Goal: Task Accomplishment & Management: Use online tool/utility

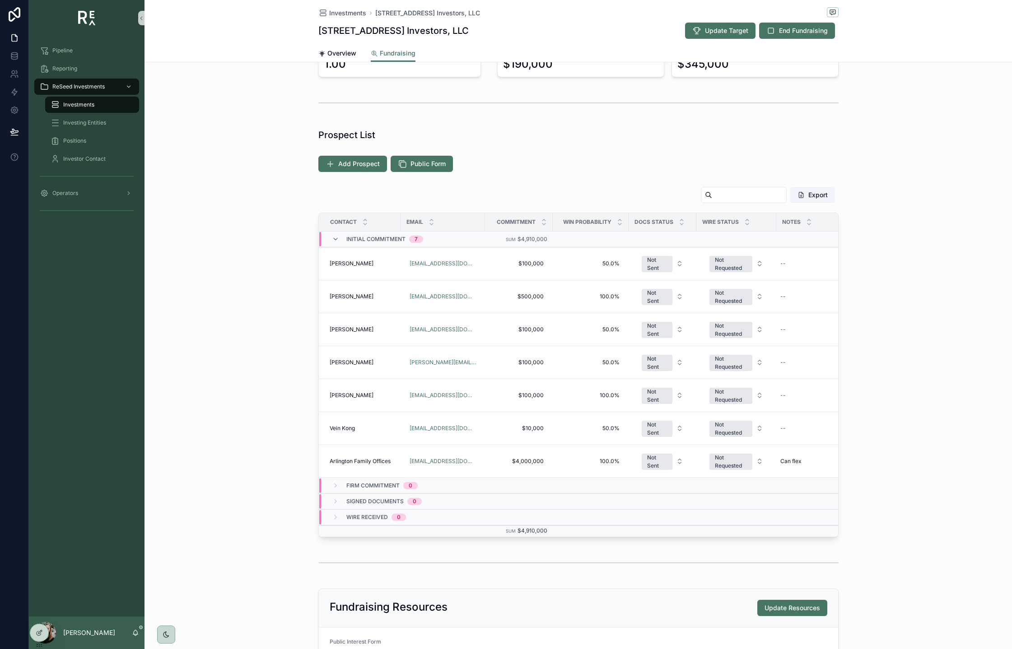
scroll to position [131, 0]
click at [379, 432] on td "Vein Kong Vein Kong" at bounding box center [360, 427] width 82 height 33
click at [341, 426] on span "Vein Kong" at bounding box center [342, 427] width 25 height 7
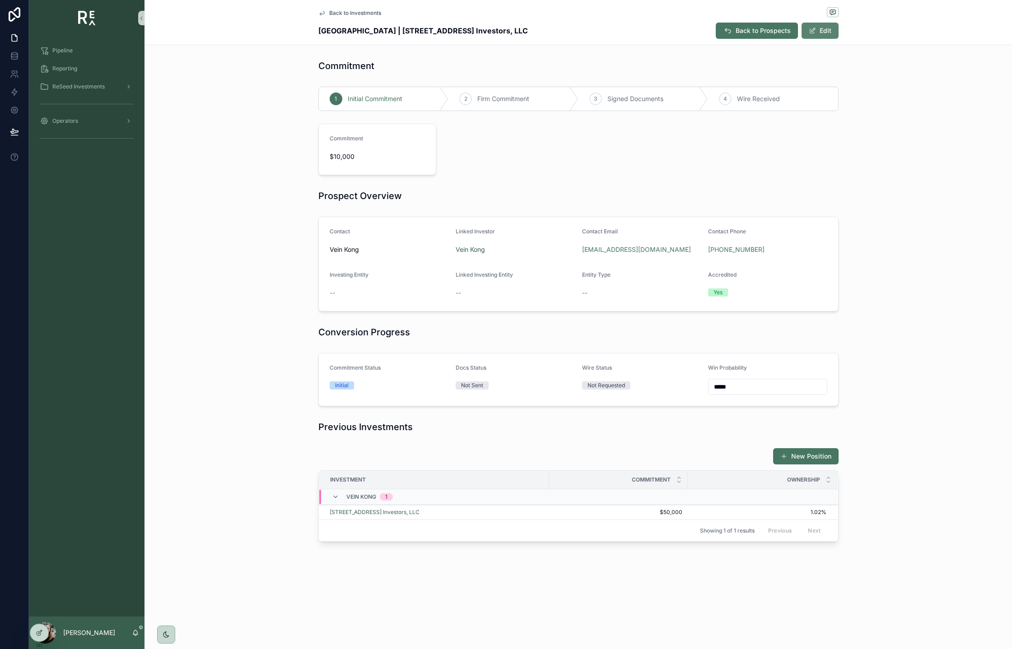
click at [825, 35] on button "Edit" at bounding box center [819, 31] width 37 height 16
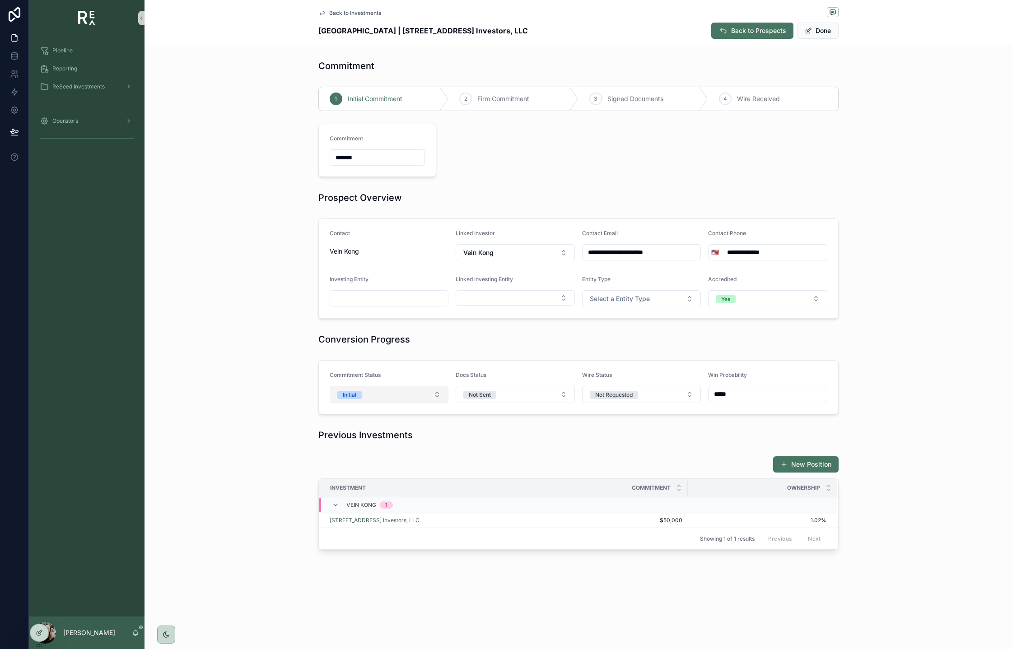
click at [382, 399] on button "Initial" at bounding box center [389, 394] width 119 height 17
click at [374, 469] on div "Withdrawn" at bounding box center [389, 472] width 115 height 14
click at [818, 32] on button "Done" at bounding box center [818, 31] width 42 height 16
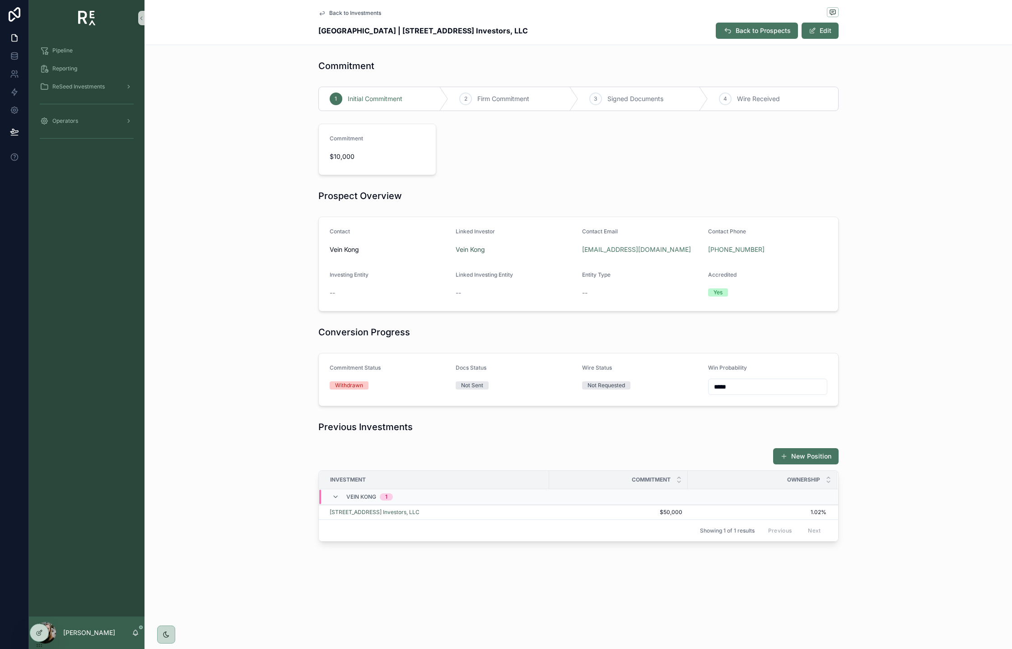
click at [745, 389] on input "*****" at bounding box center [767, 387] width 118 height 13
type input "****"
click at [718, 457] on div "New Position" at bounding box center [578, 456] width 520 height 17
click at [344, 14] on span "Back to Investments" at bounding box center [355, 12] width 52 height 7
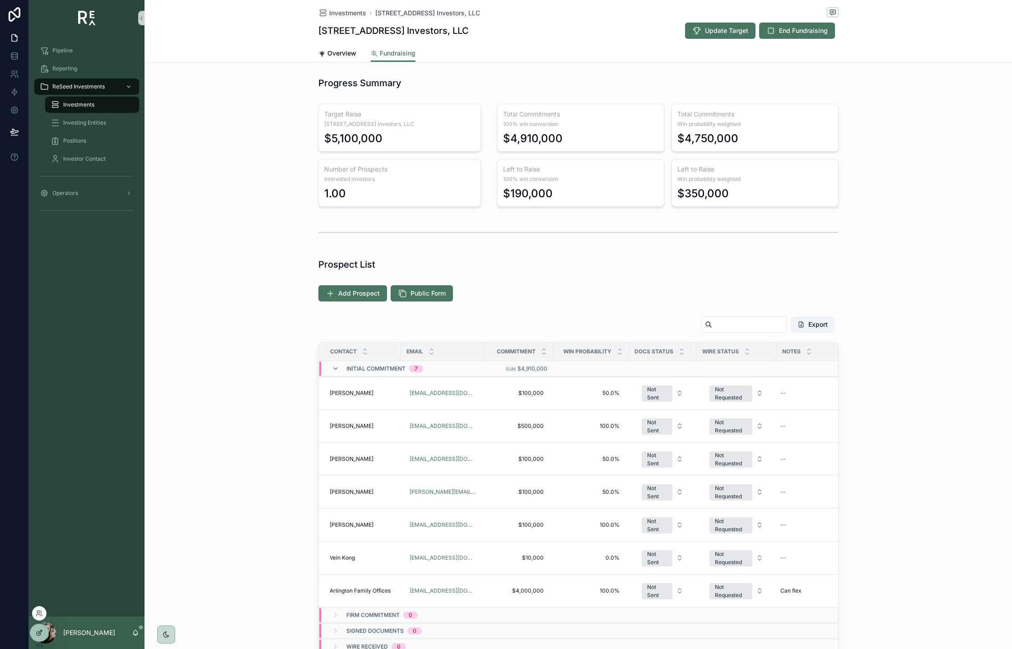
click at [39, 634] on icon at bounding box center [40, 632] width 4 height 4
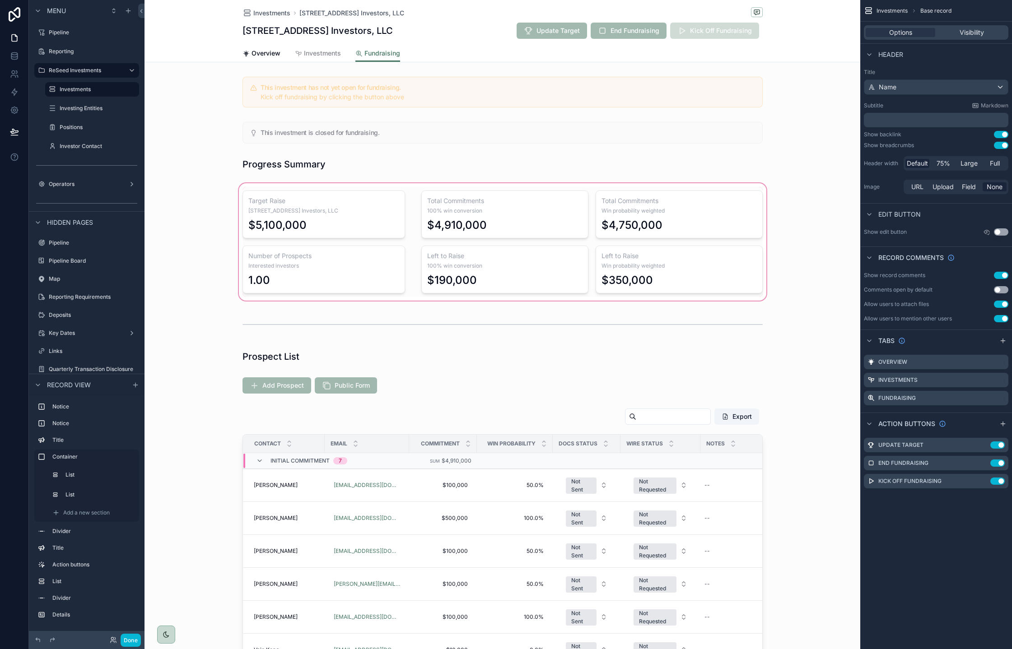
click at [410, 201] on div "scrollable content" at bounding box center [502, 242] width 716 height 121
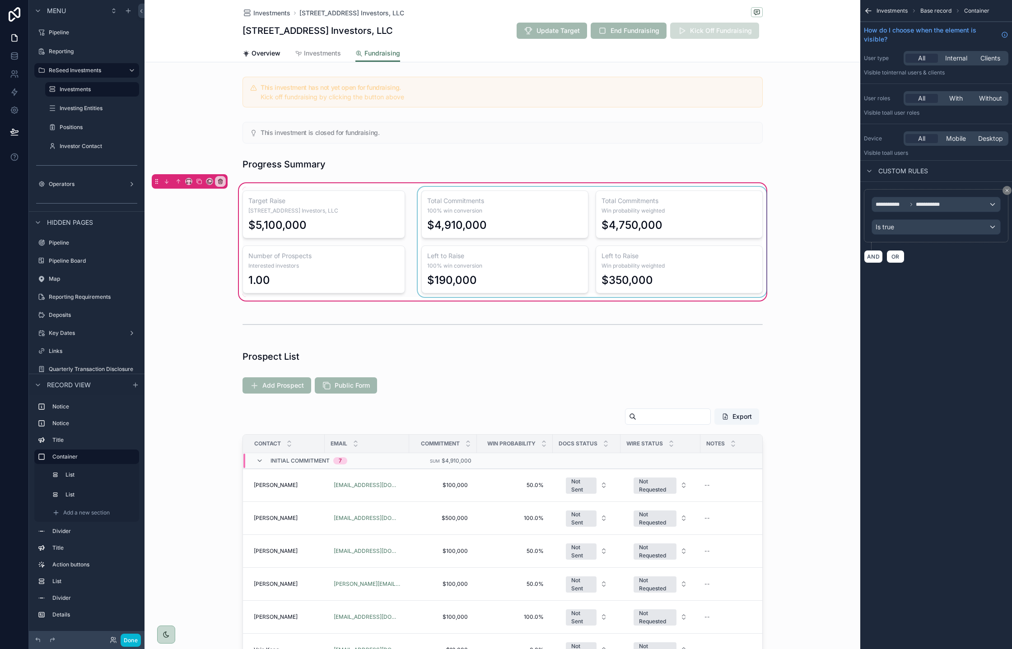
click at [694, 207] on div "scrollable content" at bounding box center [592, 242] width 352 height 110
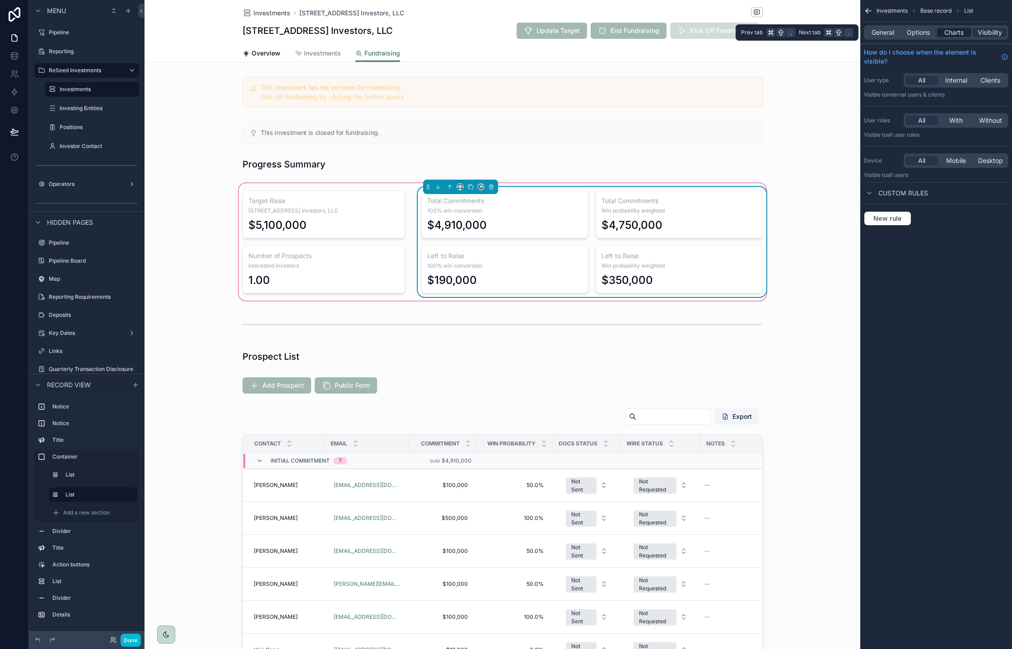
click at [958, 35] on span "Charts" at bounding box center [953, 32] width 19 height 9
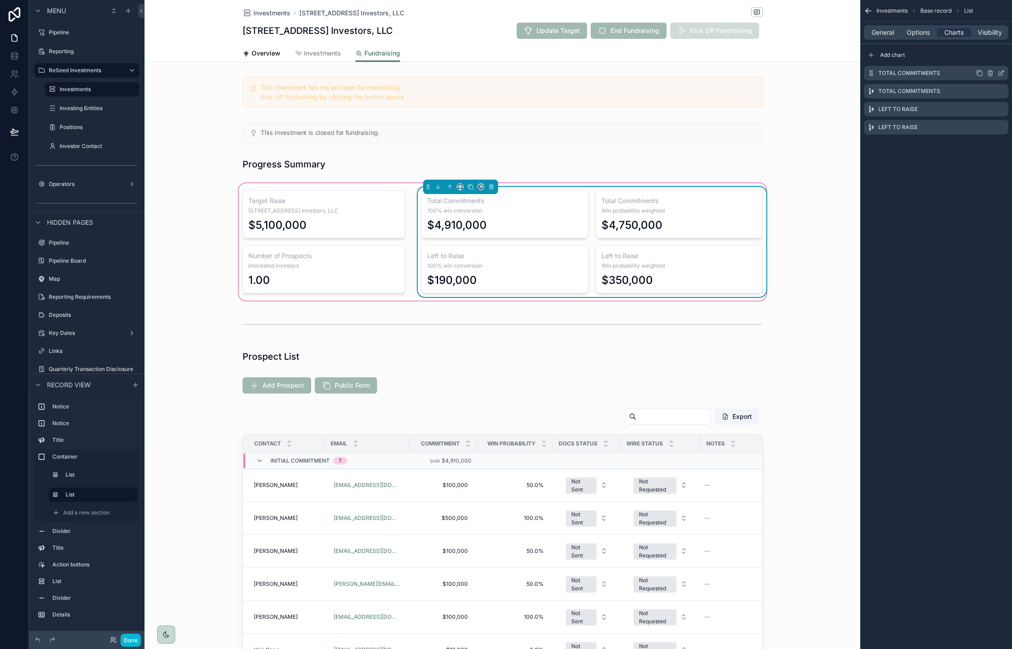
click at [1001, 74] on icon "scrollable content" at bounding box center [1000, 73] width 7 height 7
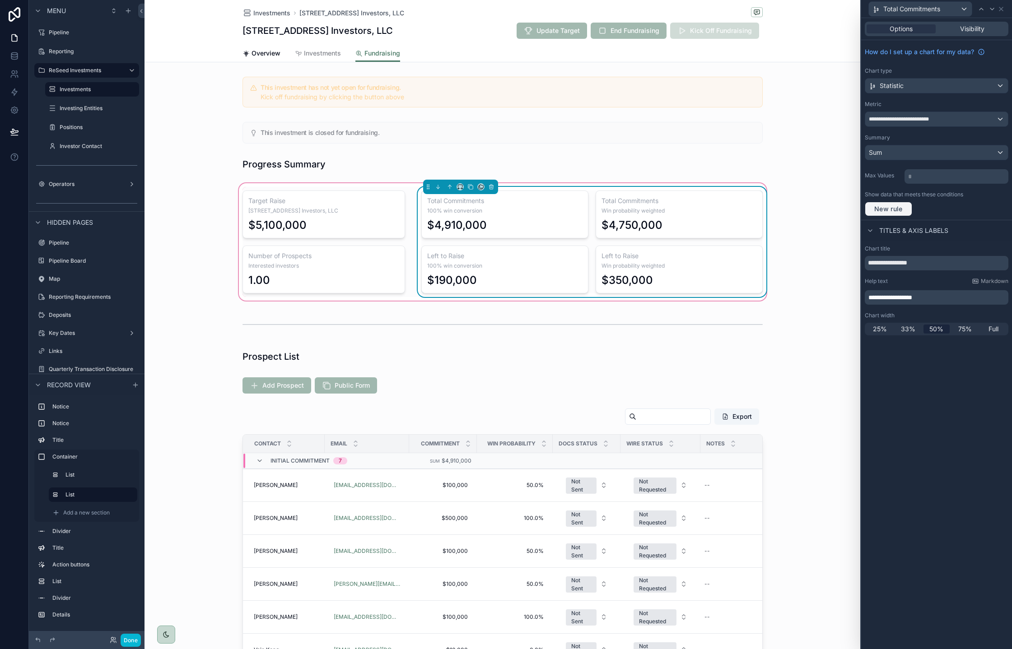
click at [908, 209] on button "New rule" at bounding box center [888, 209] width 47 height 14
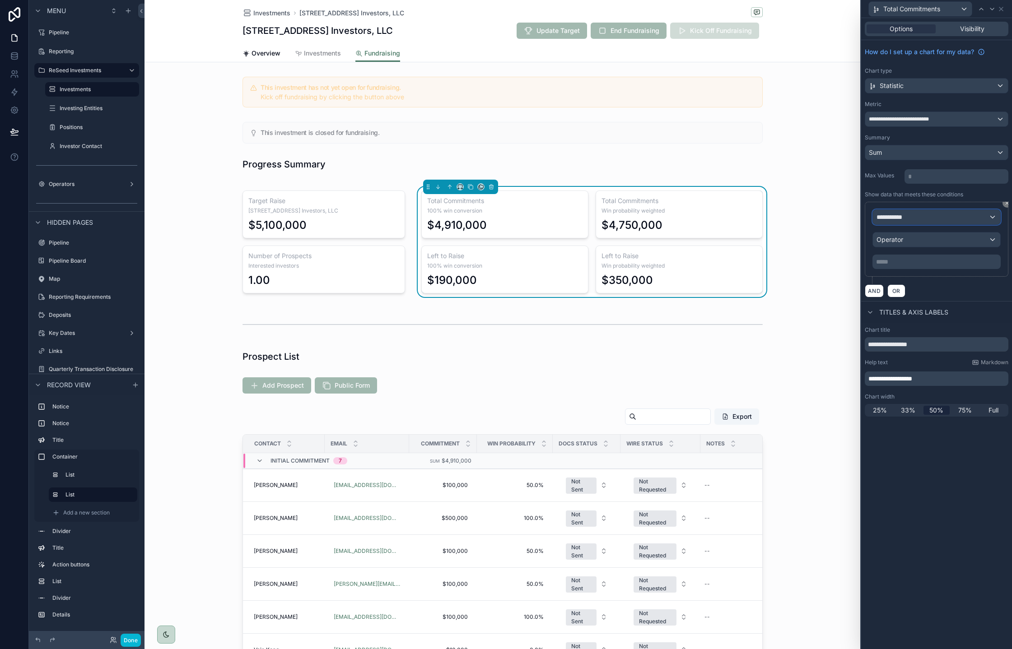
click at [908, 219] on span "**********" at bounding box center [892, 217] width 33 height 9
click at [917, 270] on div "Row values Row values" at bounding box center [936, 271] width 112 height 22
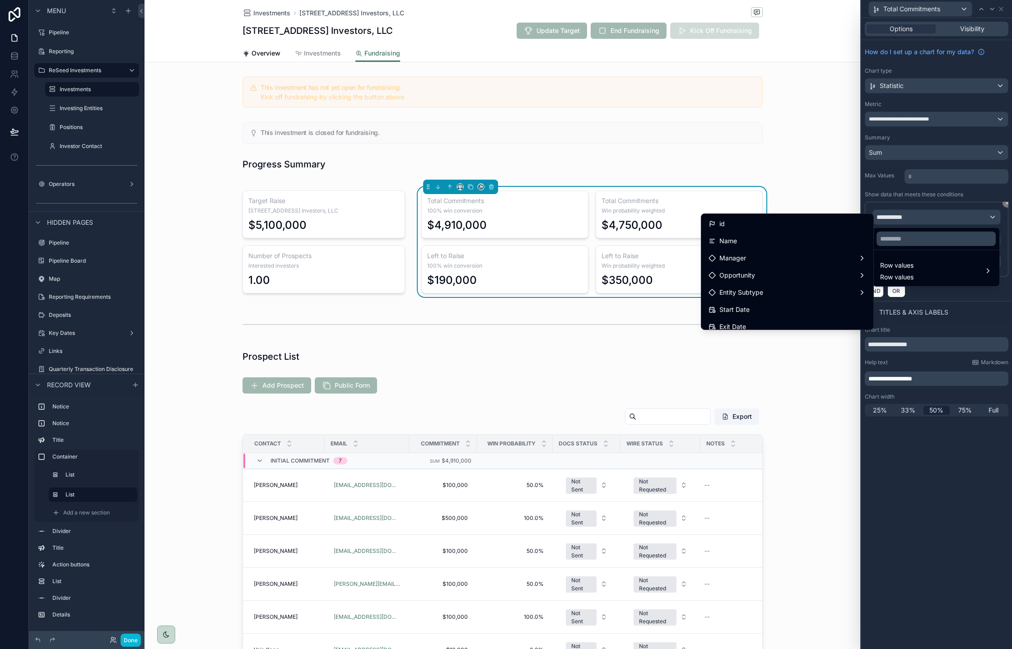
click at [953, 453] on div at bounding box center [936, 324] width 151 height 649
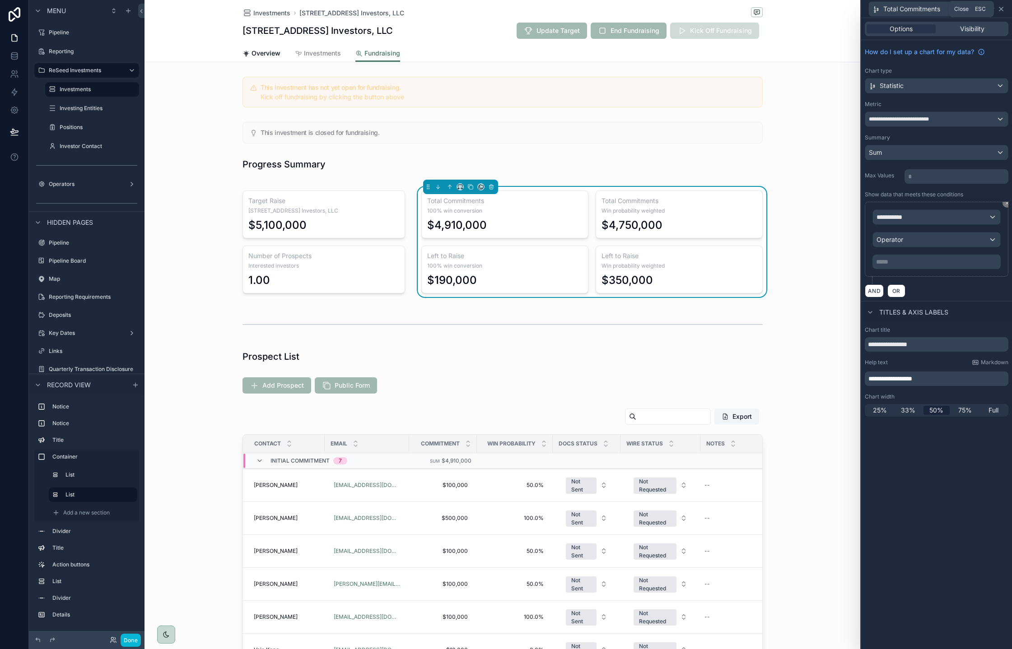
click at [1004, 9] on icon at bounding box center [1000, 8] width 7 height 7
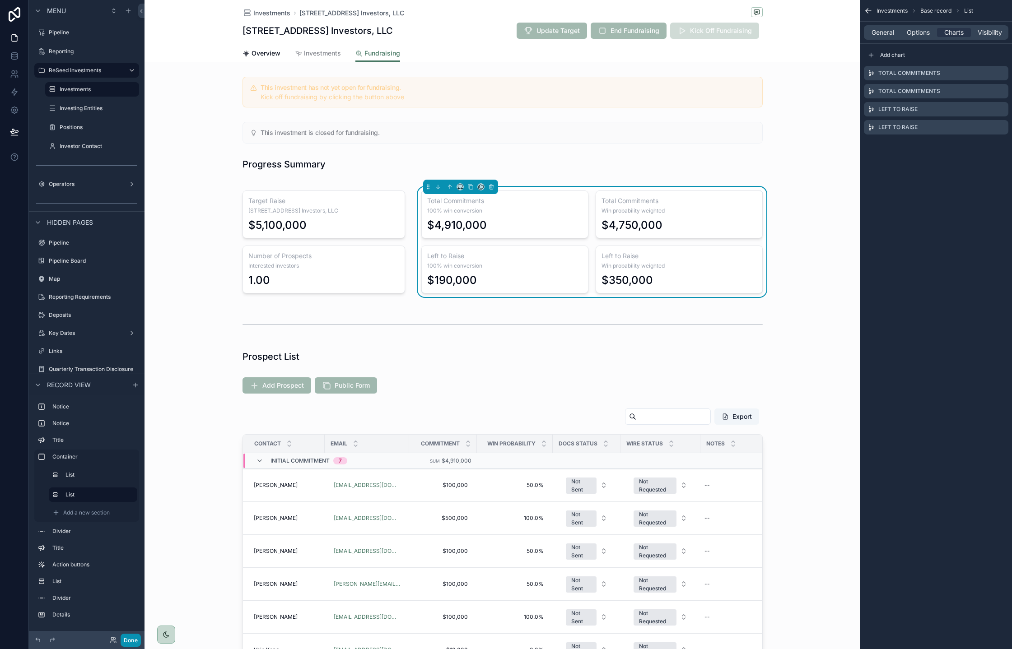
click at [139, 637] on button "Done" at bounding box center [131, 640] width 20 height 13
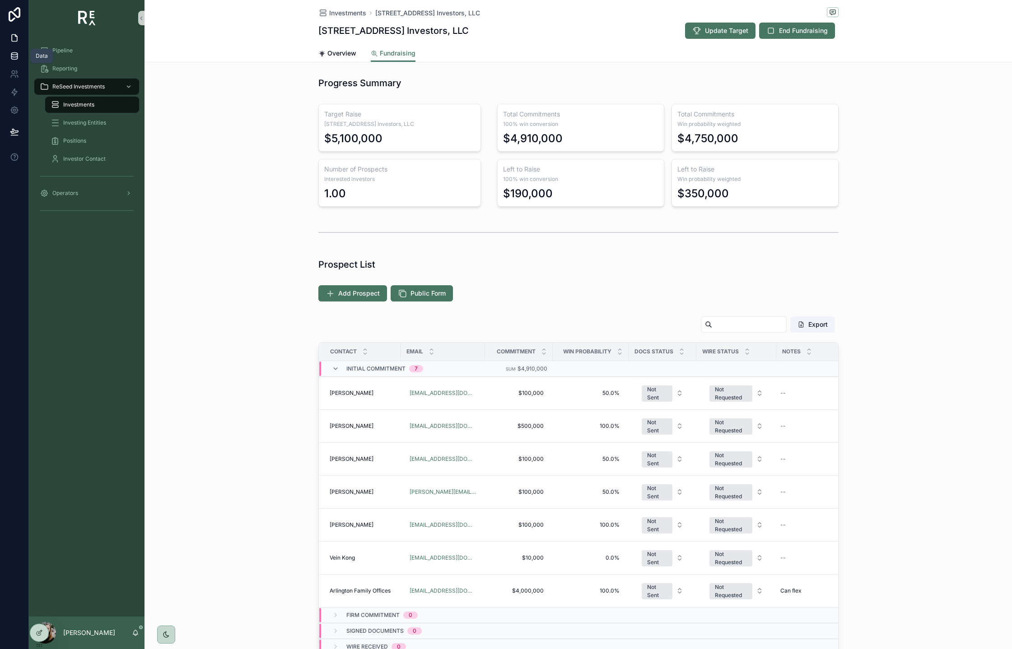
click at [14, 53] on icon at bounding box center [14, 55] width 9 height 9
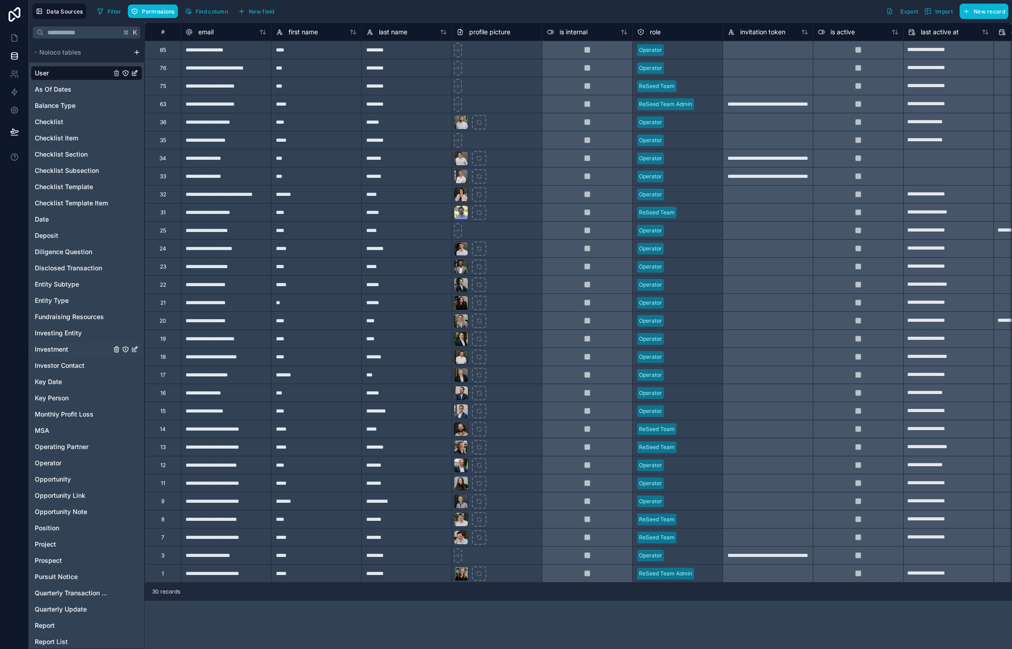
click at [69, 347] on div "Investment" at bounding box center [87, 349] width 112 height 14
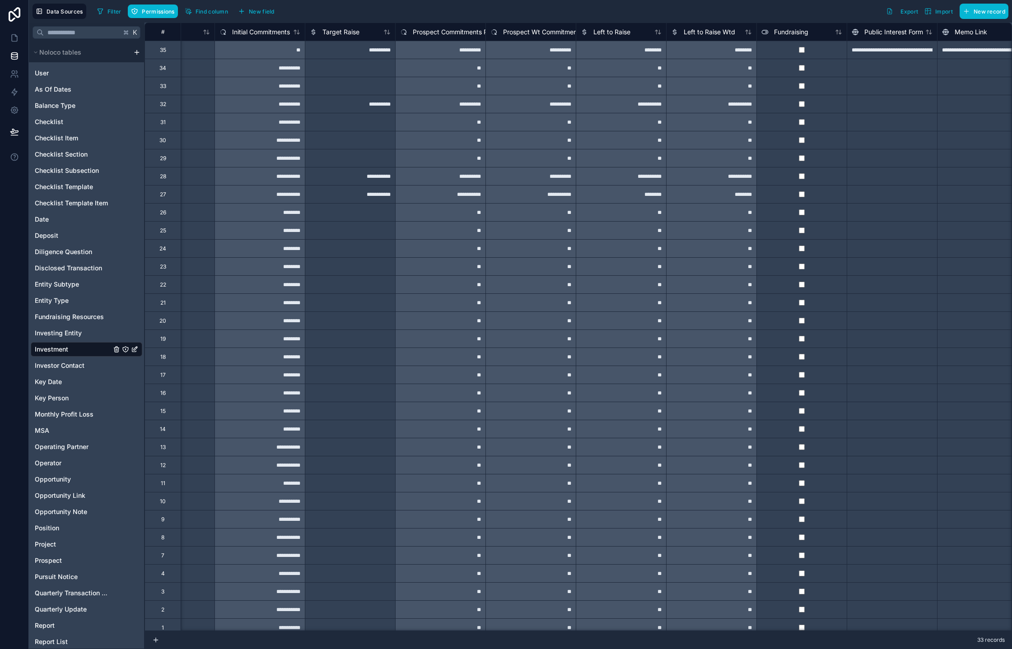
scroll to position [0, 511]
click at [440, 34] on span "Prospect Commitments Rollup" at bounding box center [454, 32] width 89 height 9
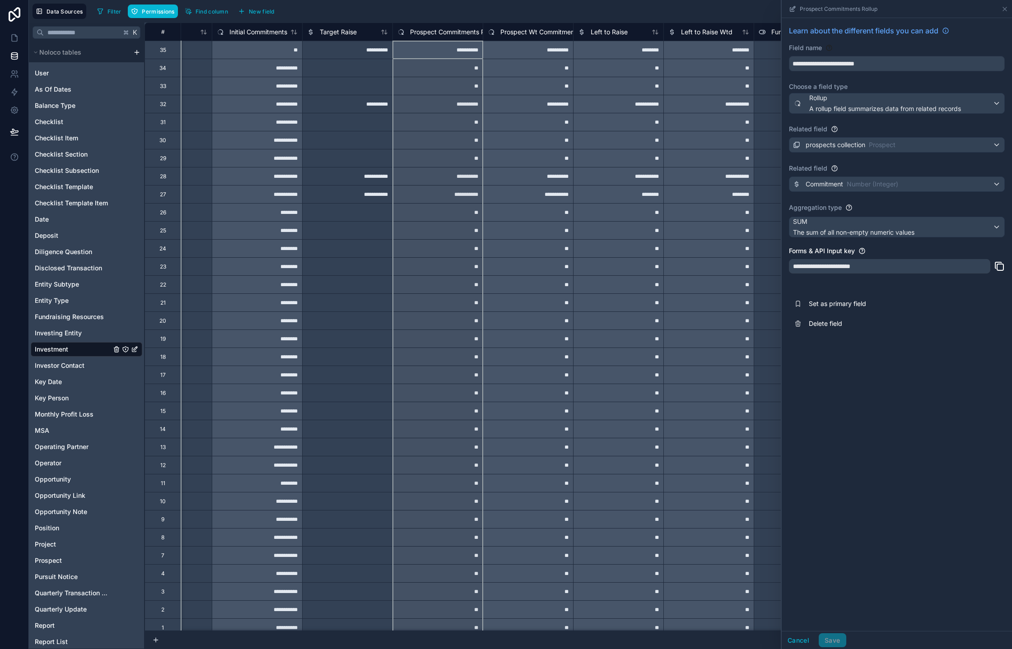
click at [940, 227] on div "SUM The sum of all non-empty numeric values" at bounding box center [896, 227] width 215 height 20
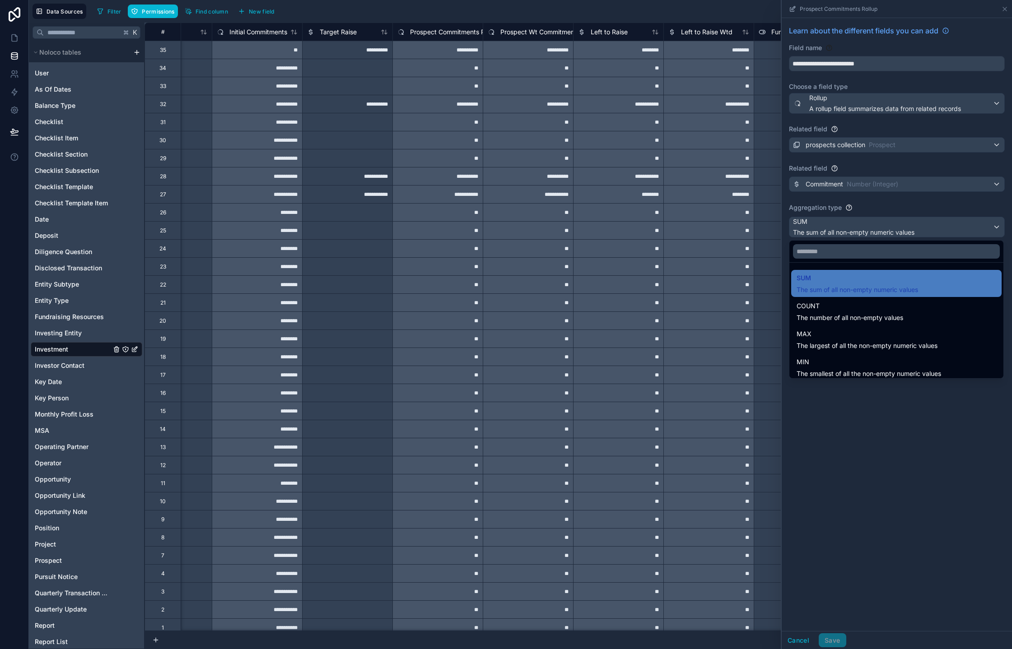
click at [934, 209] on div at bounding box center [897, 324] width 230 height 649
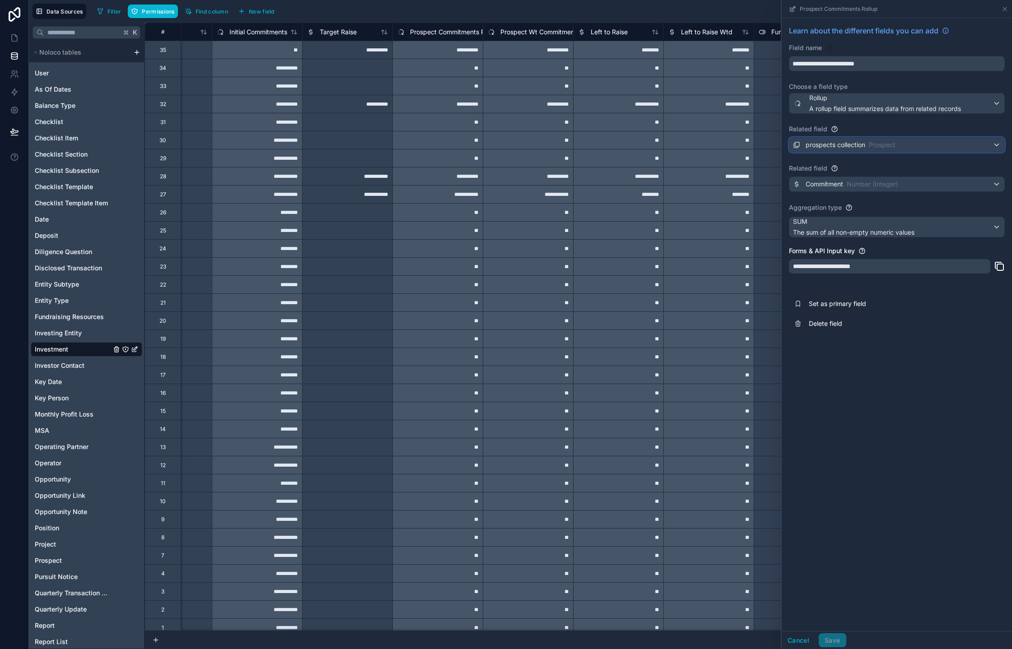
click at [963, 146] on div "prospects collection Prospect" at bounding box center [896, 145] width 215 height 14
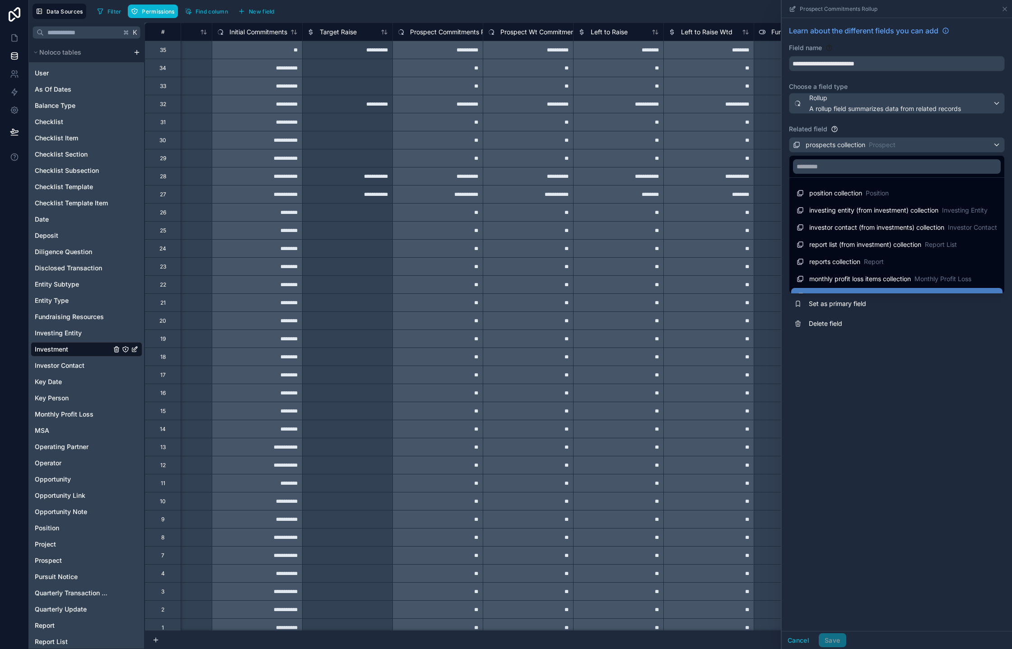
click at [963, 146] on div at bounding box center [897, 324] width 230 height 649
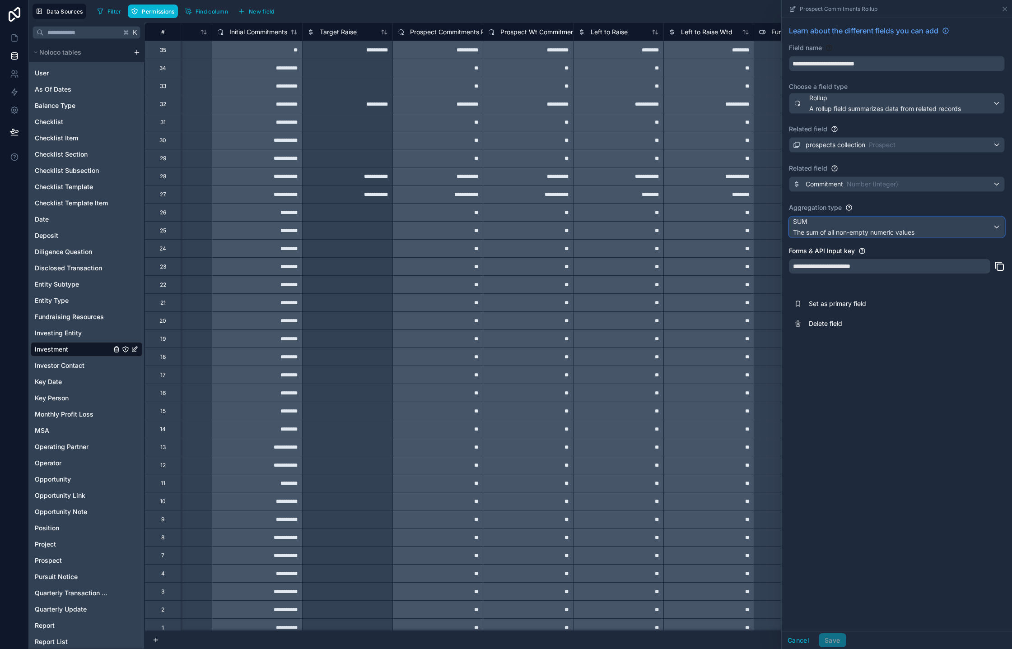
click at [939, 232] on div "SUM The sum of all non-empty numeric values" at bounding box center [896, 227] width 215 height 20
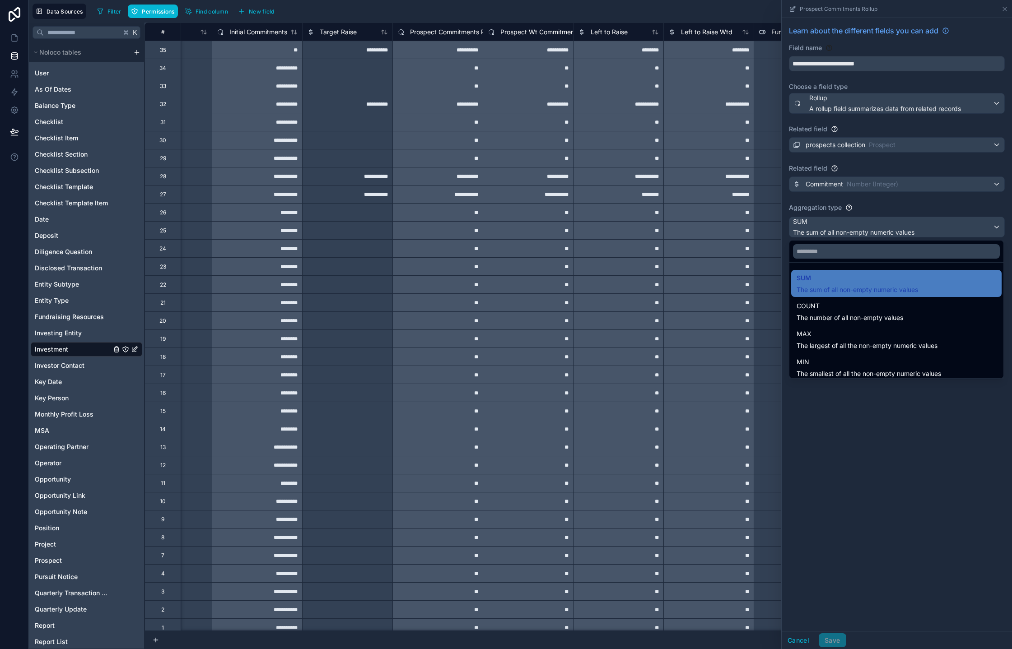
click at [888, 501] on div at bounding box center [897, 324] width 230 height 649
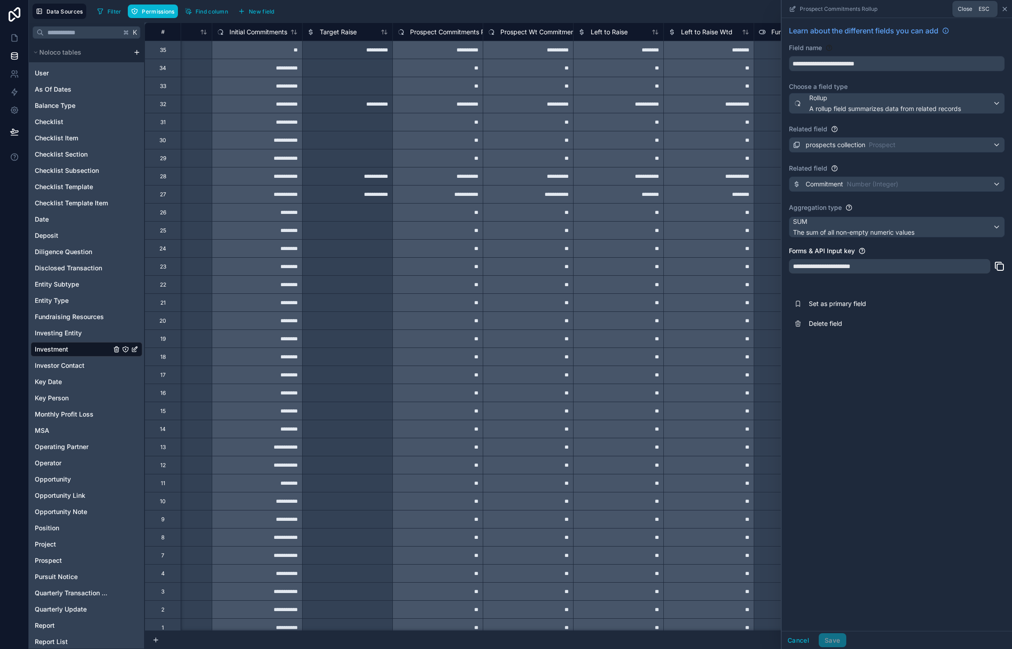
click at [1007, 7] on icon at bounding box center [1004, 8] width 7 height 7
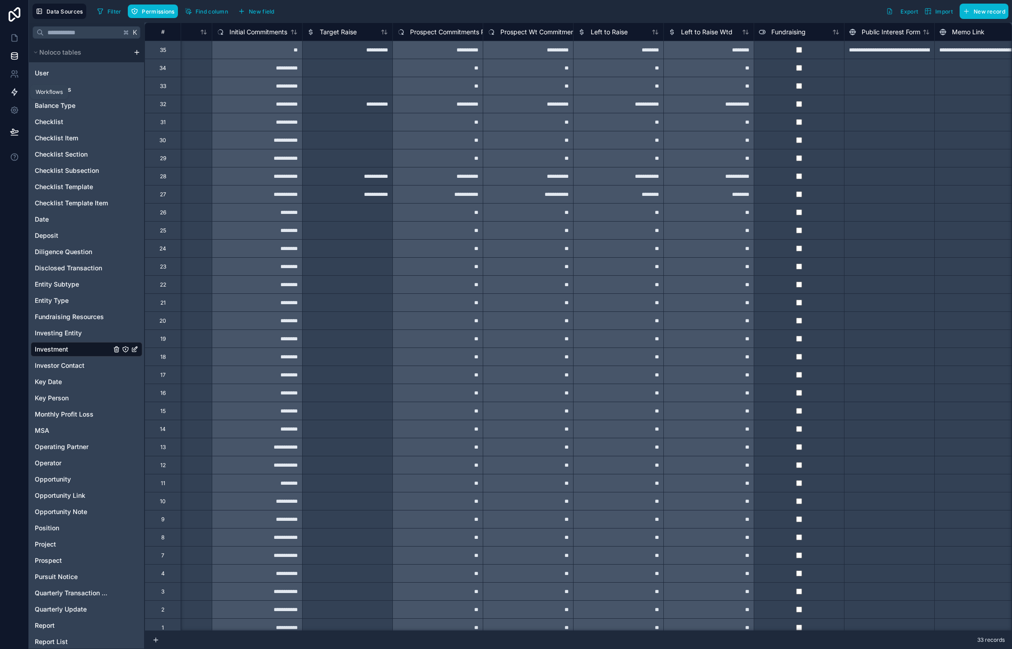
click at [17, 96] on icon at bounding box center [14, 92] width 9 height 9
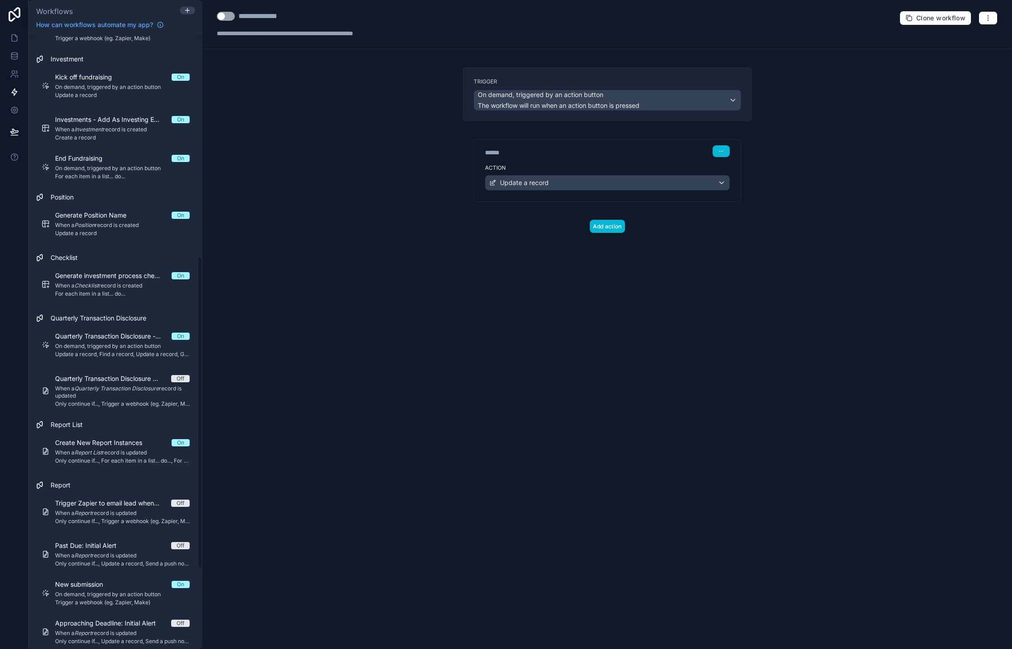
scroll to position [596, 0]
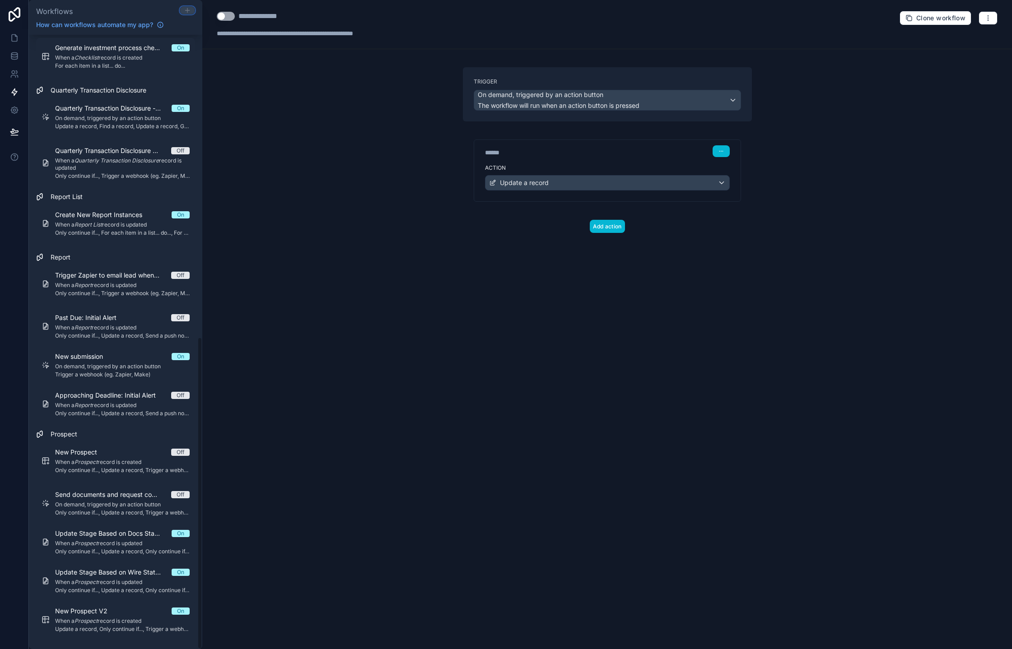
click at [188, 10] on icon at bounding box center [187, 10] width 7 height 7
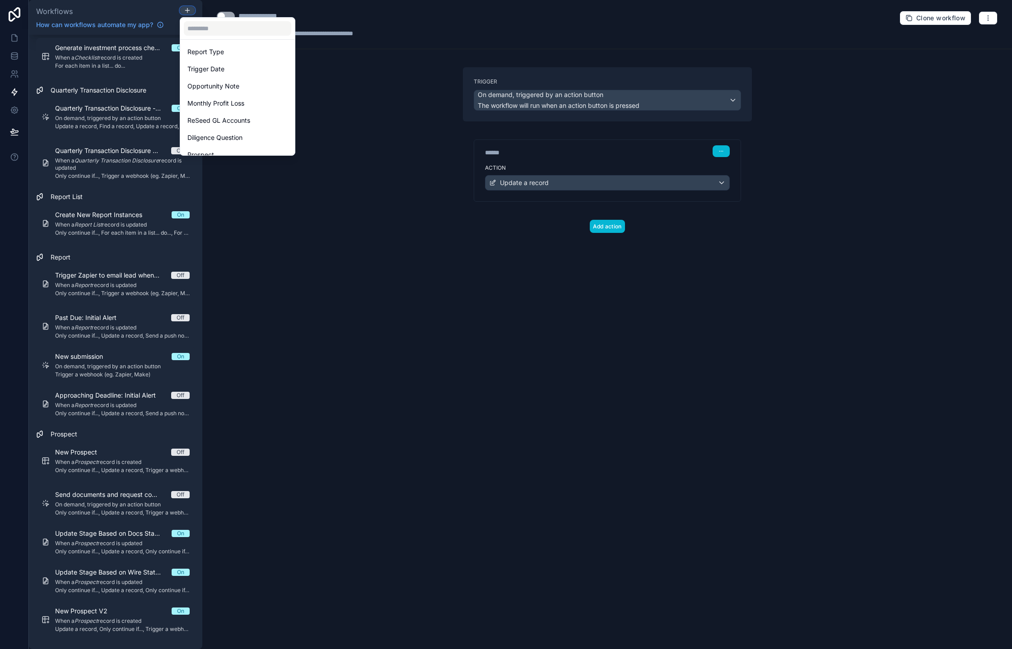
scroll to position [548, 0]
click at [237, 150] on div "Prospect" at bounding box center [237, 155] width 100 height 11
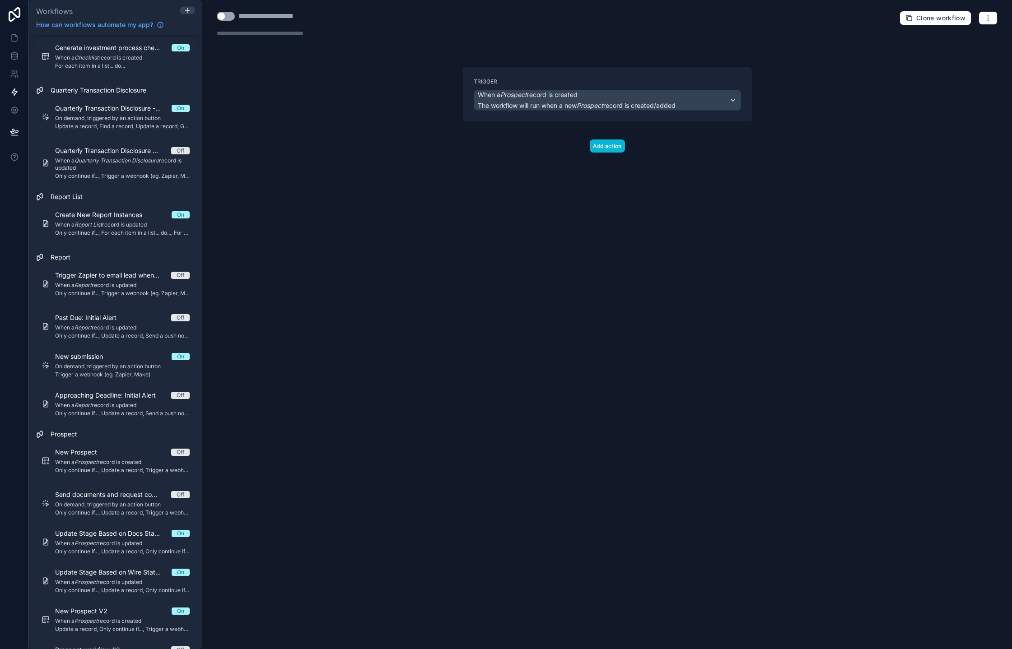
click at [255, 14] on div "**********" at bounding box center [279, 16] width 82 height 11
type div "**********"
click at [255, 14] on div "*********" at bounding box center [263, 16] width 50 height 11
click at [255, 14] on div "****" at bounding box center [260, 16] width 45 height 11
click at [255, 14] on div "**********" at bounding box center [265, 16] width 54 height 11
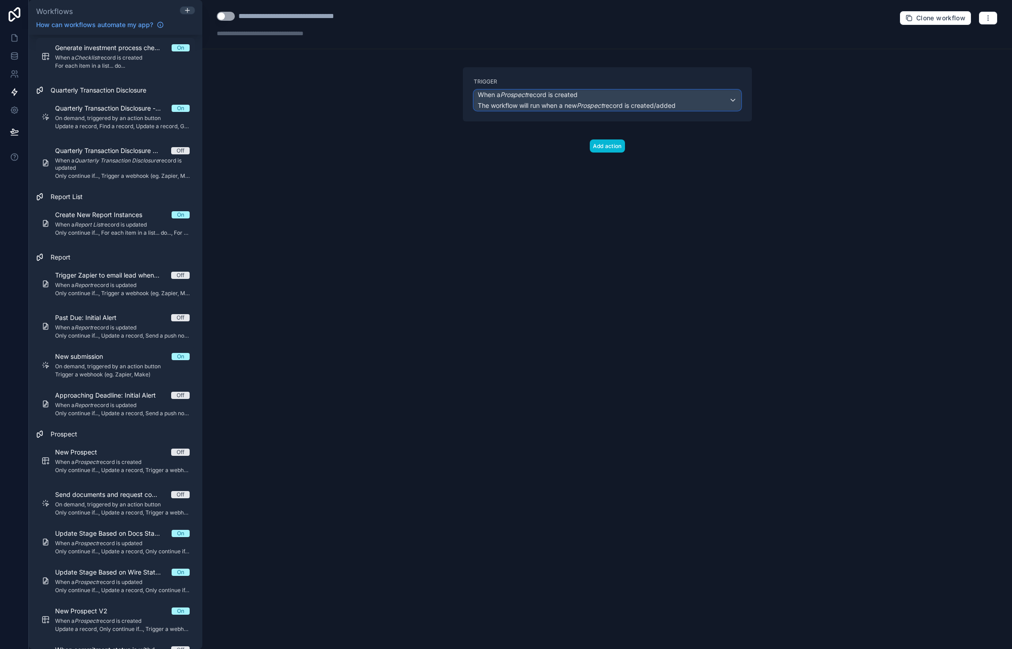
click at [667, 103] on span "The workflow will run when a new Prospect record is created/added" at bounding box center [577, 106] width 198 height 8
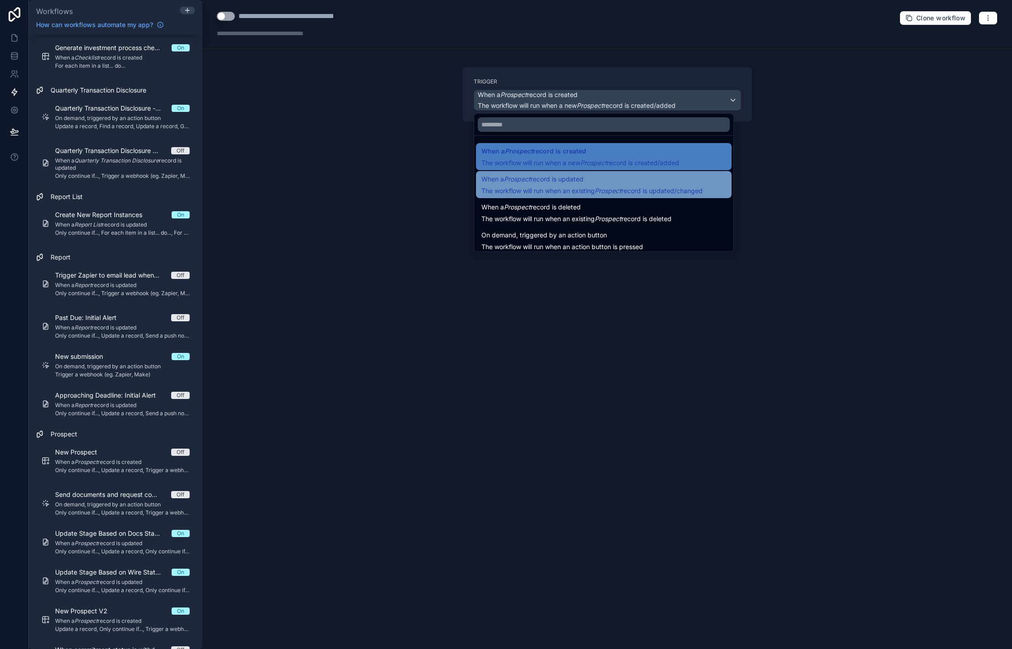
click at [610, 177] on span "When a Prospect record is updated" at bounding box center [591, 179] width 221 height 11
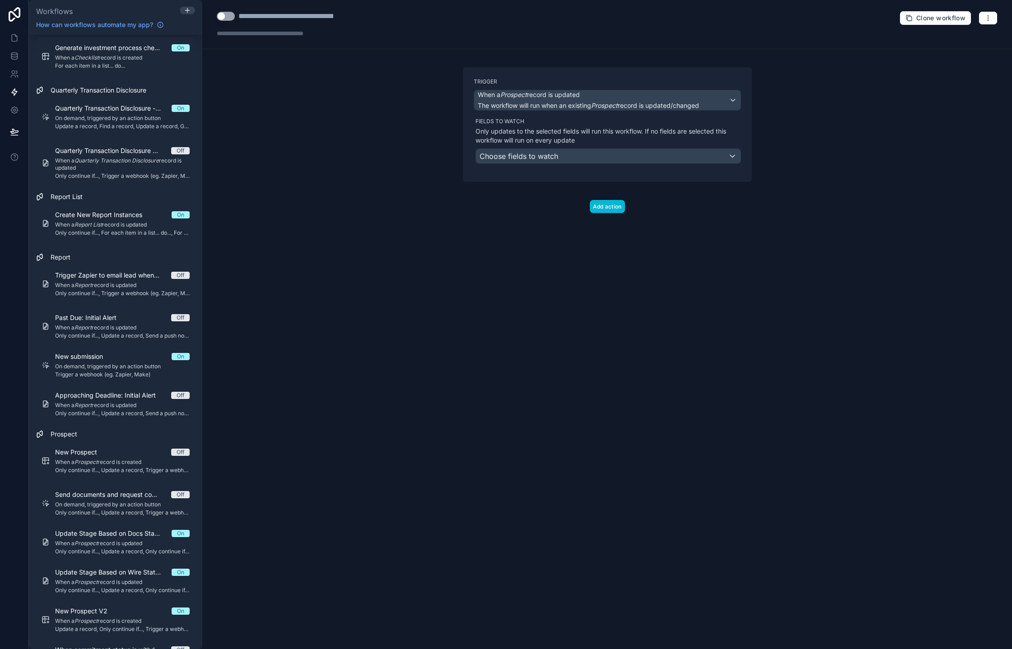
click at [608, 146] on div "Fields to watch Only updates to the selected fields will run this workflow. If …" at bounding box center [607, 141] width 265 height 46
click at [608, 155] on div "Choose fields to watch" at bounding box center [608, 156] width 265 height 14
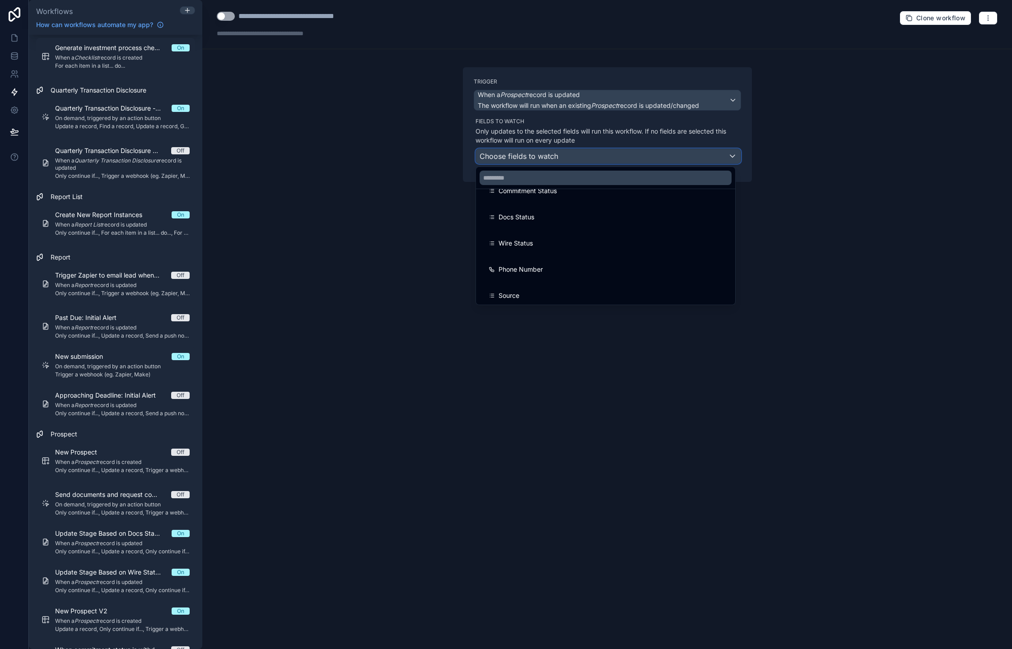
scroll to position [307, 0]
click at [564, 194] on div "Commitment Status" at bounding box center [606, 189] width 234 height 11
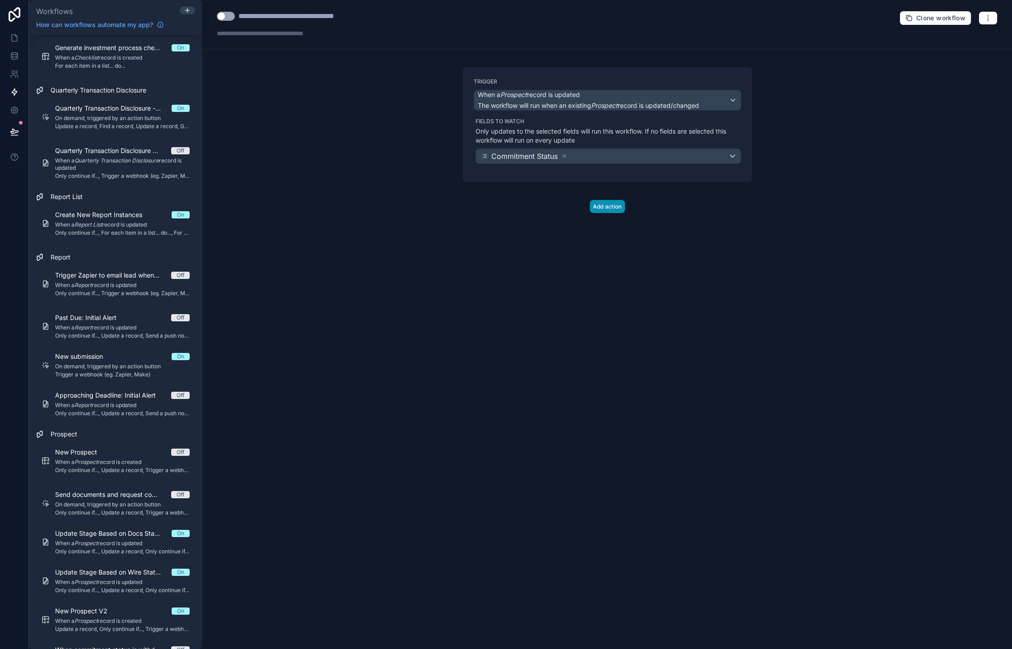
click at [619, 204] on button "Add action" at bounding box center [607, 206] width 35 height 13
click at [729, 214] on button "button" at bounding box center [720, 212] width 17 height 12
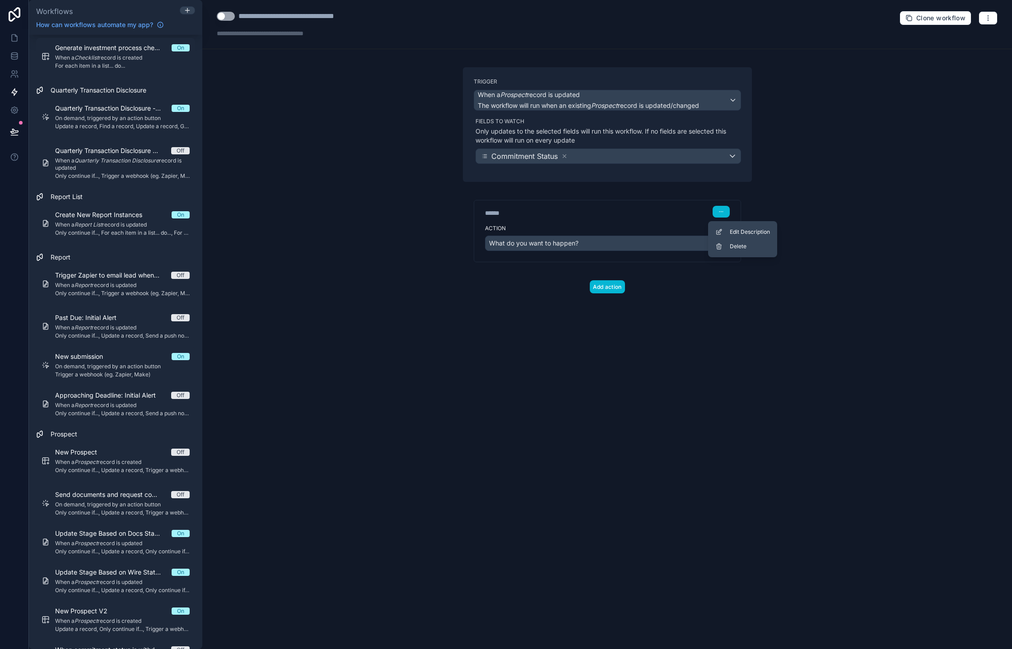
click at [696, 213] on div "****** Step 1" at bounding box center [607, 212] width 245 height 12
click at [662, 240] on div "What do you want to happen?" at bounding box center [607, 243] width 244 height 14
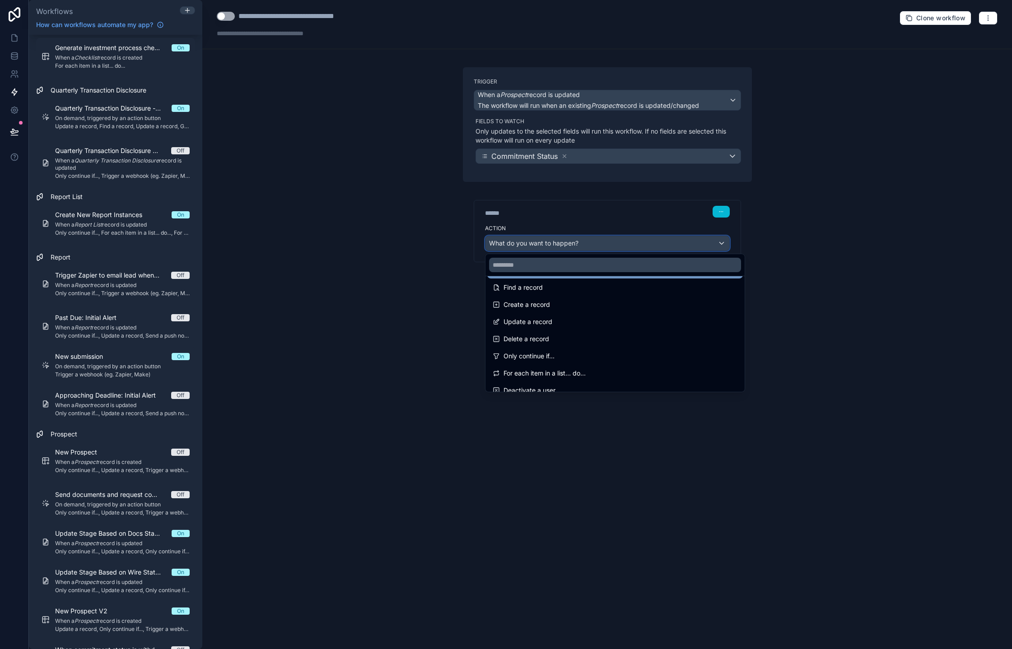
scroll to position [58, 0]
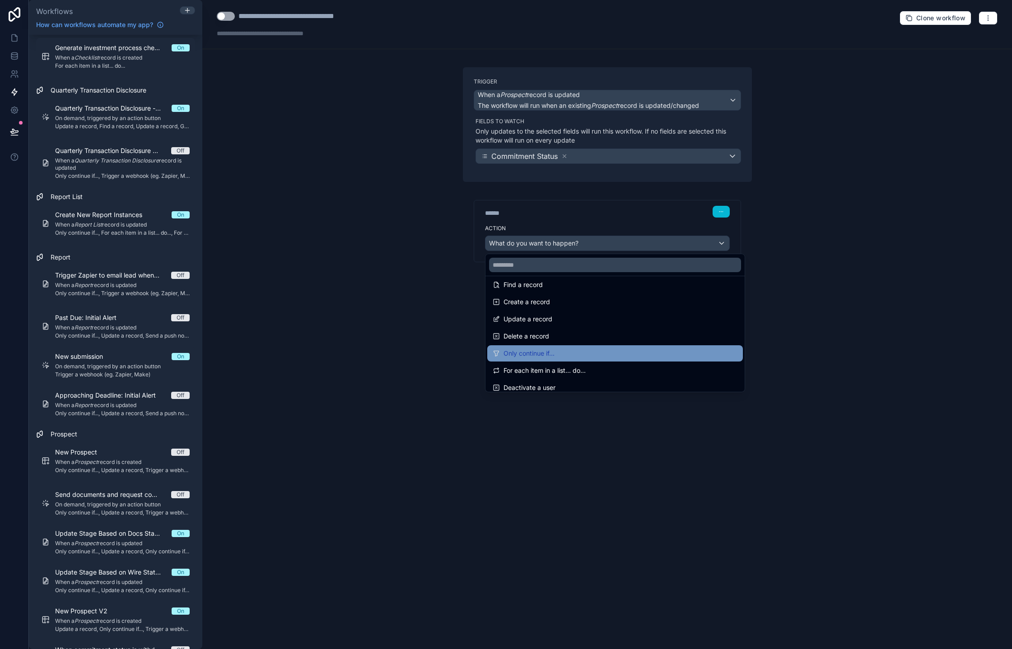
click at [603, 353] on div "Only continue if..." at bounding box center [615, 353] width 245 height 11
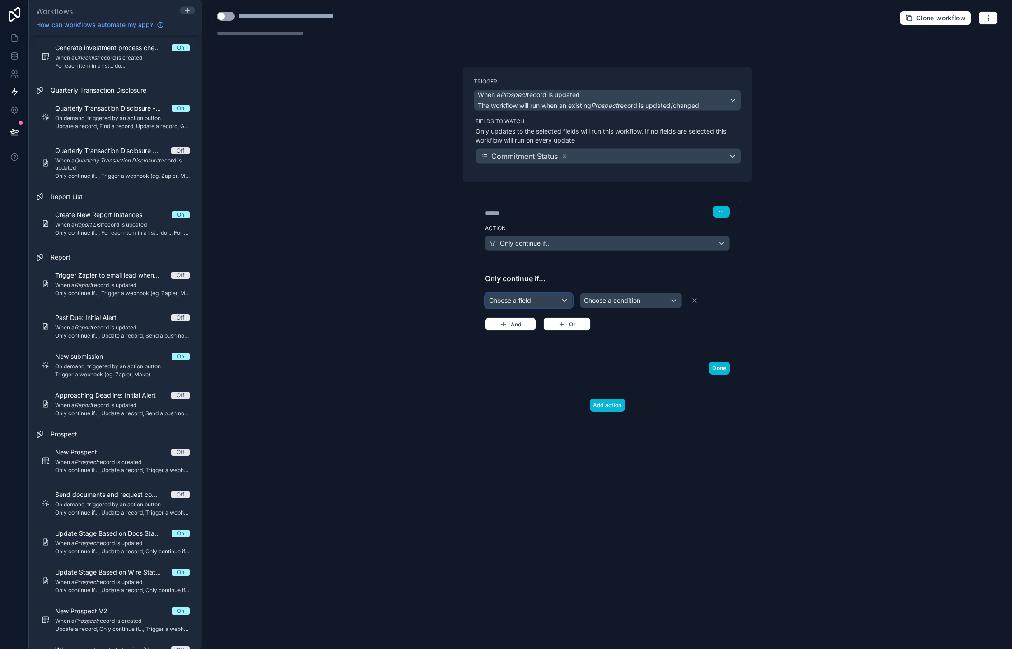
click at [559, 299] on div "Choose a field" at bounding box center [528, 300] width 87 height 14
click at [561, 366] on div "Trigger The changed Prospect record" at bounding box center [548, 354] width 122 height 27
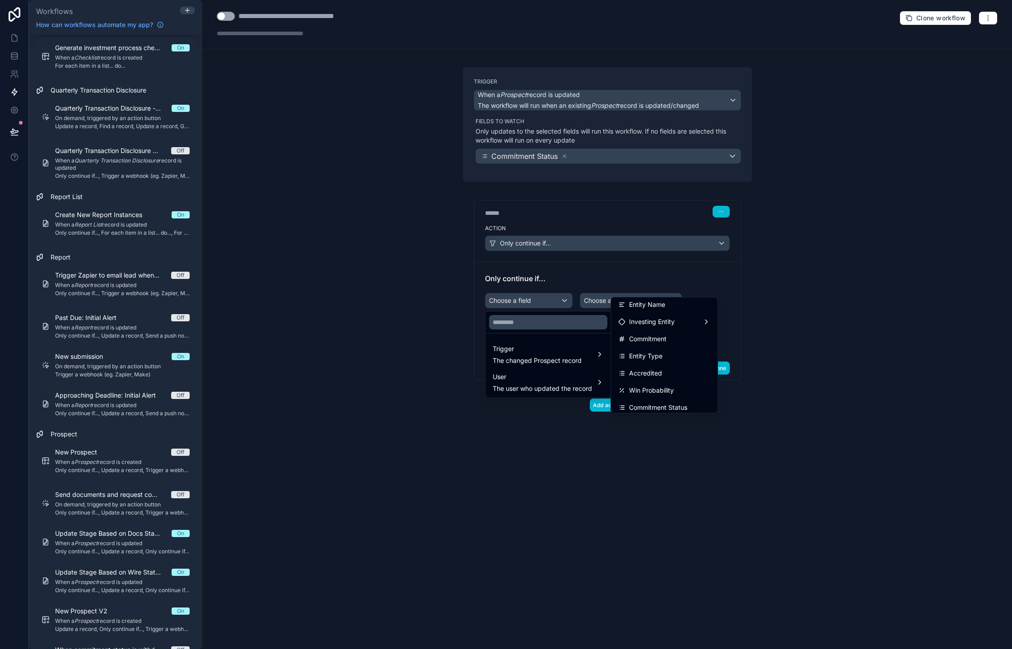
scroll to position [135, 0]
click at [637, 389] on div "Commitment Status" at bounding box center [664, 395] width 103 height 16
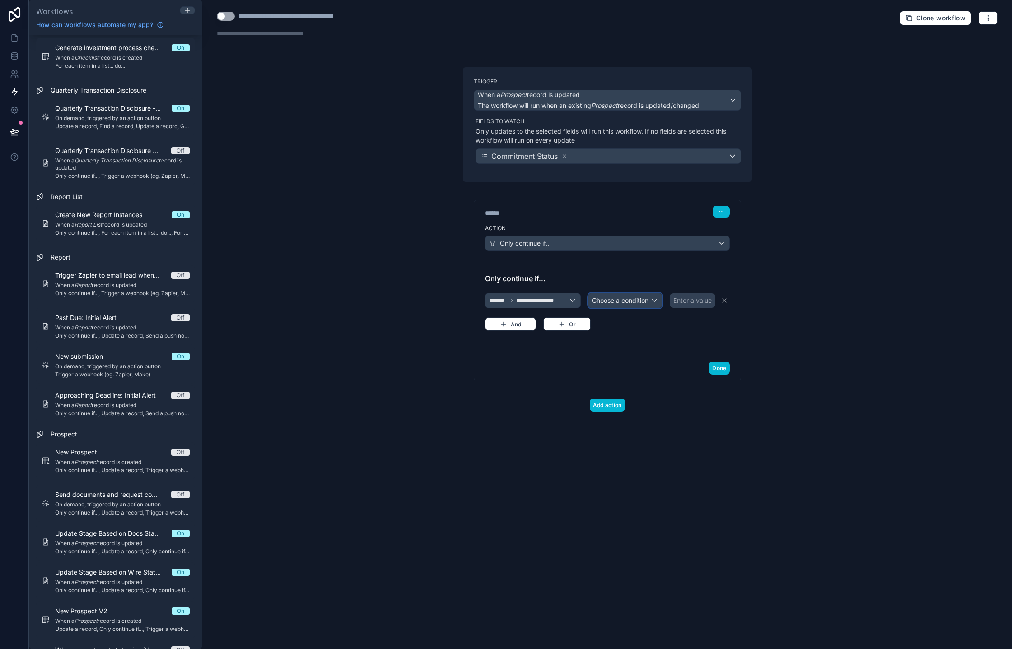
click at [642, 300] on span "Choose a condition" at bounding box center [620, 301] width 56 height 8
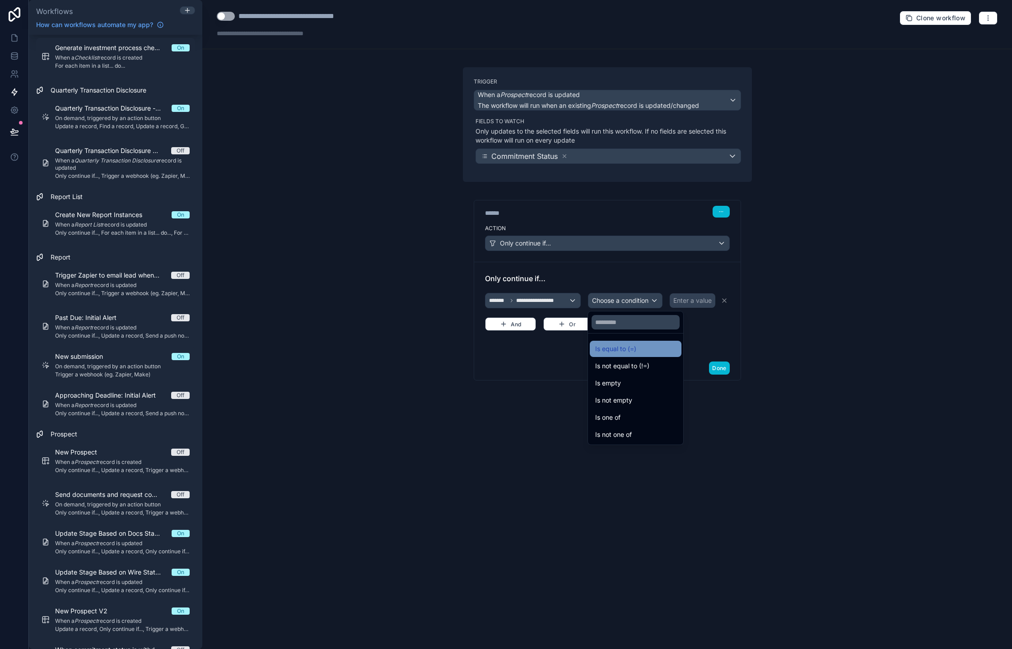
click at [621, 351] on span "Is equal to (=)" at bounding box center [615, 349] width 41 height 11
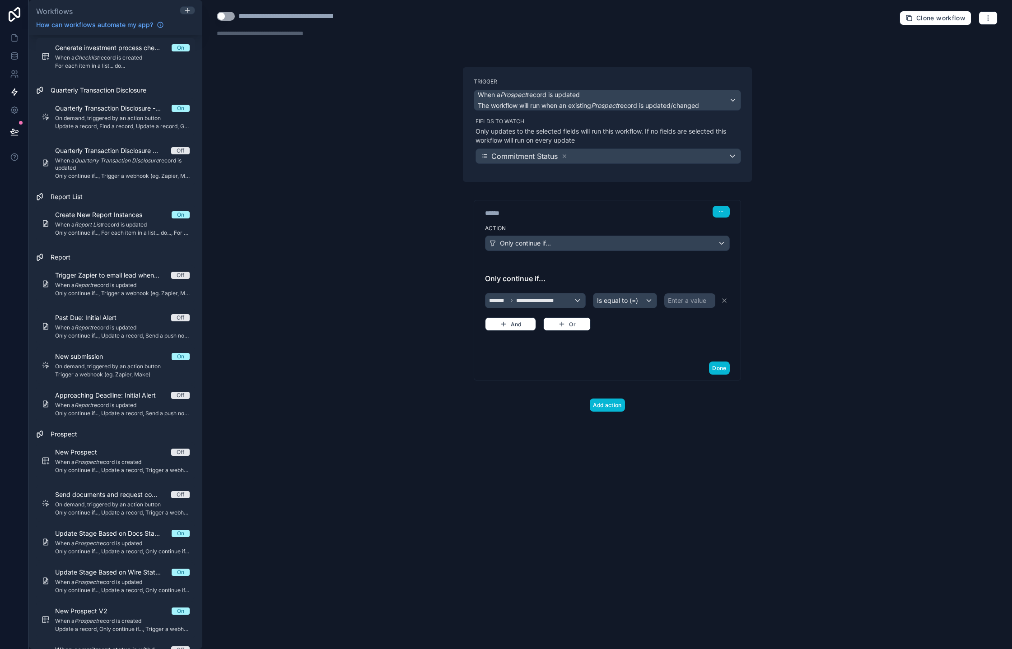
click at [699, 303] on div "Enter a value" at bounding box center [687, 300] width 38 height 9
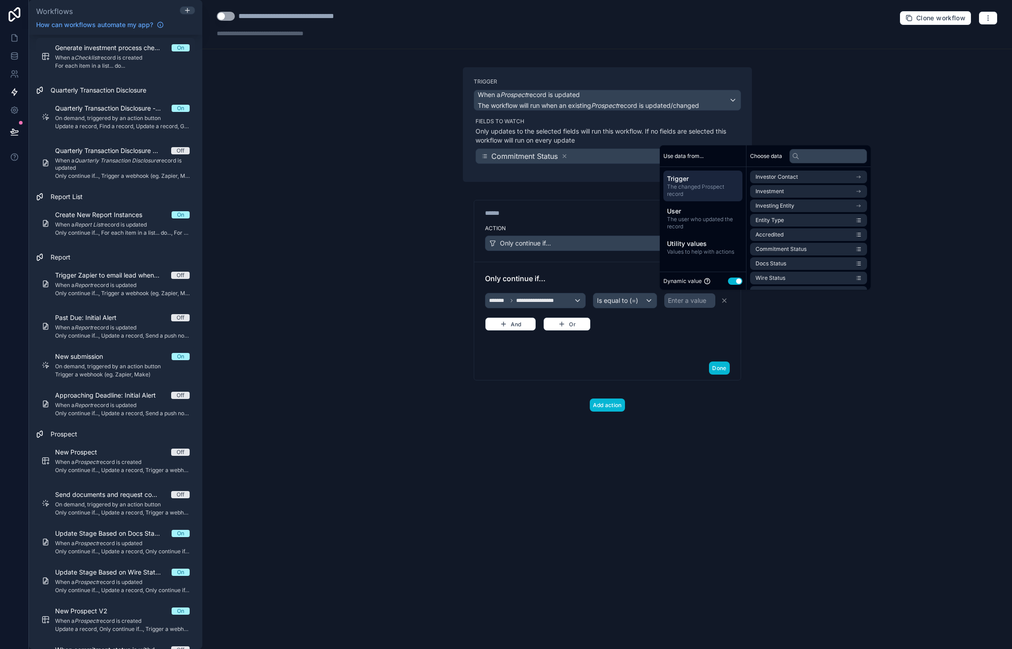
click at [740, 280] on button "Use setting" at bounding box center [735, 281] width 14 height 7
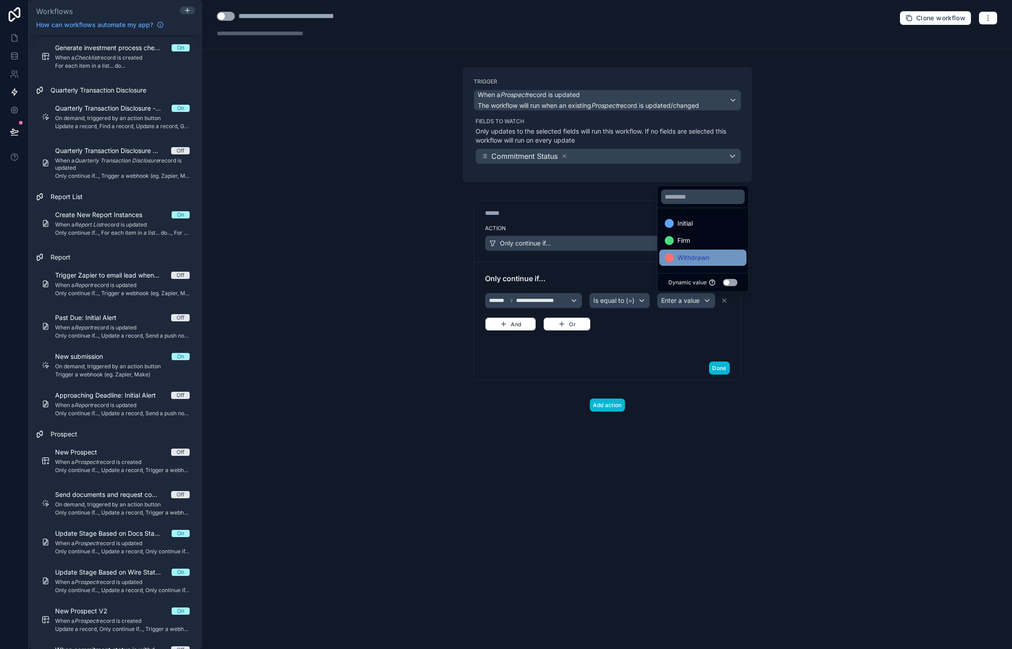
click at [712, 257] on div "Withdrawn" at bounding box center [703, 257] width 76 height 11
click at [631, 315] on div "**********" at bounding box center [607, 311] width 245 height 40
click at [726, 372] on button "Done" at bounding box center [719, 368] width 20 height 13
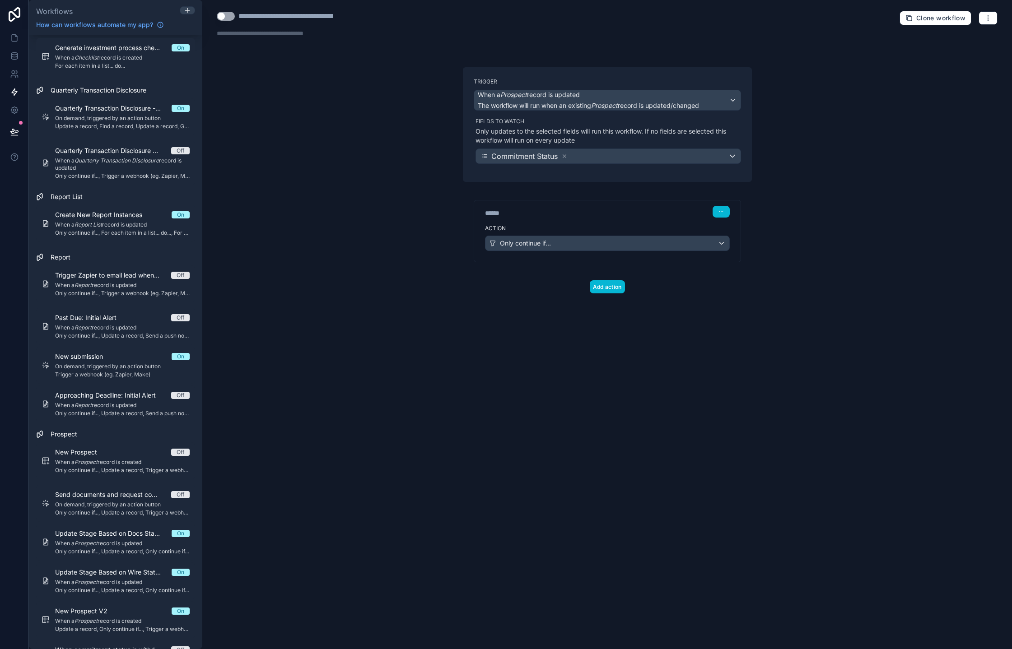
click at [497, 214] on div "******" at bounding box center [552, 213] width 135 height 9
type div "******"
click at [617, 287] on button "Add action" at bounding box center [607, 286] width 35 height 13
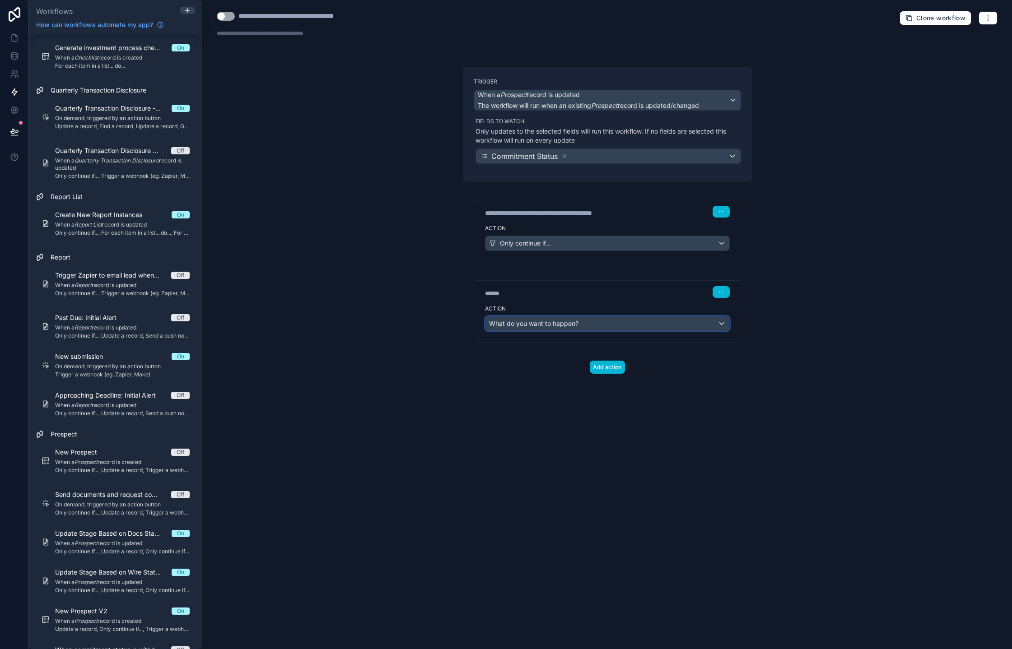
click at [586, 321] on div "What do you want to happen?" at bounding box center [607, 324] width 244 height 14
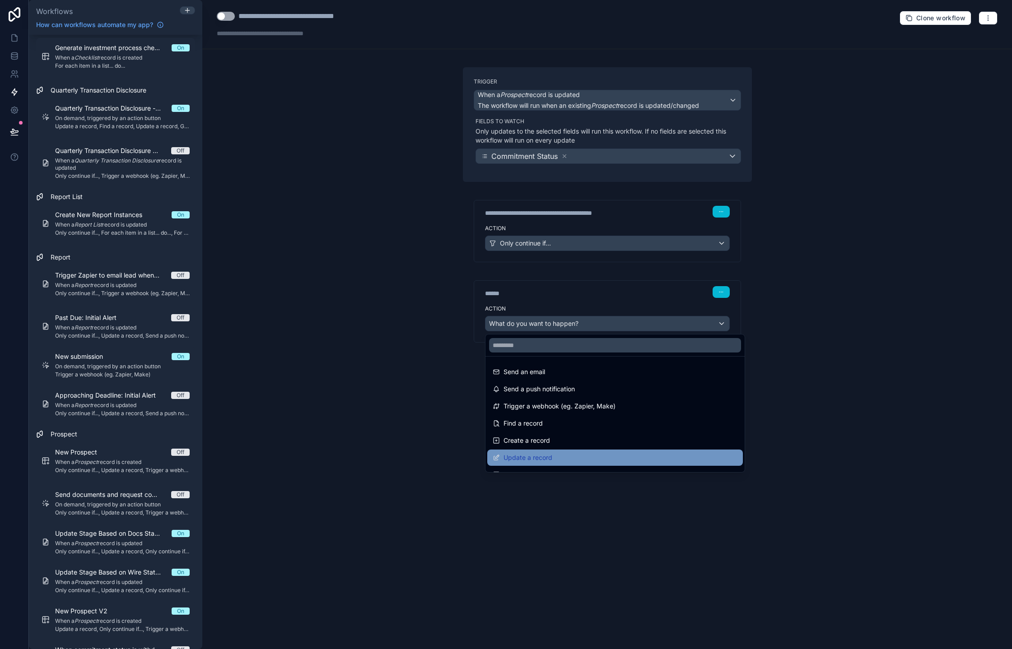
click at [570, 458] on div "Update a record" at bounding box center [615, 457] width 245 height 11
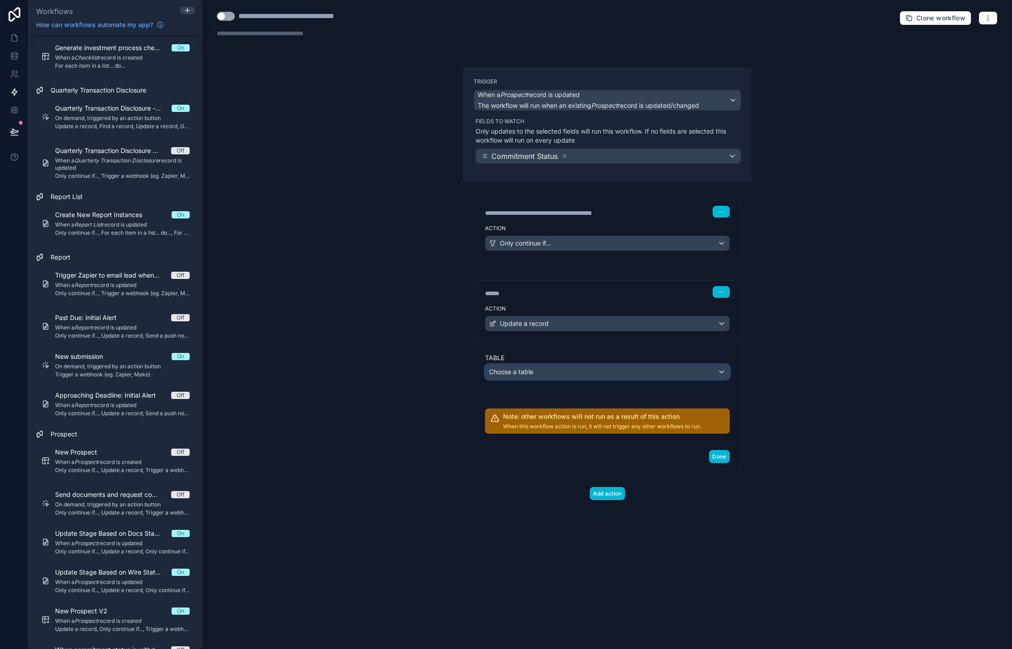
click at [596, 365] on div "Choose a table" at bounding box center [607, 372] width 244 height 14
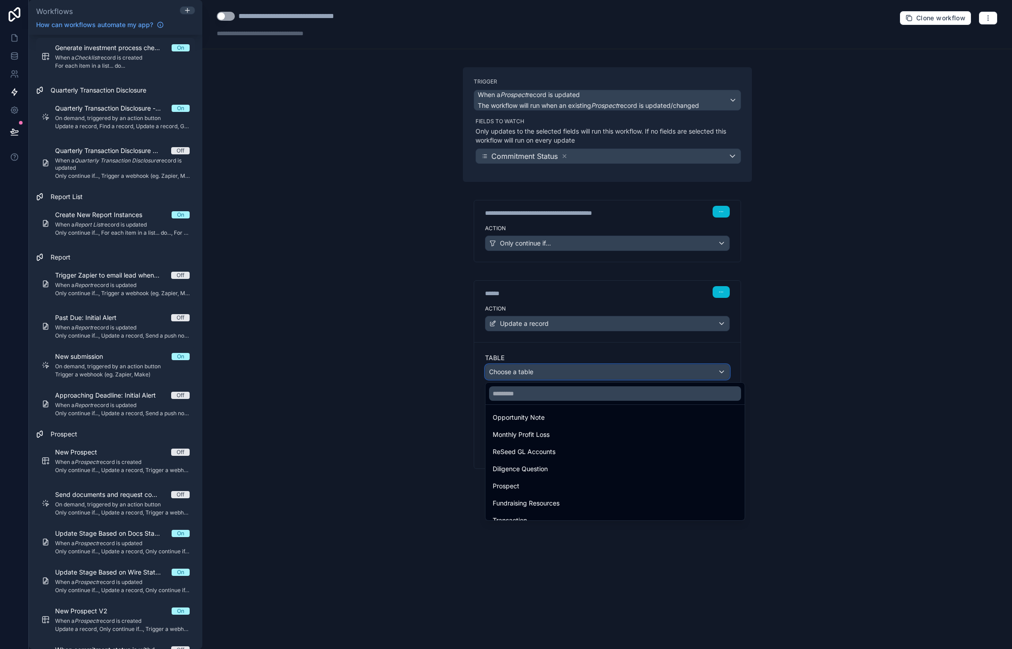
scroll to position [587, 0]
click at [573, 481] on div "Prospect" at bounding box center [615, 482] width 245 height 11
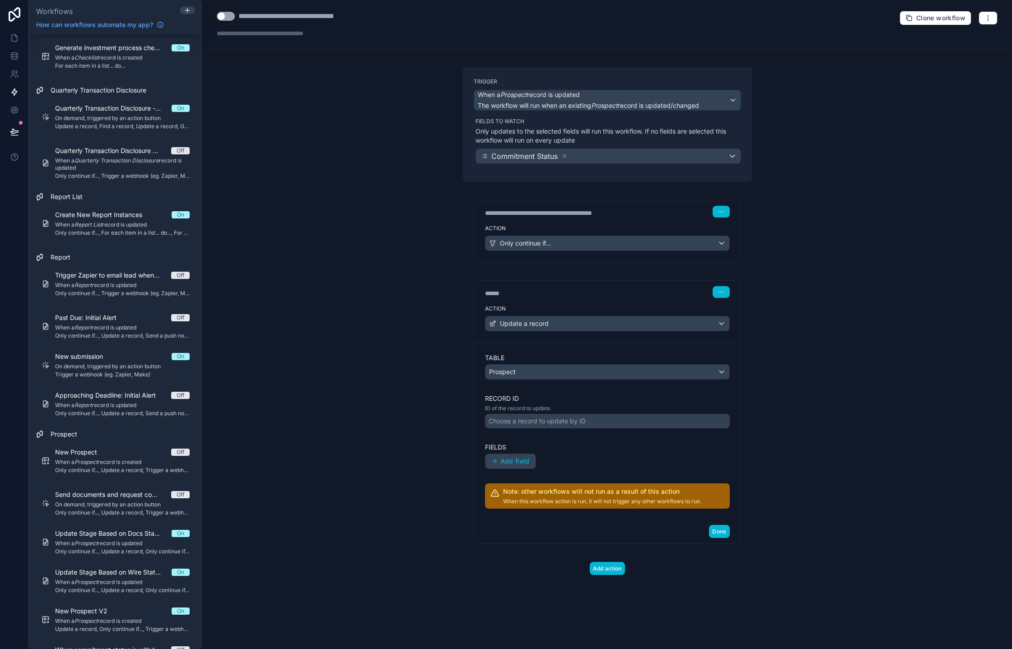
click at [562, 423] on div "Choose a record to update by ID" at bounding box center [537, 421] width 97 height 9
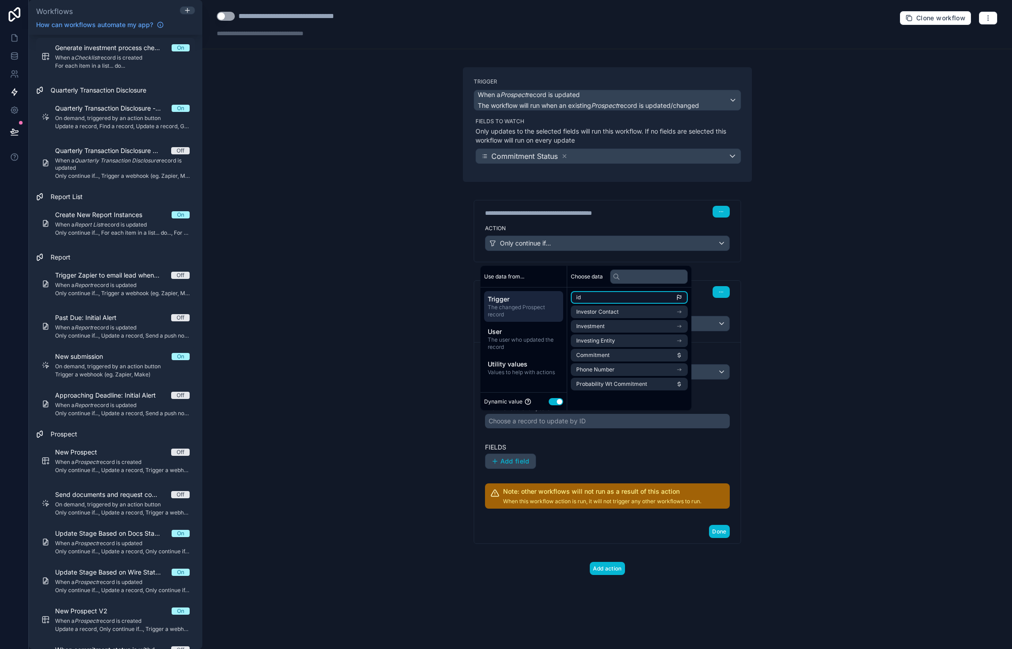
click at [620, 302] on li "id" at bounding box center [629, 297] width 117 height 13
click at [612, 296] on li "id" at bounding box center [629, 297] width 117 height 13
click at [596, 452] on div "Fields Add field" at bounding box center [607, 456] width 245 height 26
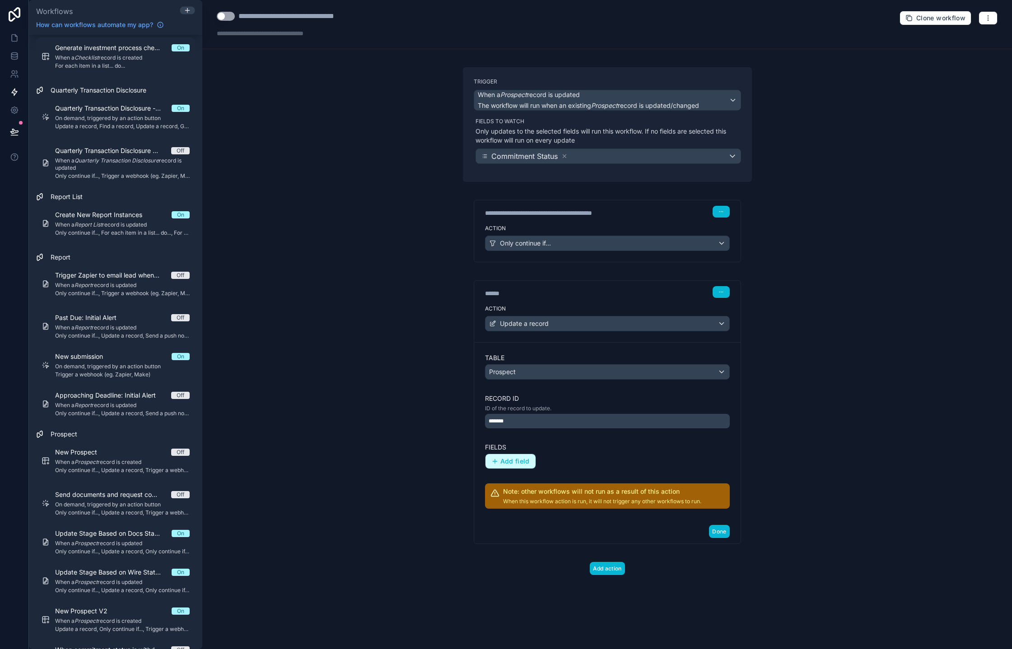
click at [509, 461] on span "Add field" at bounding box center [514, 461] width 29 height 8
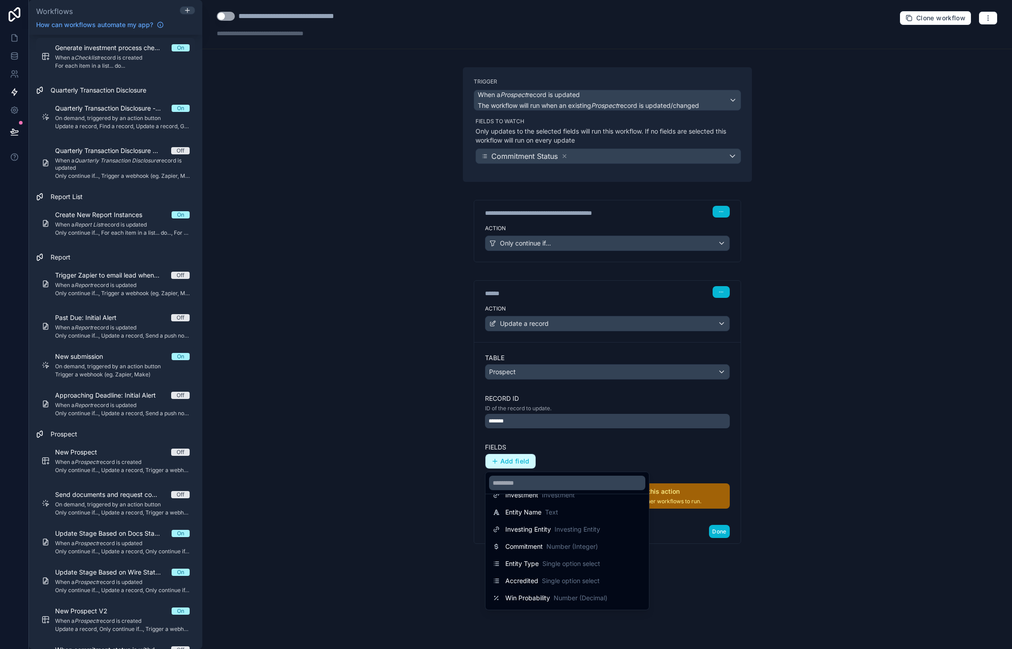
scroll to position [75, 0]
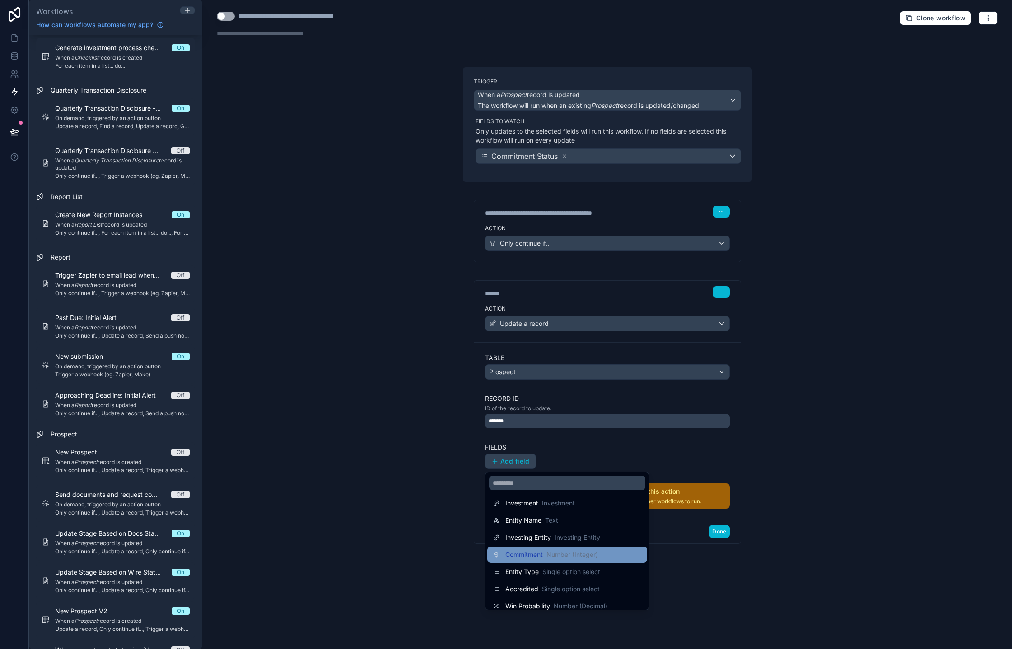
click at [539, 557] on span "Commitment" at bounding box center [523, 554] width 37 height 9
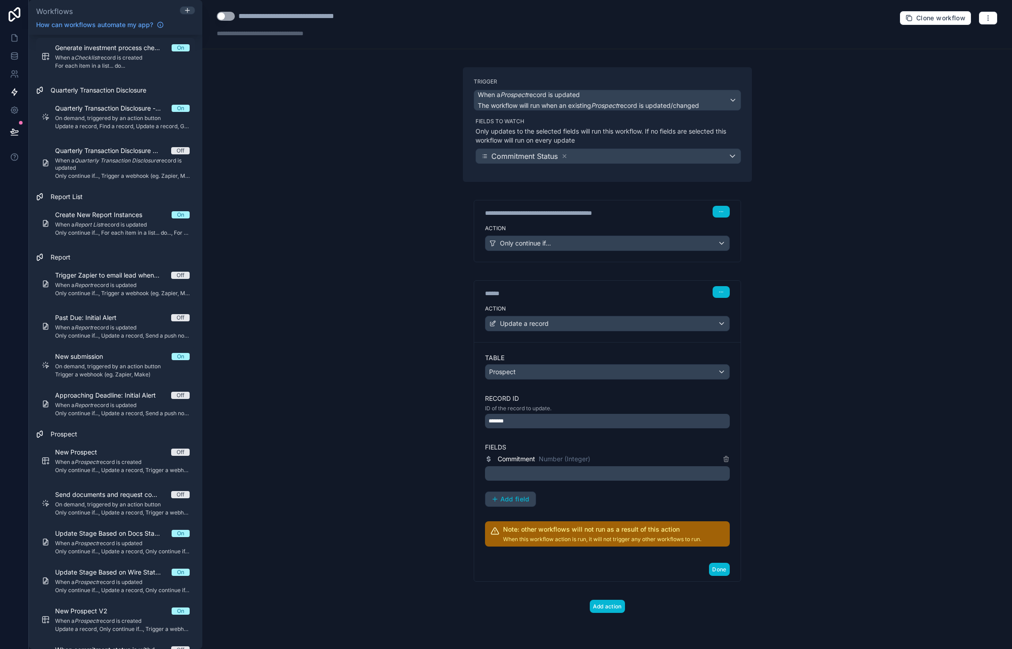
click at [542, 471] on p "﻿" at bounding box center [608, 473] width 239 height 11
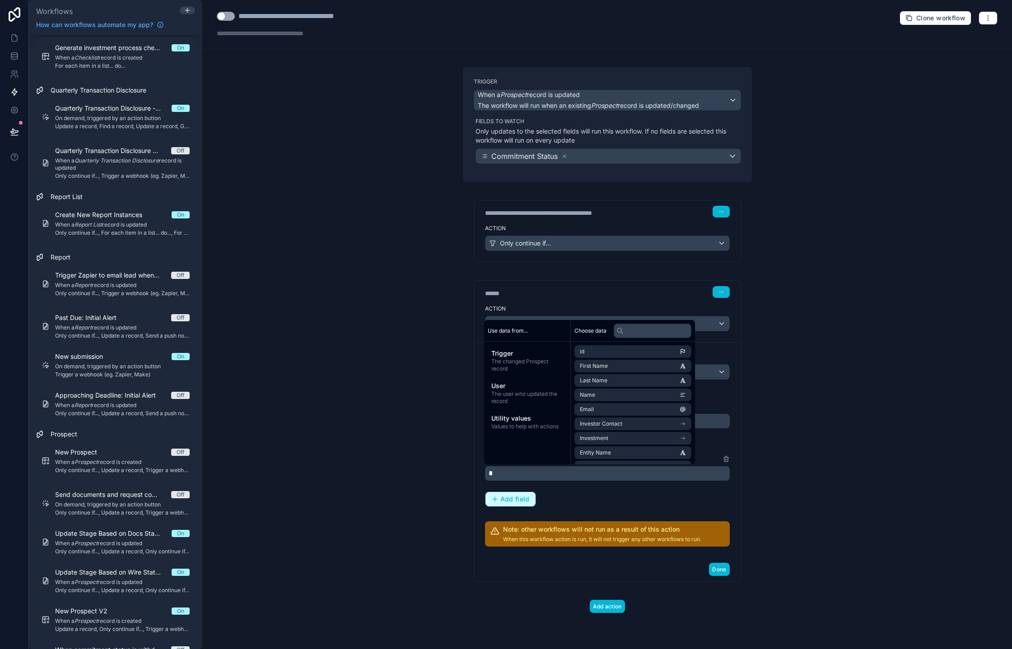
click at [530, 496] on button "Add field" at bounding box center [510, 499] width 50 height 14
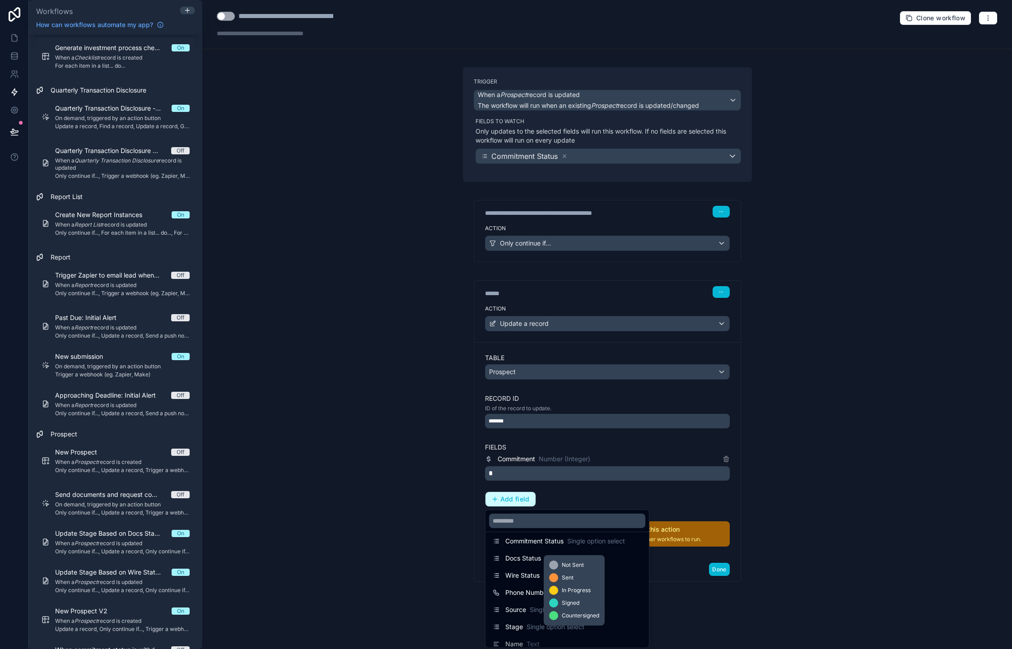
scroll to position [190, 0]
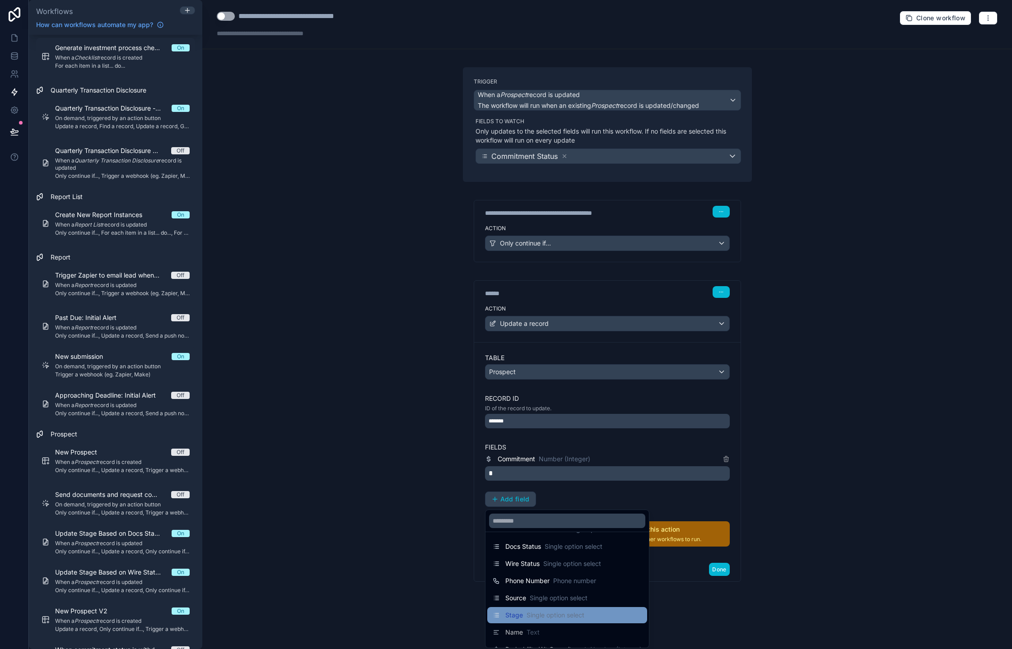
click at [517, 617] on span "Stage" at bounding box center [514, 615] width 18 height 9
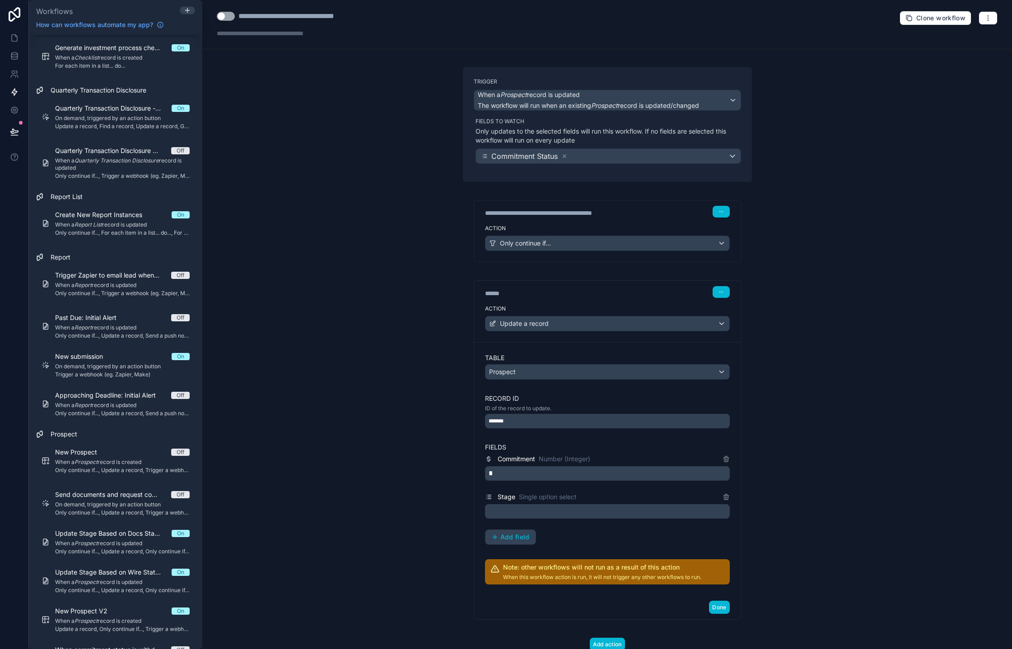
click at [563, 514] on div at bounding box center [607, 511] width 245 height 14
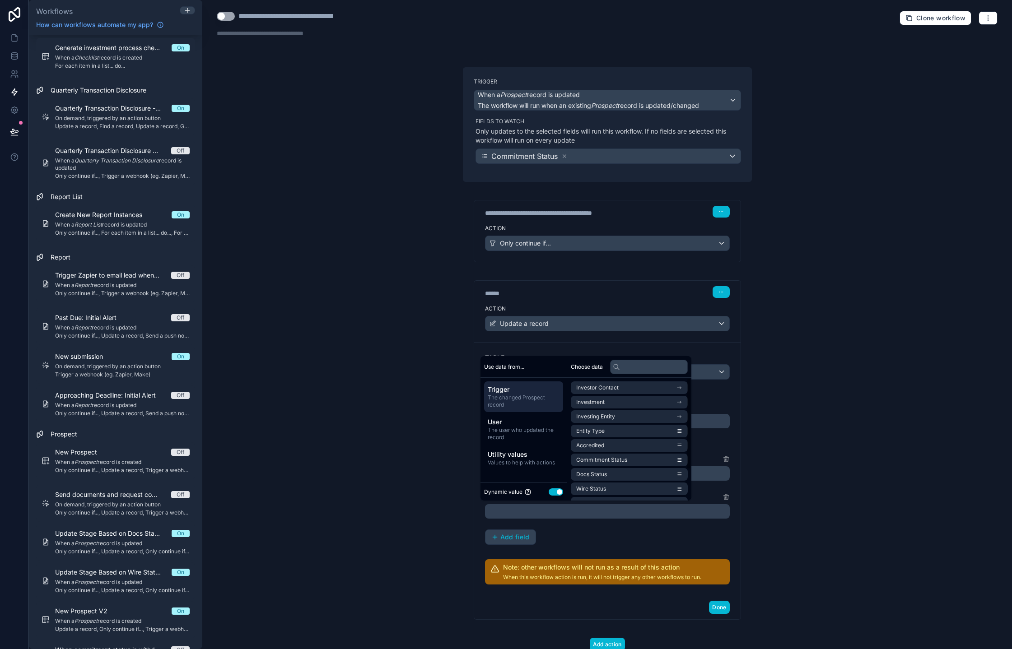
click at [558, 489] on button "Use setting" at bounding box center [556, 492] width 14 height 7
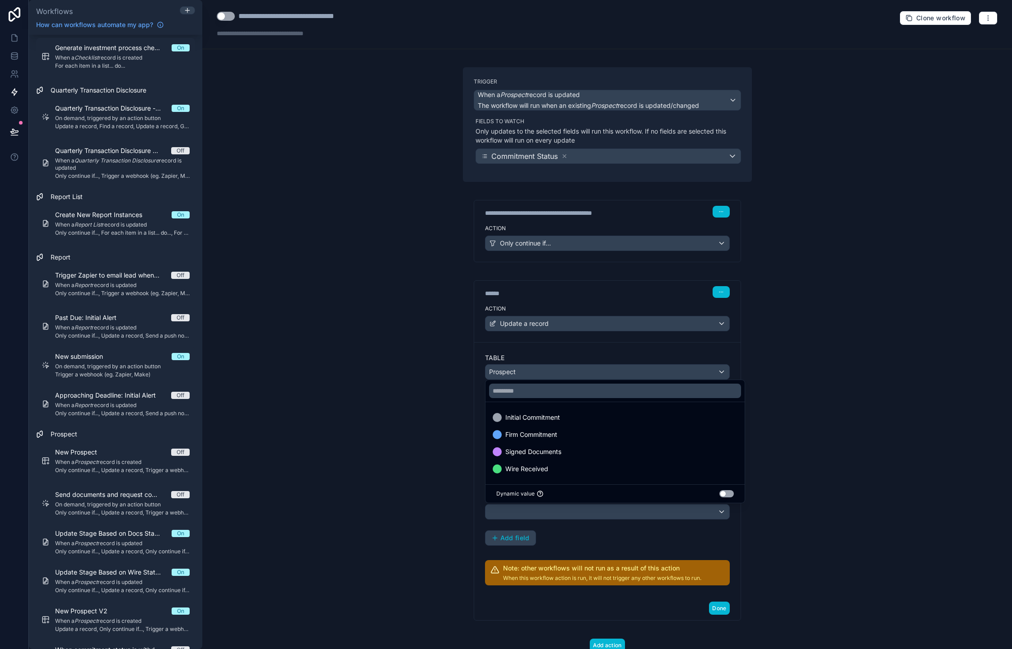
click at [435, 470] on div at bounding box center [506, 324] width 1012 height 649
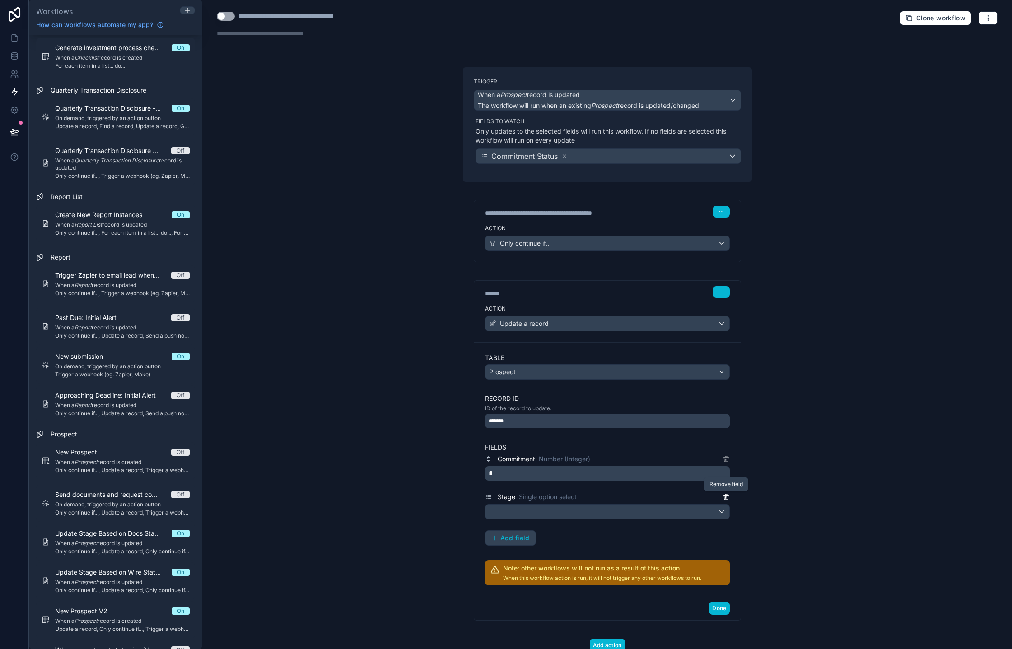
click at [726, 496] on icon at bounding box center [725, 496] width 7 height 7
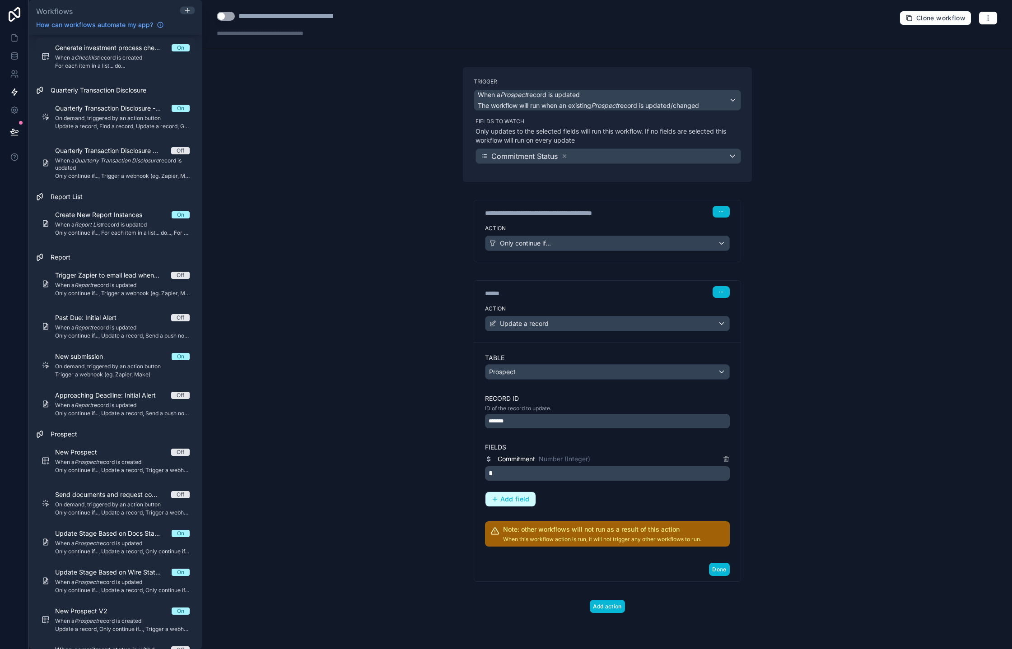
click at [513, 498] on span "Add field" at bounding box center [514, 499] width 29 height 8
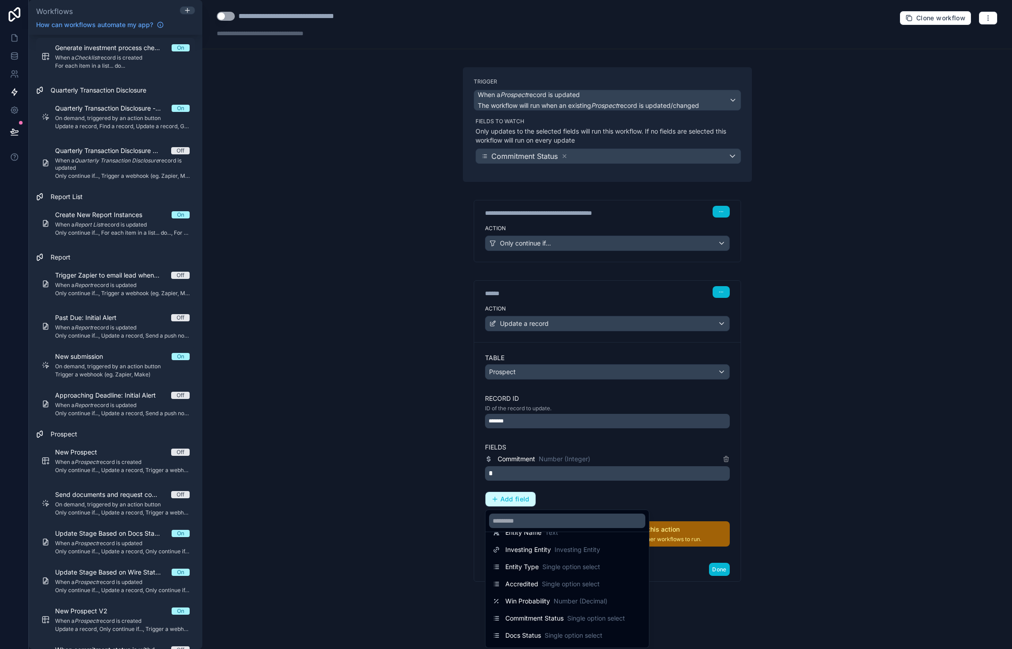
scroll to position [113, 0]
click at [531, 589] on span "Win Probability" at bounding box center [527, 589] width 45 height 9
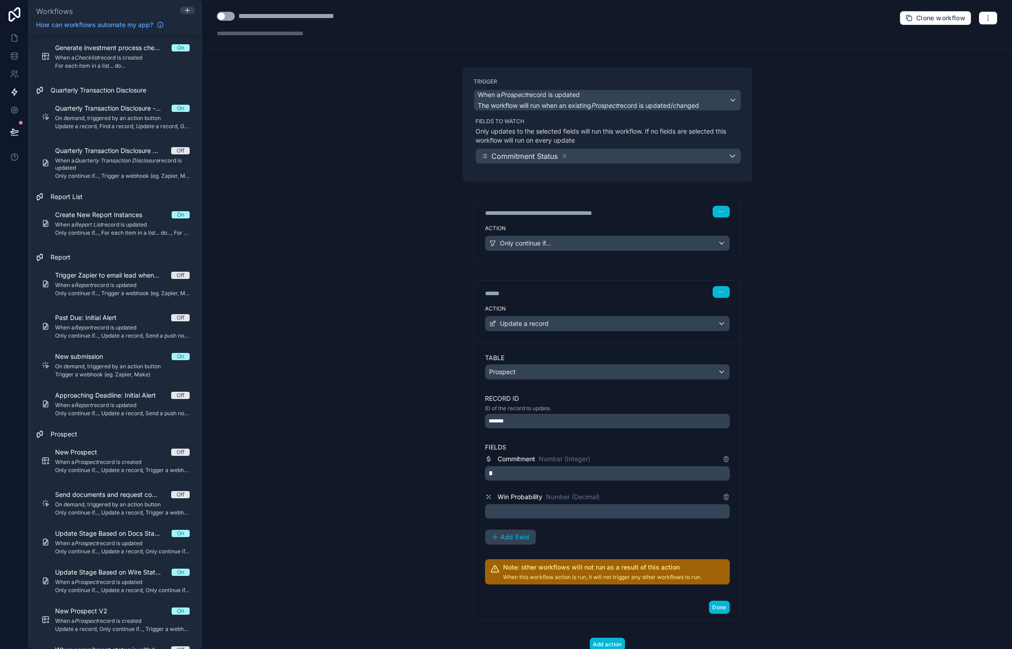
click at [533, 509] on p "﻿" at bounding box center [608, 511] width 239 height 11
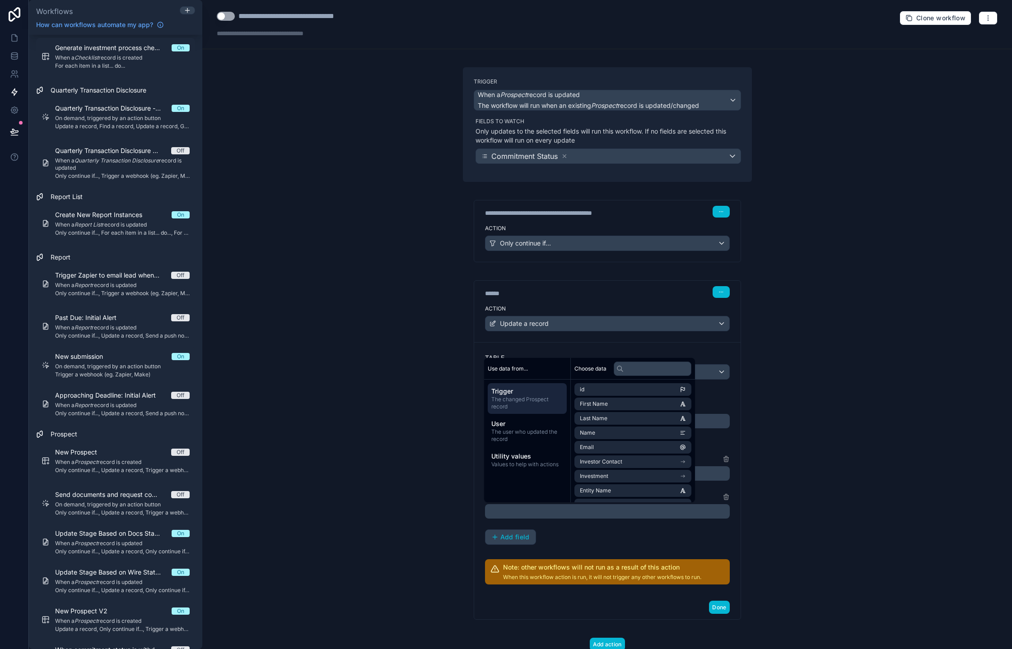
click at [533, 509] on p "﻿" at bounding box center [608, 511] width 239 height 11
click at [447, 520] on div "**********" at bounding box center [607, 324] width 810 height 649
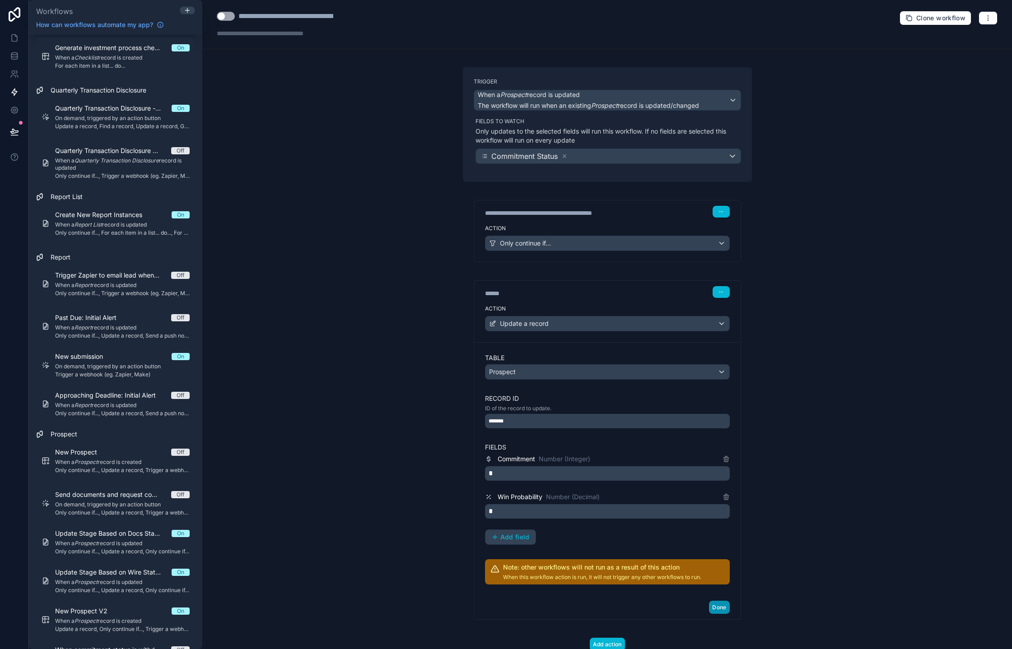
click at [717, 605] on button "Done" at bounding box center [719, 607] width 20 height 13
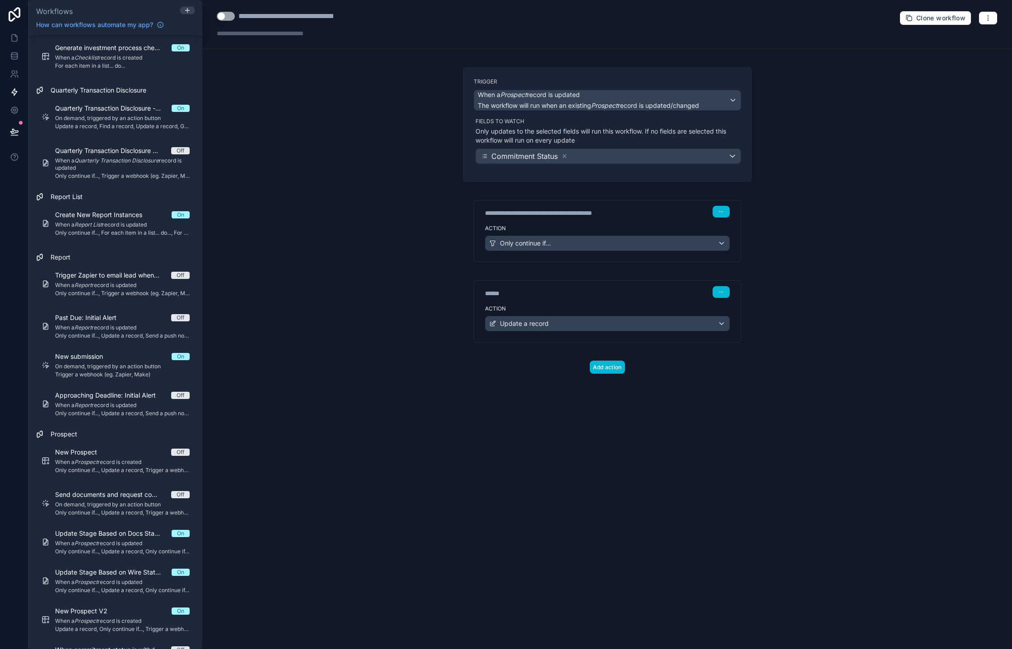
click at [494, 291] on div "******" at bounding box center [552, 293] width 135 height 9
type div "******"
click at [438, 382] on div "**********" at bounding box center [607, 324] width 810 height 649
click at [225, 19] on button "Use setting" at bounding box center [226, 16] width 18 height 9
click at [9, 135] on button at bounding box center [15, 131] width 20 height 25
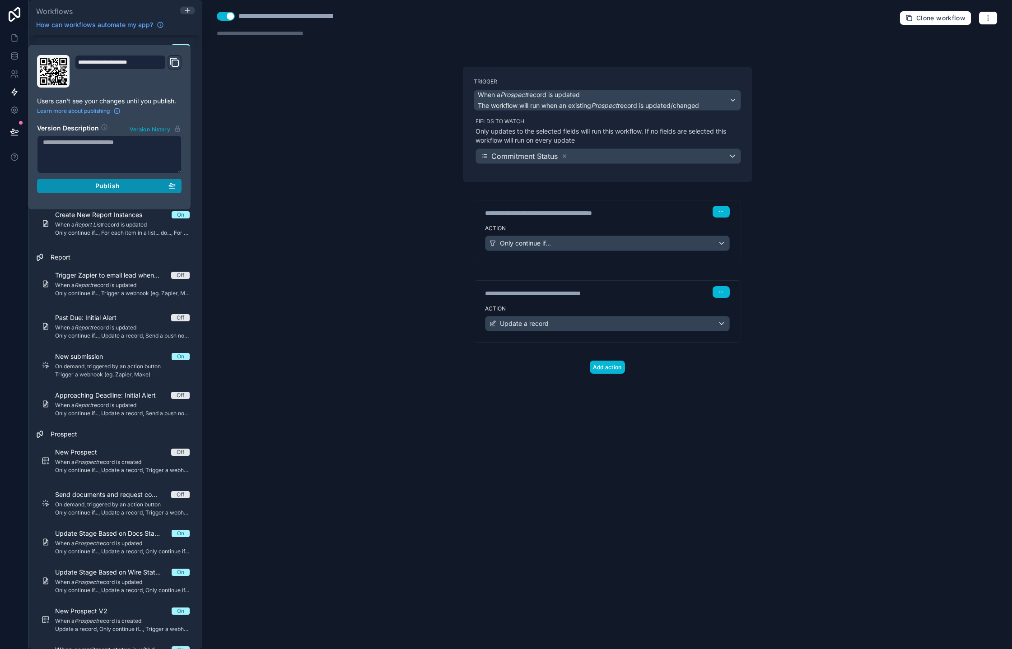
click at [70, 190] on div "Publish" at bounding box center [109, 186] width 133 height 8
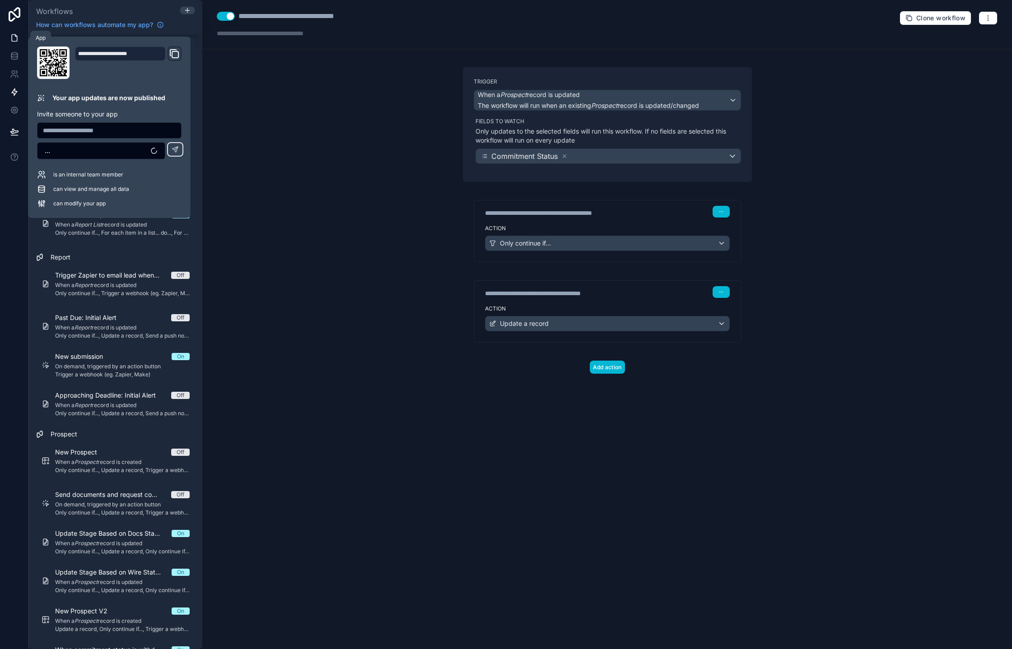
click at [17, 41] on icon at bounding box center [14, 37] width 9 height 9
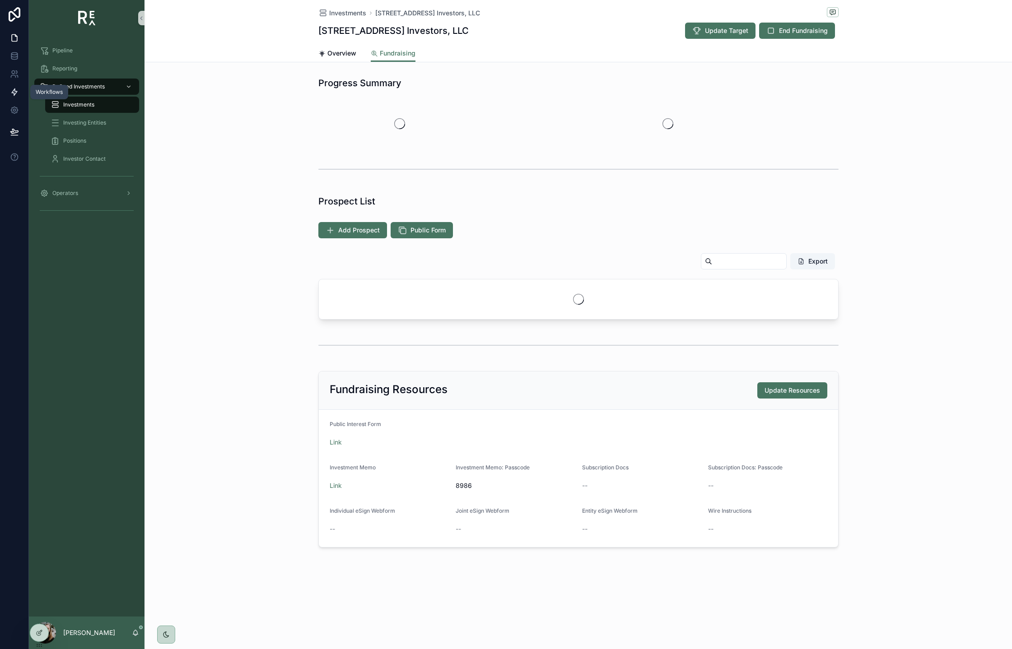
click at [10, 89] on icon at bounding box center [14, 92] width 9 height 9
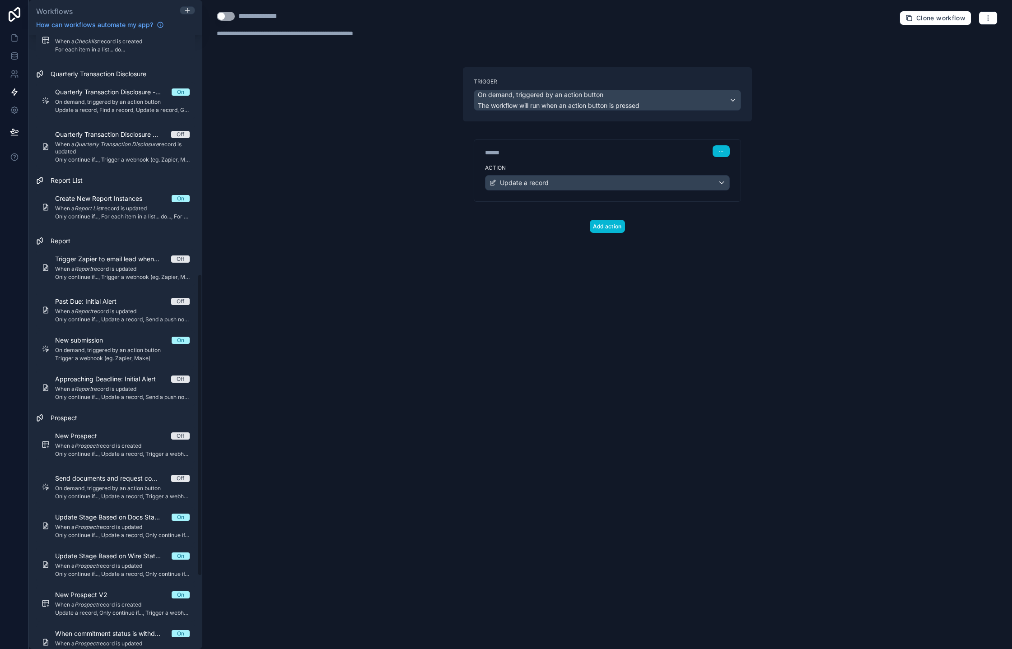
scroll to position [634, 0]
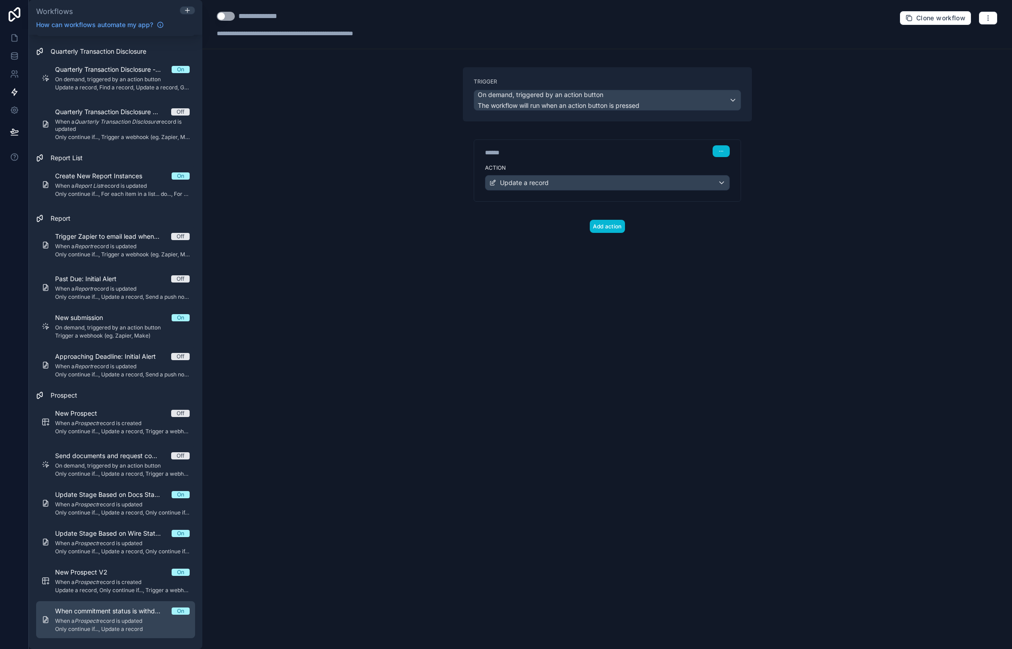
click at [91, 618] on em "Prospect" at bounding box center [85, 621] width 23 height 7
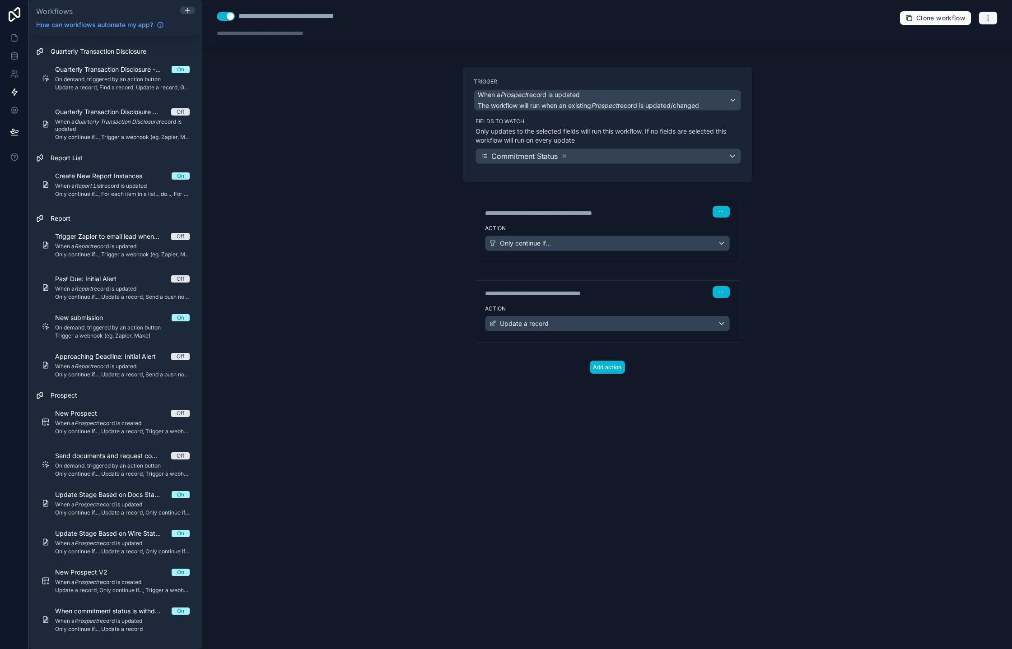
click at [988, 17] on icon "button" at bounding box center [987, 17] width 7 height 7
click at [974, 39] on span "Test workflow" at bounding box center [963, 39] width 43 height 7
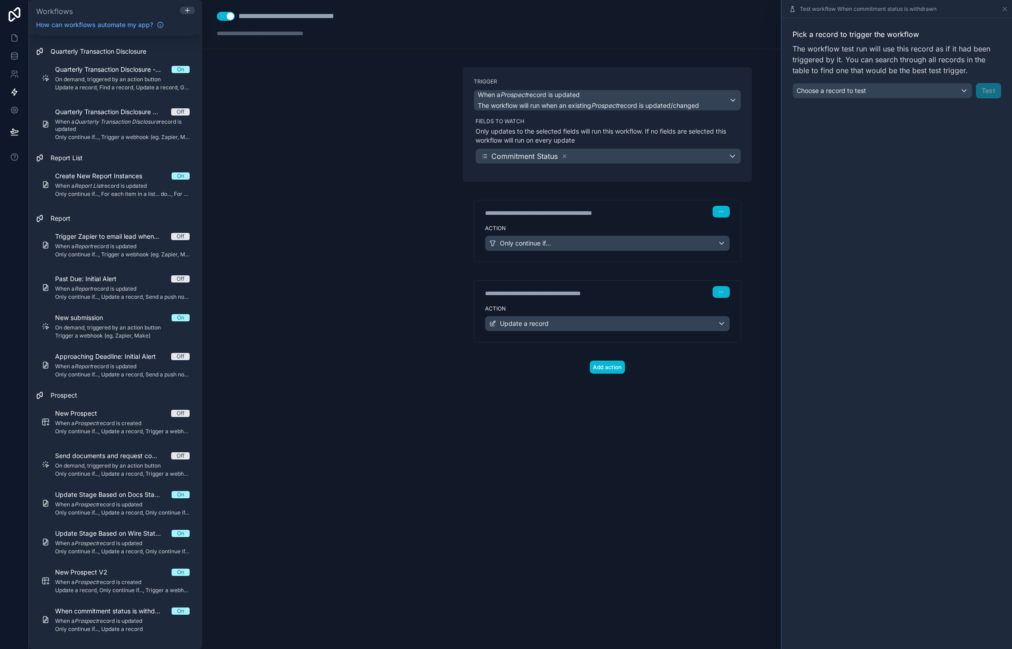
click at [948, 100] on div "Pick a record to trigger the workflow The workflow test run will use this recor…" at bounding box center [897, 63] width 230 height 91
click at [947, 93] on div "Choose a record to test" at bounding box center [882, 91] width 179 height 14
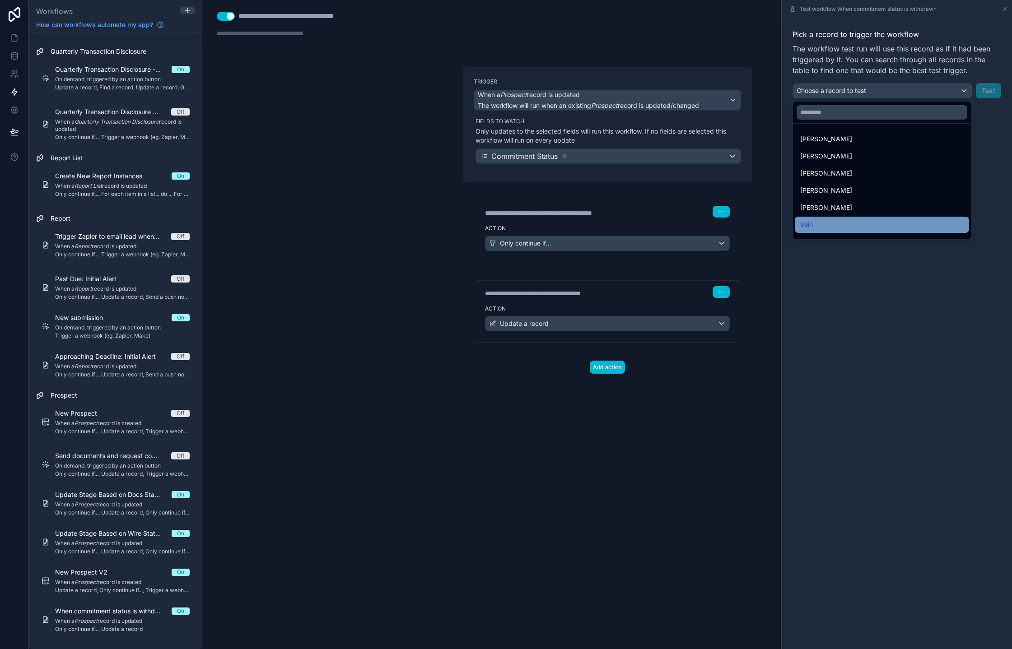
click at [842, 219] on div "Vein" at bounding box center [881, 224] width 163 height 11
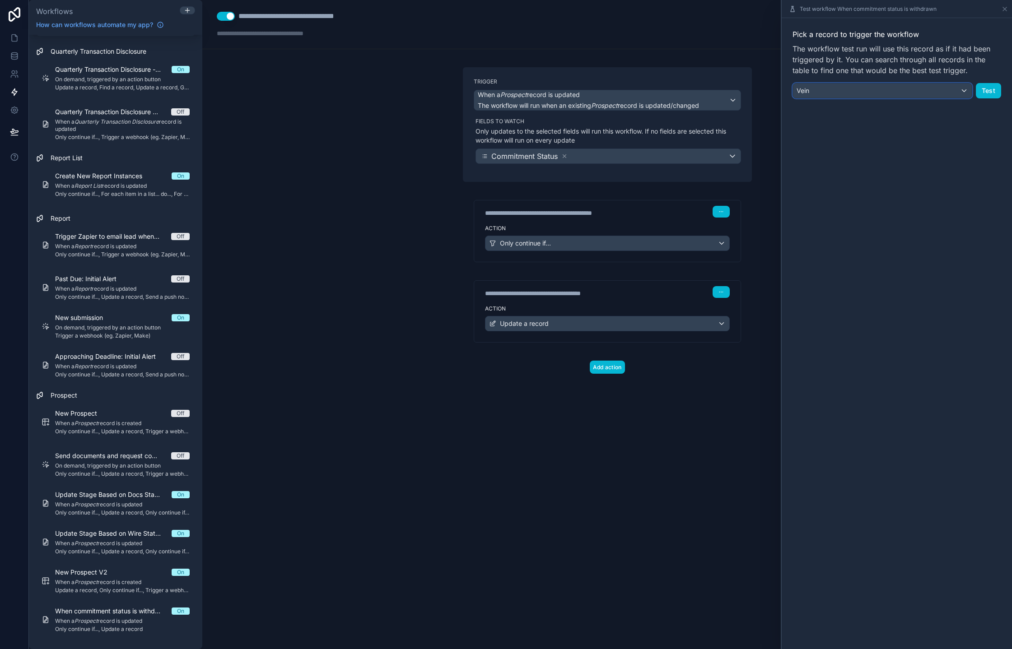
click at [961, 87] on div "Vein" at bounding box center [882, 91] width 179 height 14
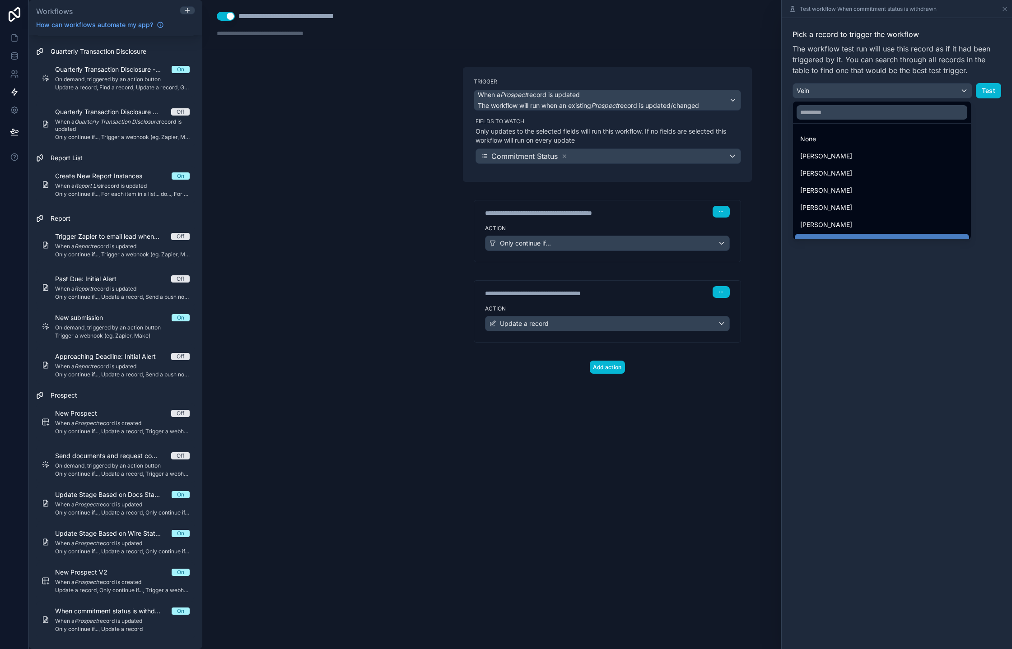
click at [998, 140] on div at bounding box center [897, 324] width 230 height 649
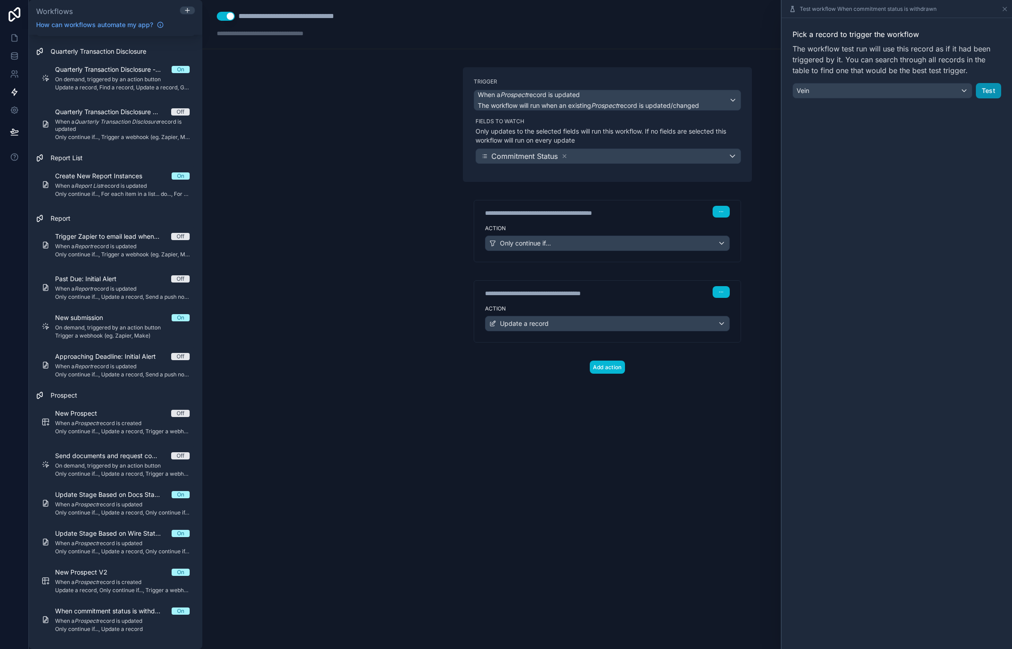
click at [996, 95] on button "Test" at bounding box center [988, 90] width 25 height 15
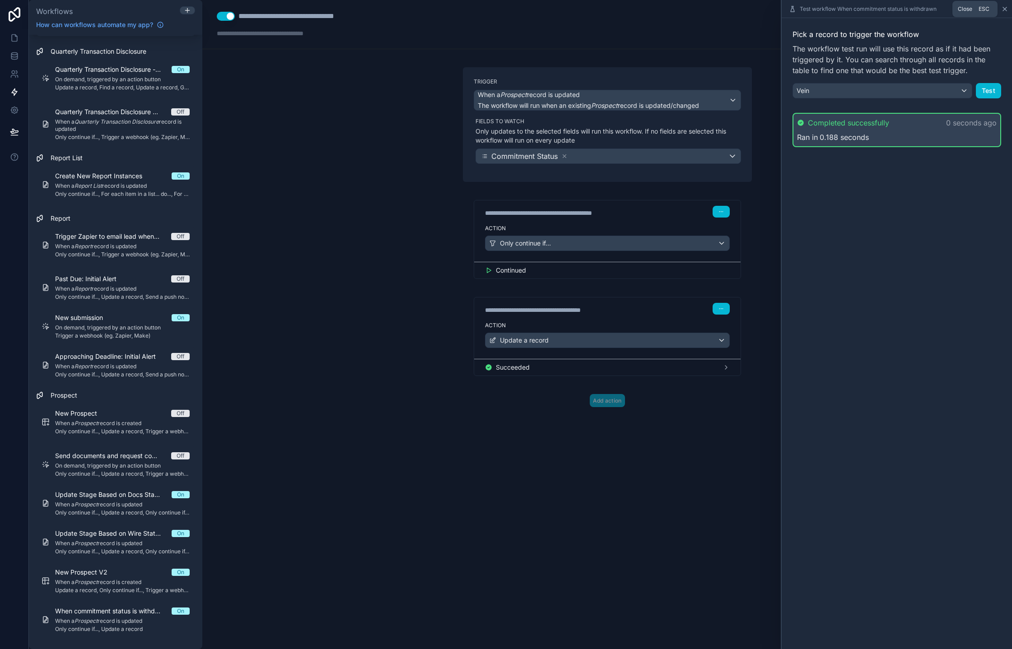
click at [1006, 10] on icon at bounding box center [1004, 8] width 7 height 7
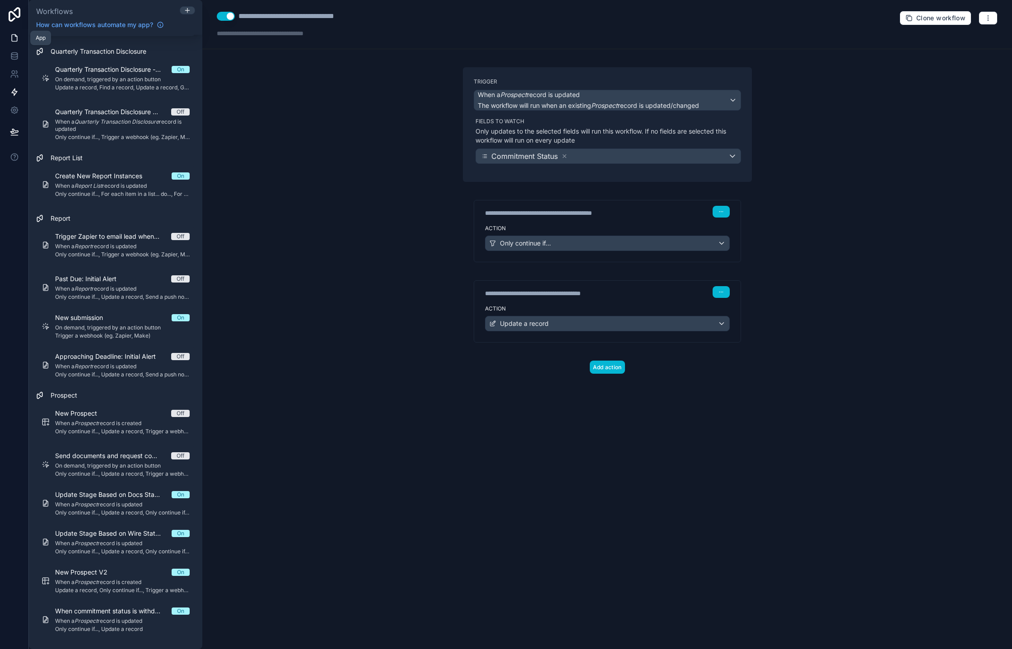
click at [15, 38] on icon at bounding box center [14, 37] width 9 height 9
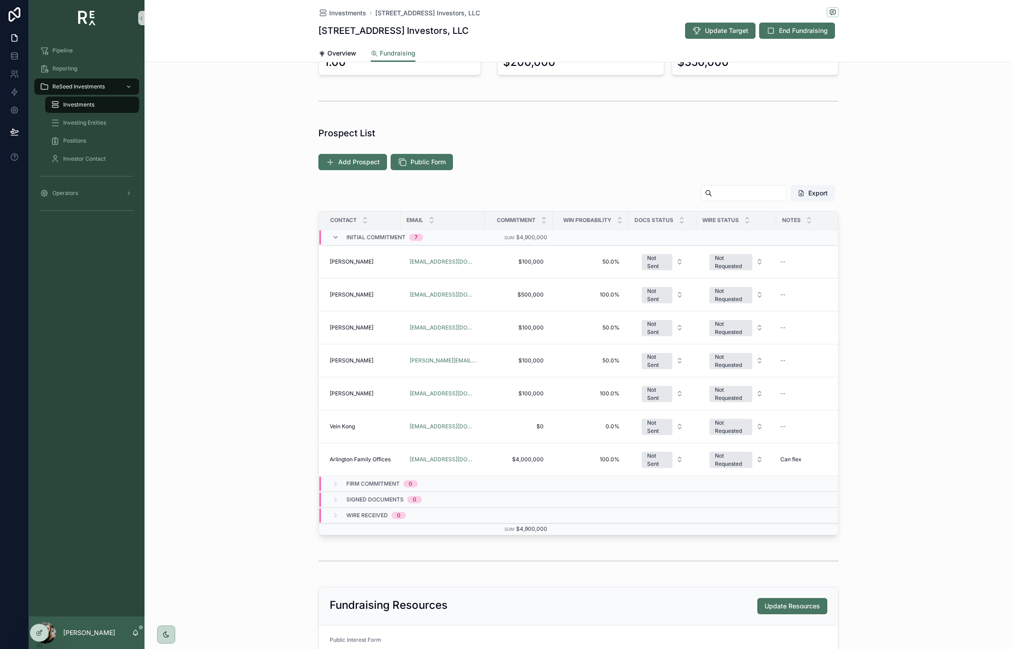
scroll to position [136, 0]
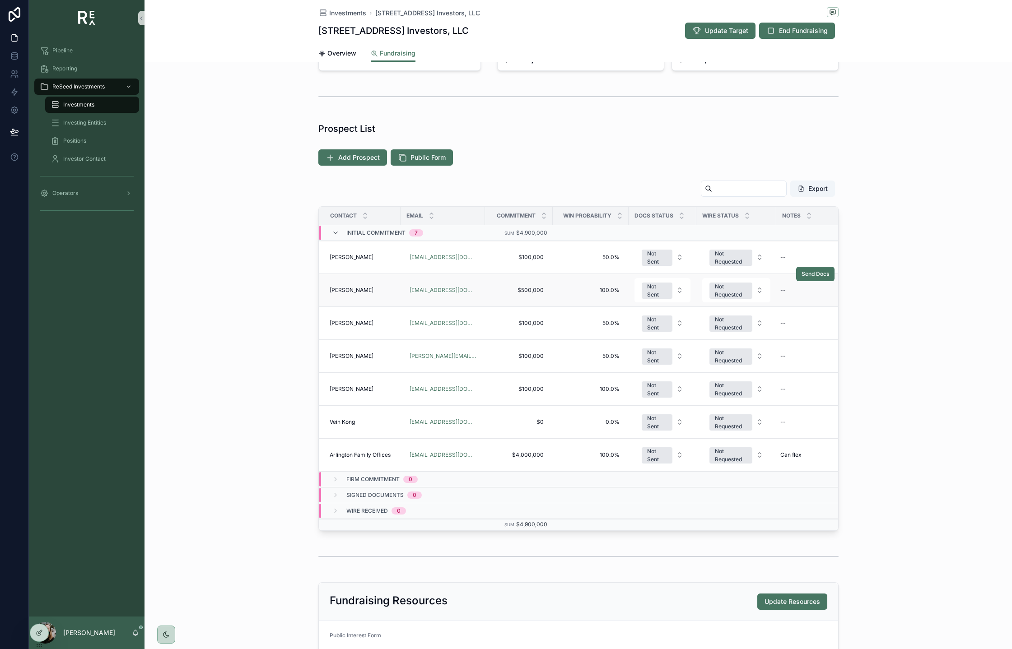
click at [360, 283] on td "Chris Pate Chris Pate" at bounding box center [360, 290] width 82 height 33
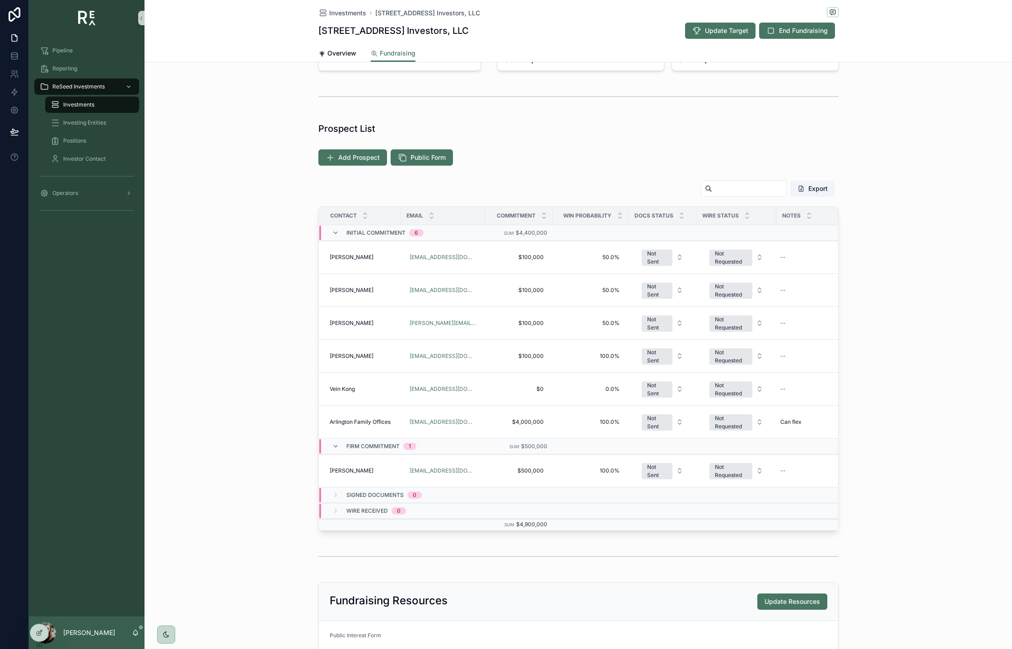
click at [278, 388] on div "Export Contact Email Commitment Win Probability Docs Status Wire Status Notes I…" at bounding box center [577, 356] width 867 height 358
click at [38, 639] on div at bounding box center [39, 632] width 18 height 17
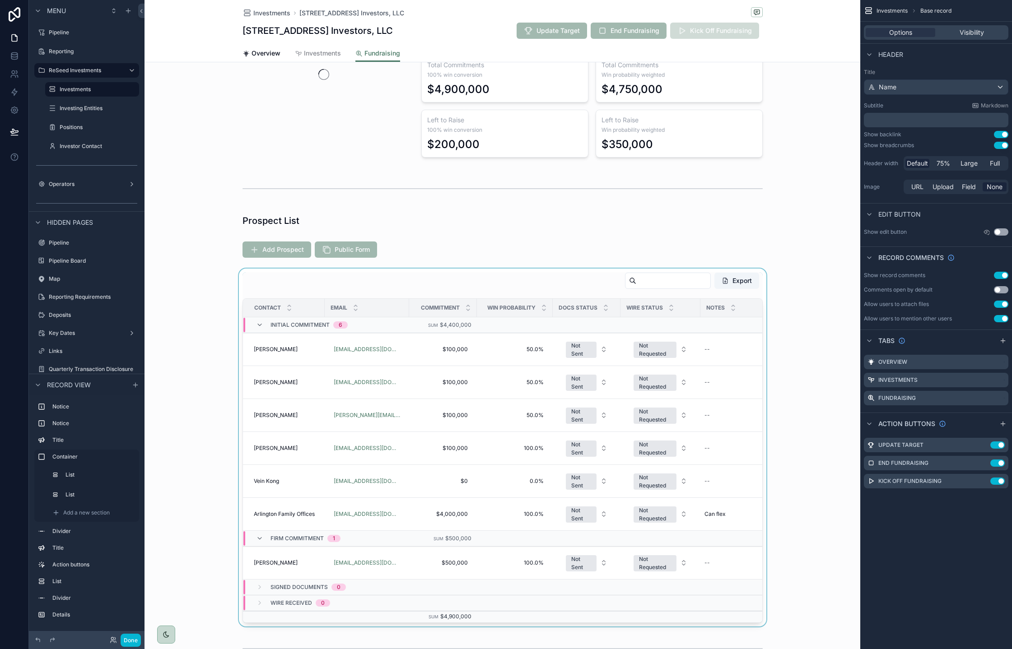
click at [514, 279] on div "scrollable content" at bounding box center [502, 448] width 716 height 358
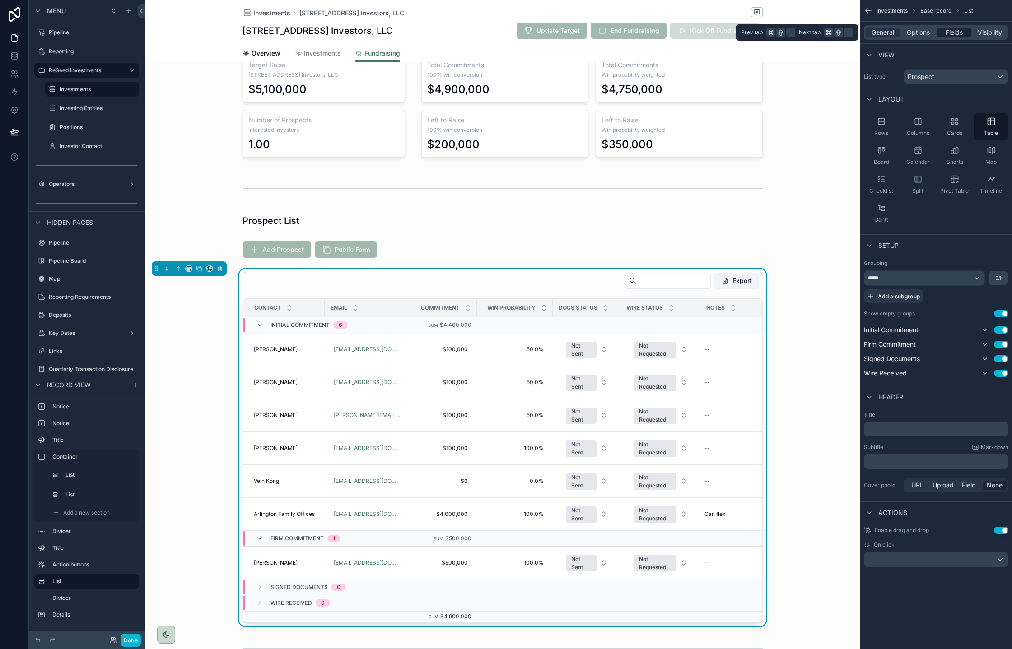
click at [957, 36] on span "Fields" at bounding box center [953, 32] width 17 height 9
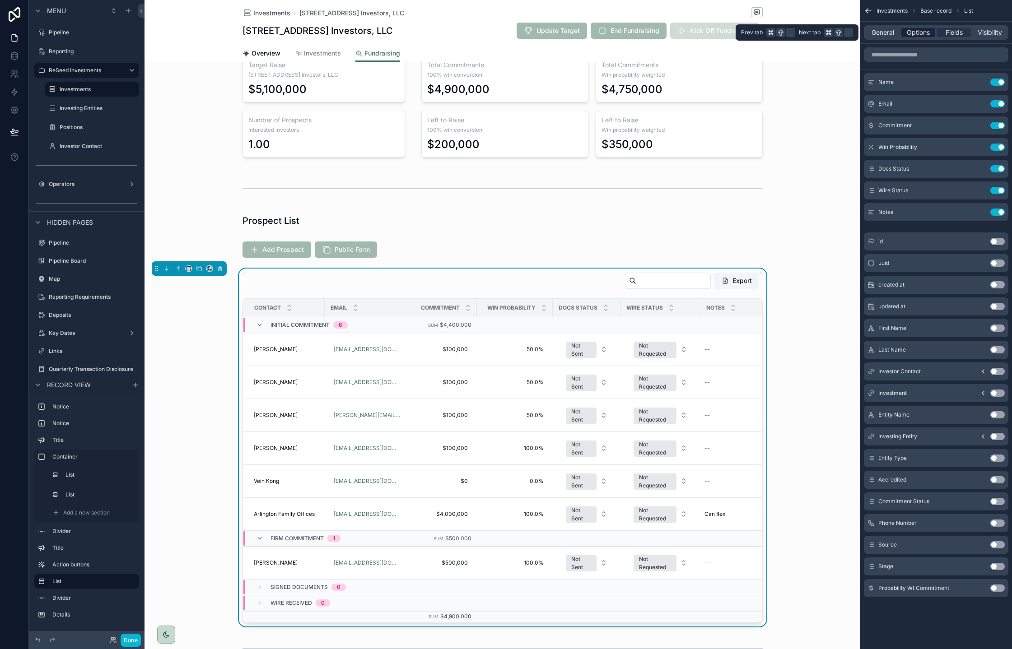
click at [918, 34] on span "Options" at bounding box center [918, 32] width 23 height 9
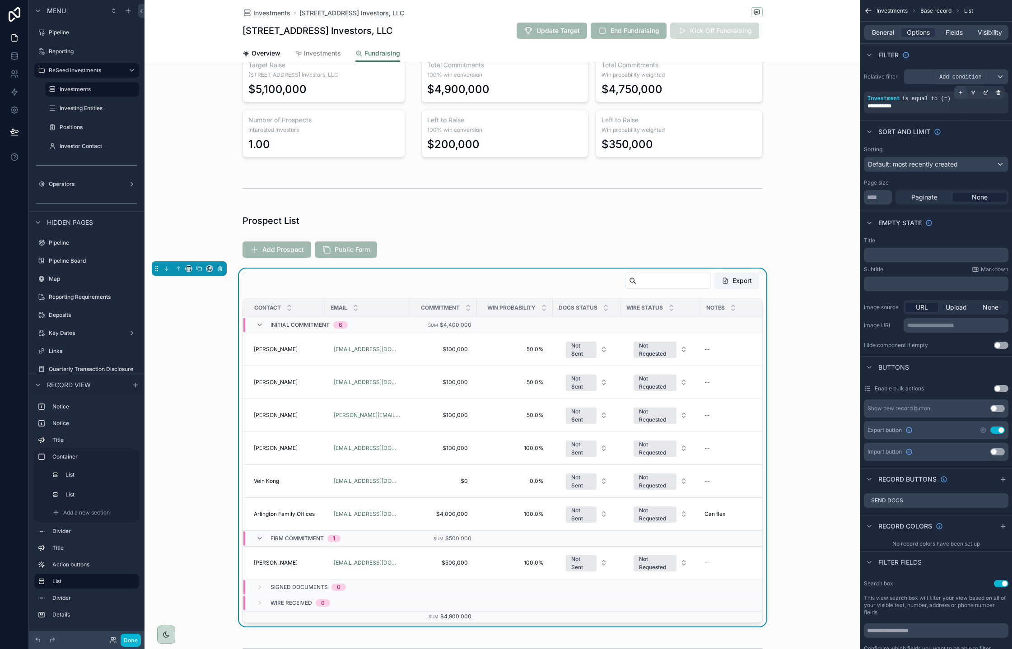
click at [959, 93] on icon "scrollable content" at bounding box center [960, 92] width 5 height 5
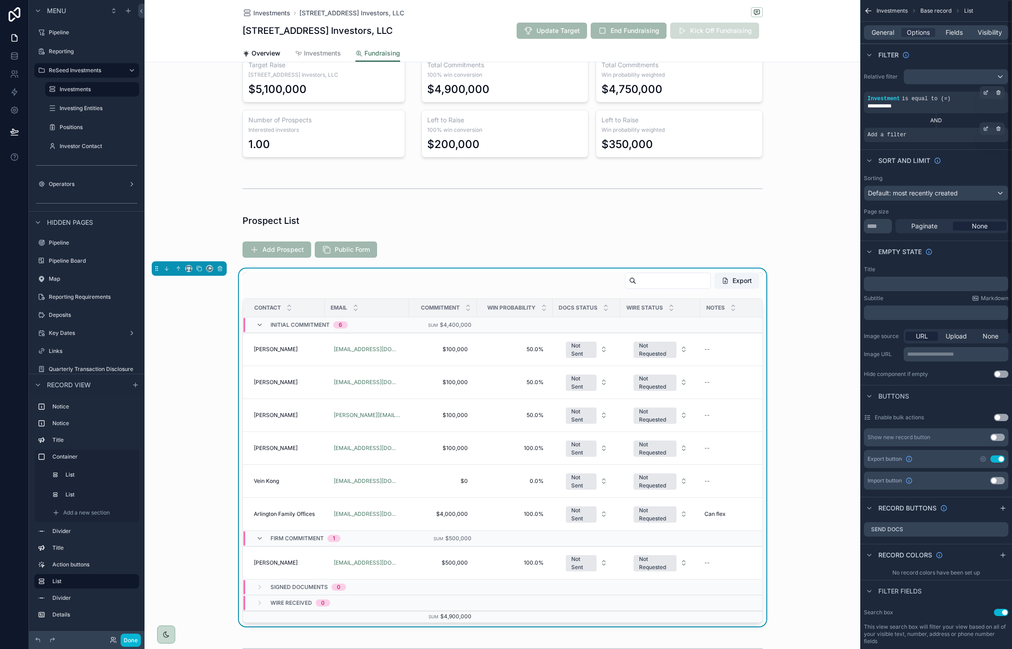
click at [932, 134] on div "Add a filter" at bounding box center [936, 135] width 144 height 14
click at [986, 129] on icon "scrollable content" at bounding box center [986, 127] width 3 height 3
click at [790, 122] on span "Select a field" at bounding box center [772, 121] width 38 height 8
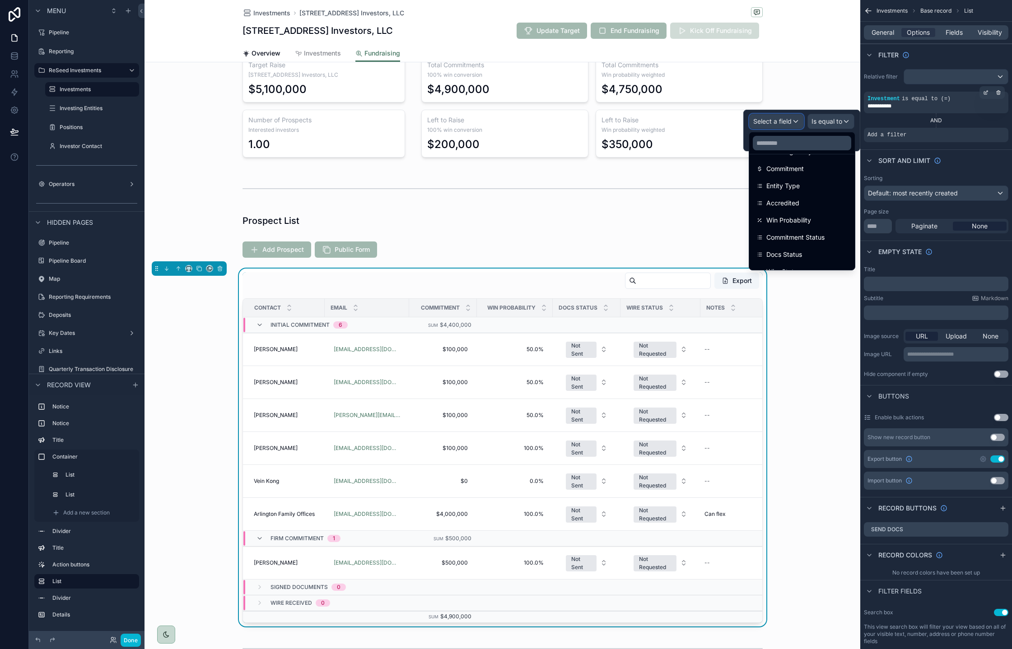
scroll to position [191, 0]
click at [813, 235] on span "Commitment Status" at bounding box center [795, 236] width 58 height 11
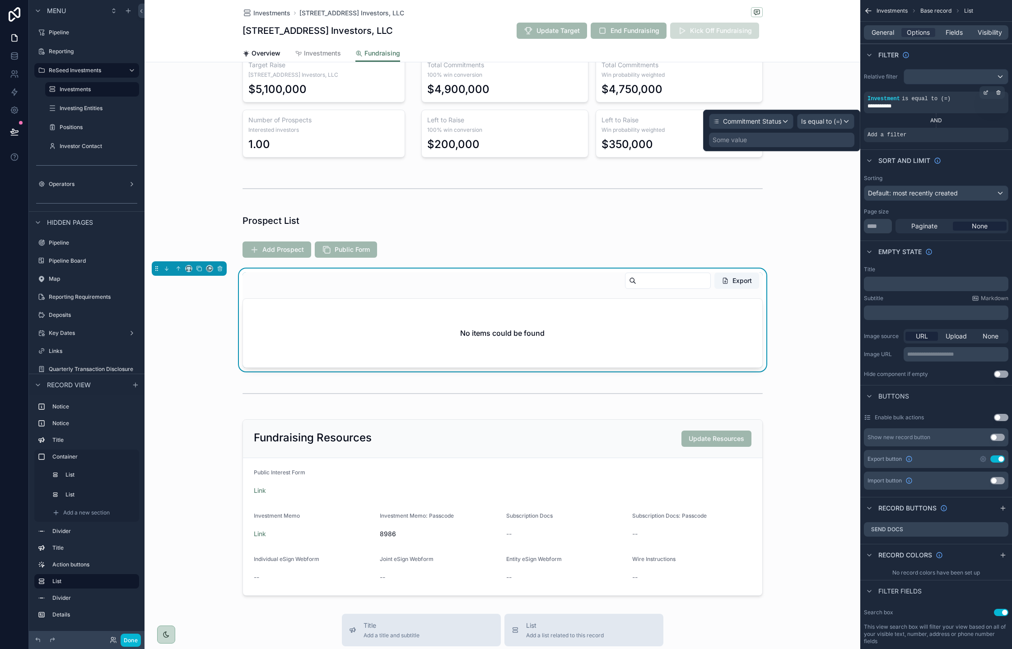
click at [813, 129] on div "Commitment Status Is equal to (=) Some value" at bounding box center [781, 130] width 145 height 33
click at [820, 126] on div "Is equal to (=)" at bounding box center [825, 121] width 56 height 14
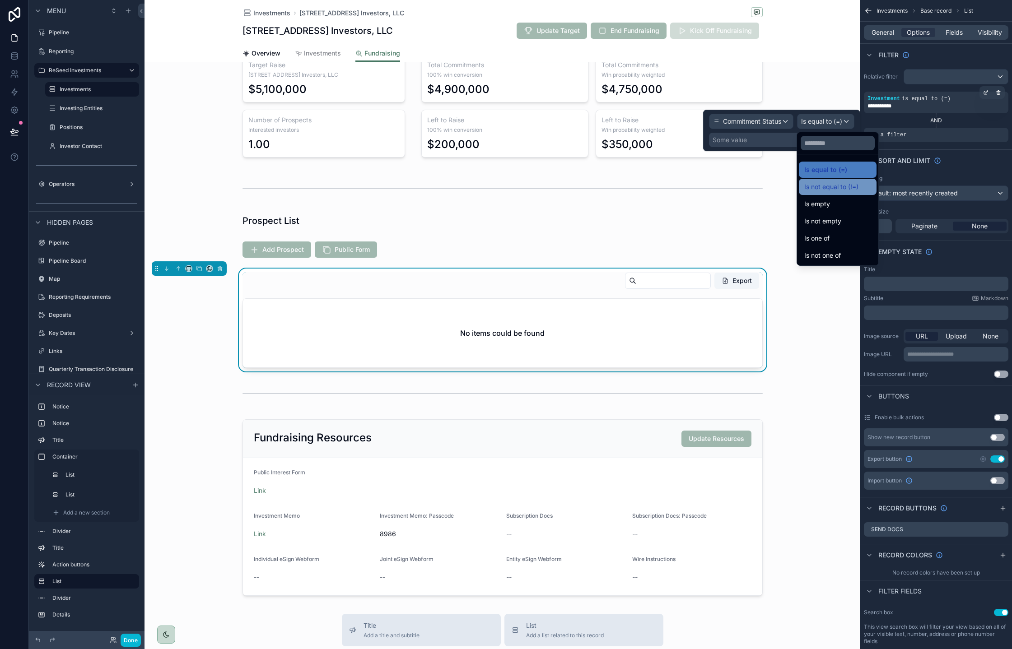
click at [837, 193] on div "Is not equal to (!=)" at bounding box center [838, 187] width 78 height 16
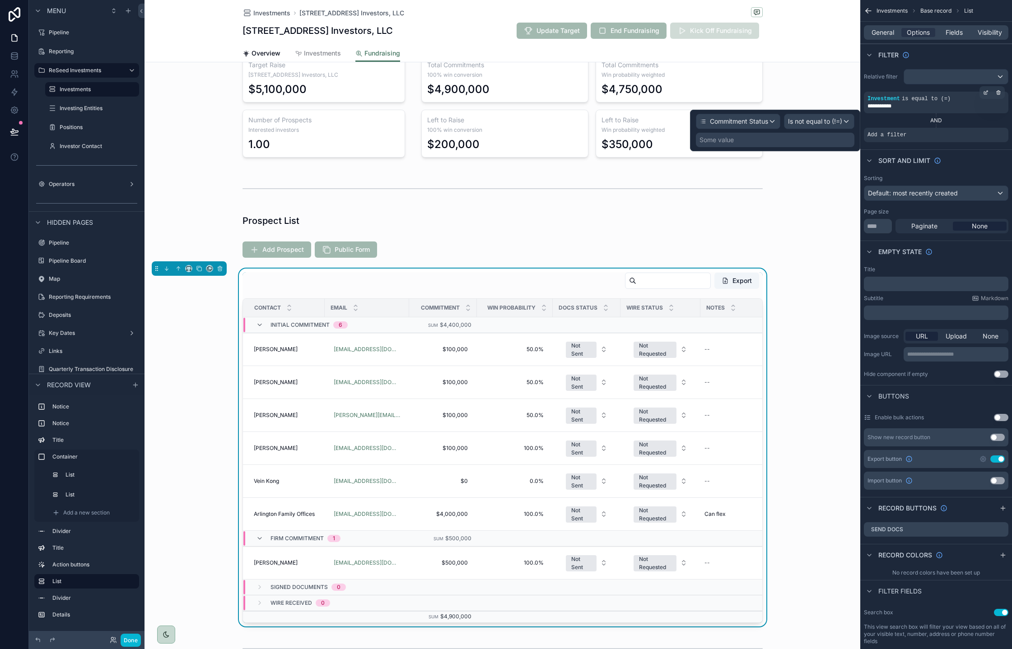
click at [798, 140] on div "Some value" at bounding box center [775, 140] width 158 height 14
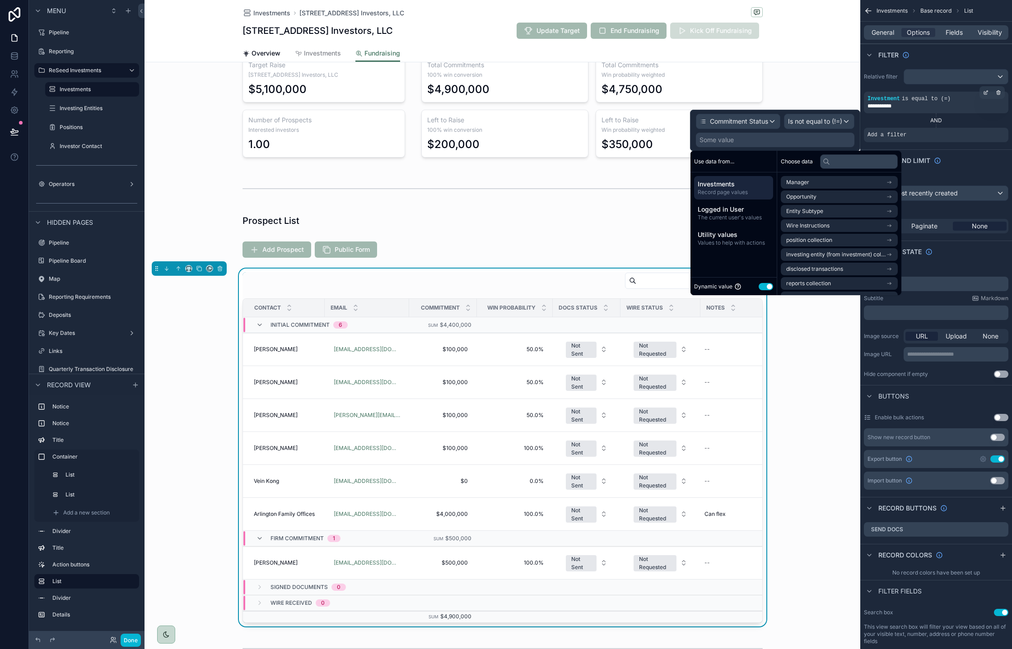
click at [759, 289] on button "Use setting" at bounding box center [766, 286] width 14 height 7
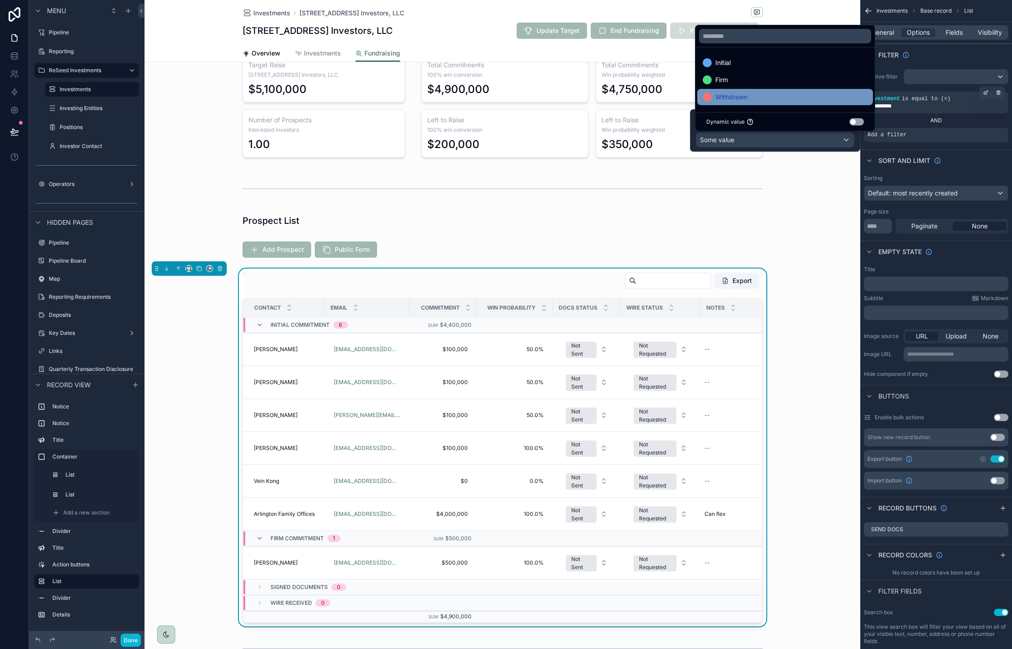
click at [828, 95] on div "Withdrawn" at bounding box center [785, 97] width 165 height 11
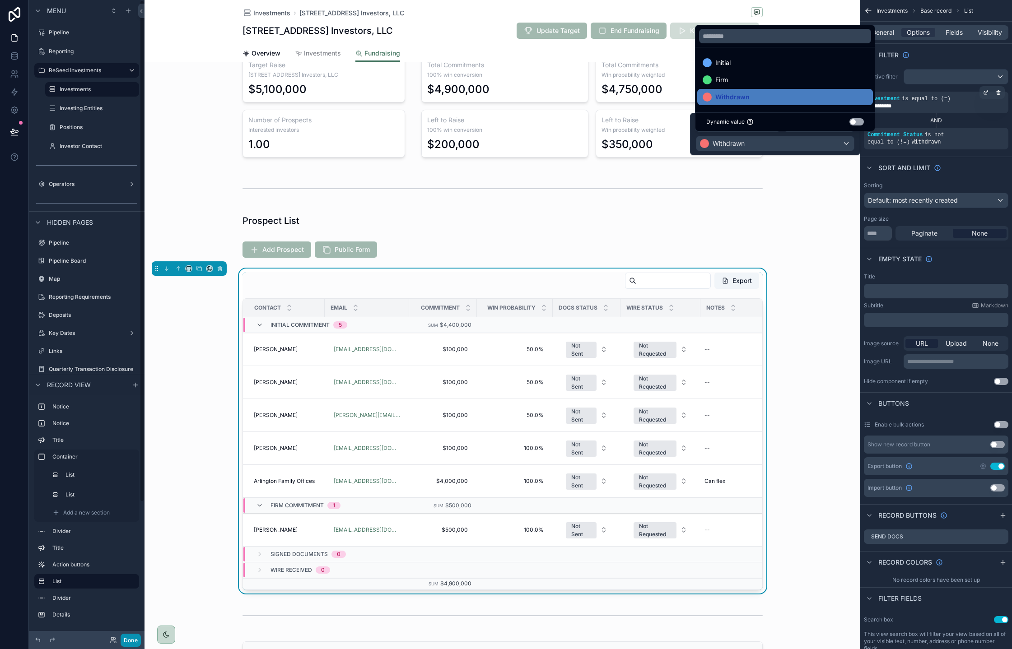
click at [131, 644] on button "Done" at bounding box center [131, 640] width 20 height 13
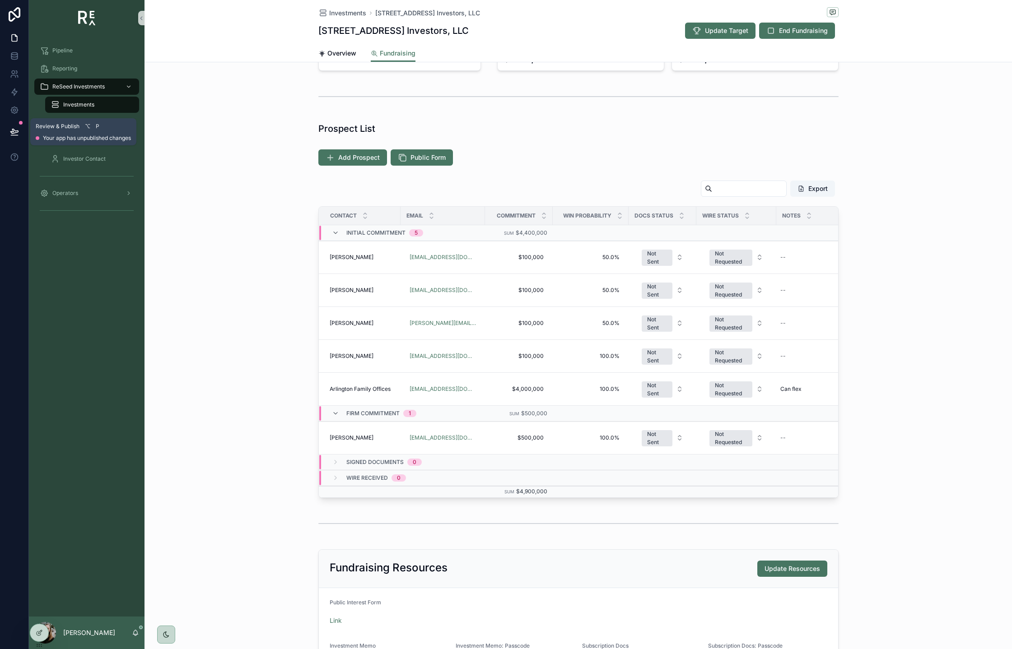
click at [14, 133] on icon at bounding box center [14, 131] width 8 height 5
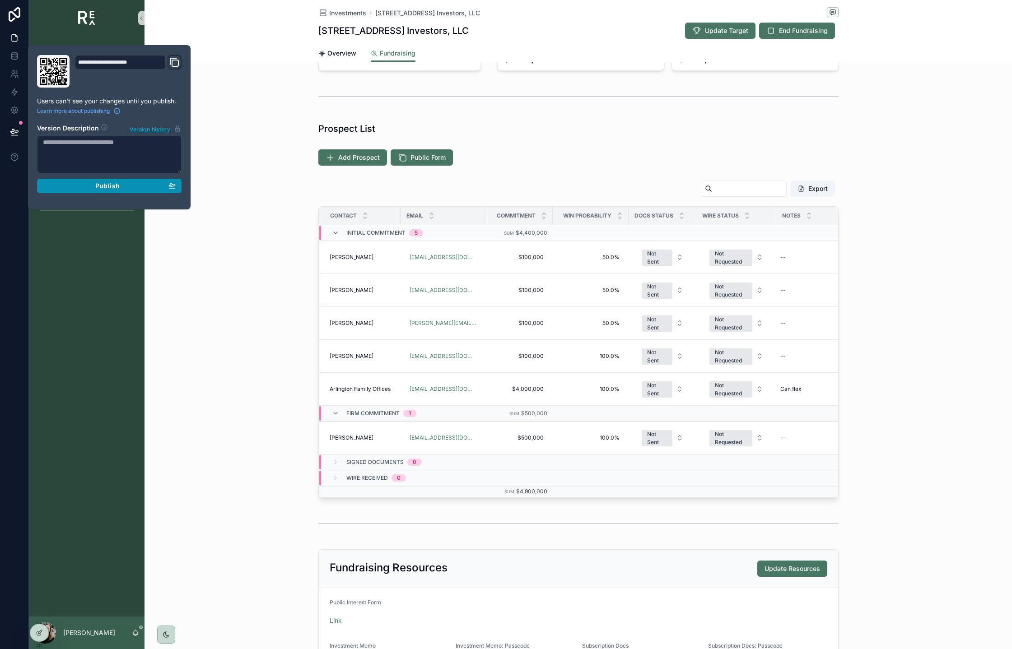
click at [82, 188] on div "Publish" at bounding box center [109, 186] width 133 height 8
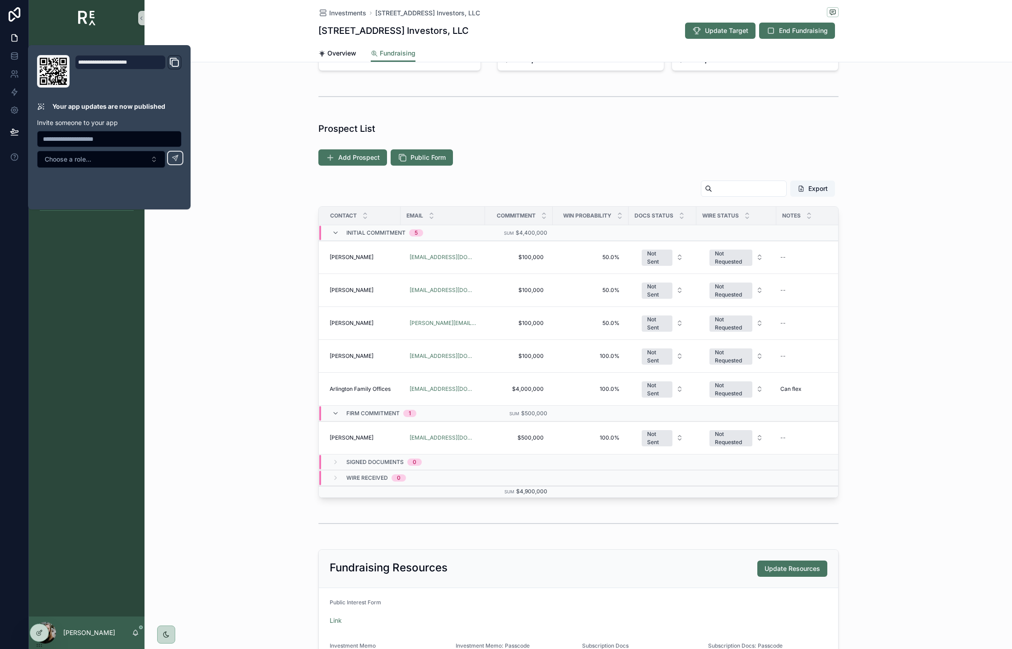
click at [272, 258] on div "Export Contact Email Commitment Win Probability Docs Status Wire Status Notes I…" at bounding box center [577, 339] width 867 height 325
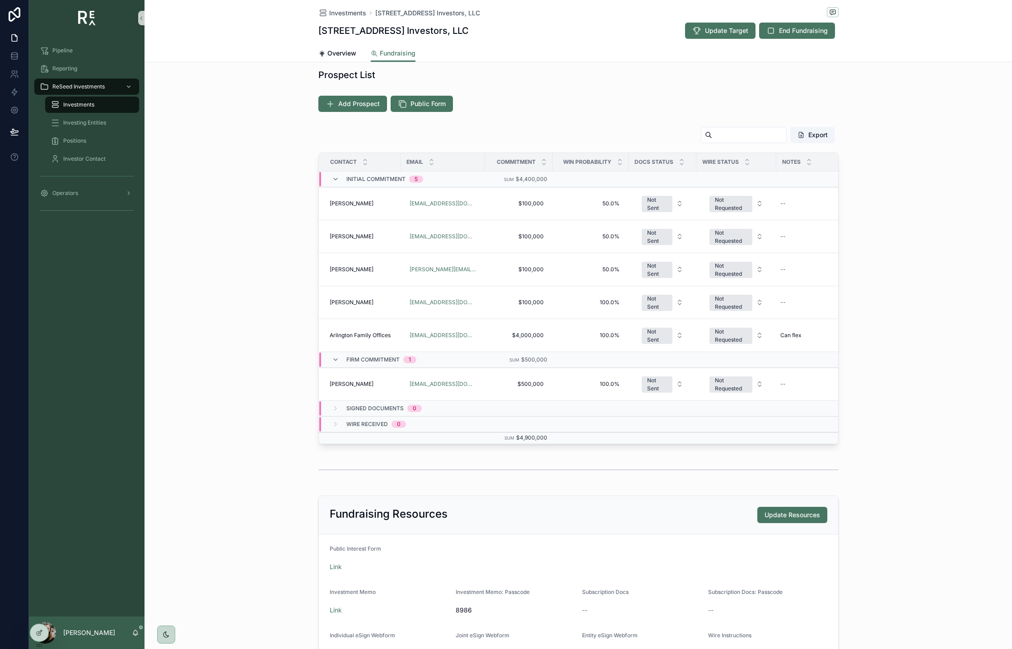
scroll to position [203, 0]
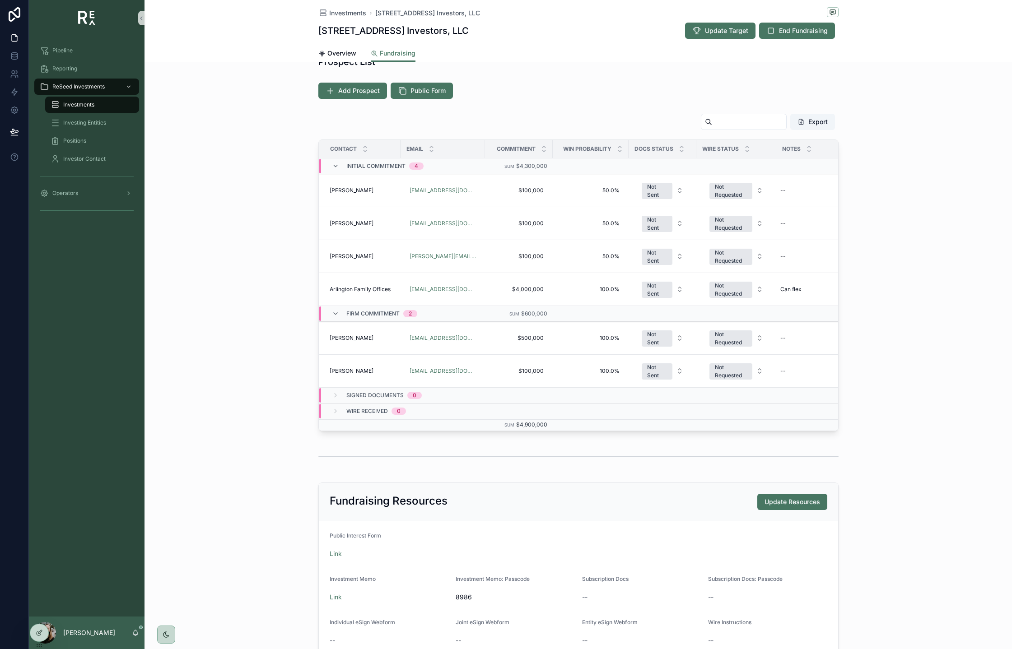
click at [304, 311] on div "Export Contact Email Commitment Win Probability Docs Status Wire Status Notes I…" at bounding box center [577, 272] width 867 height 325
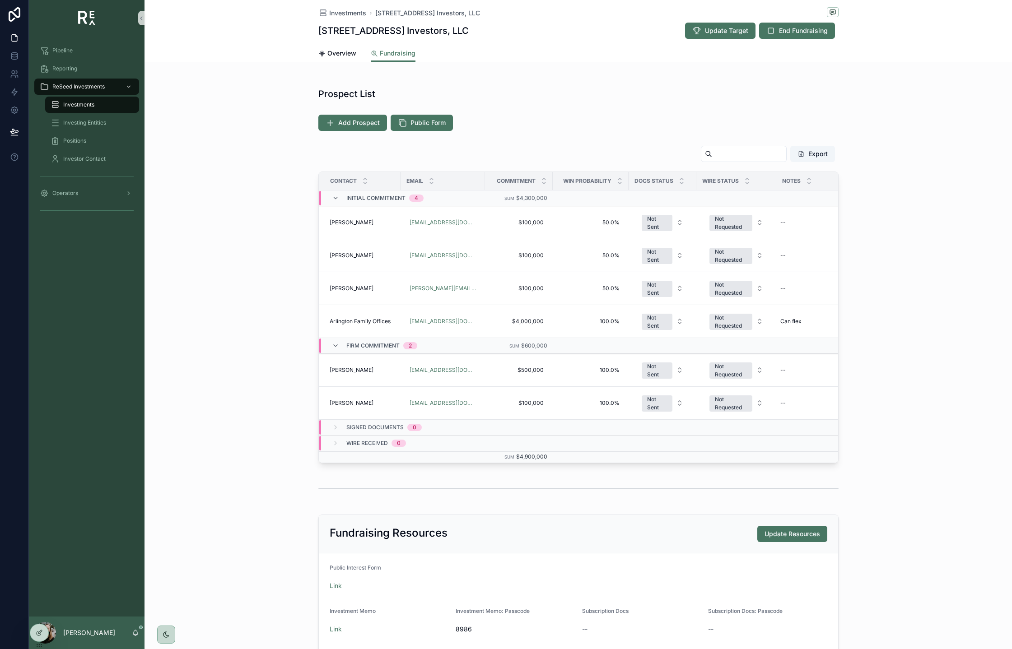
scroll to position [146, 0]
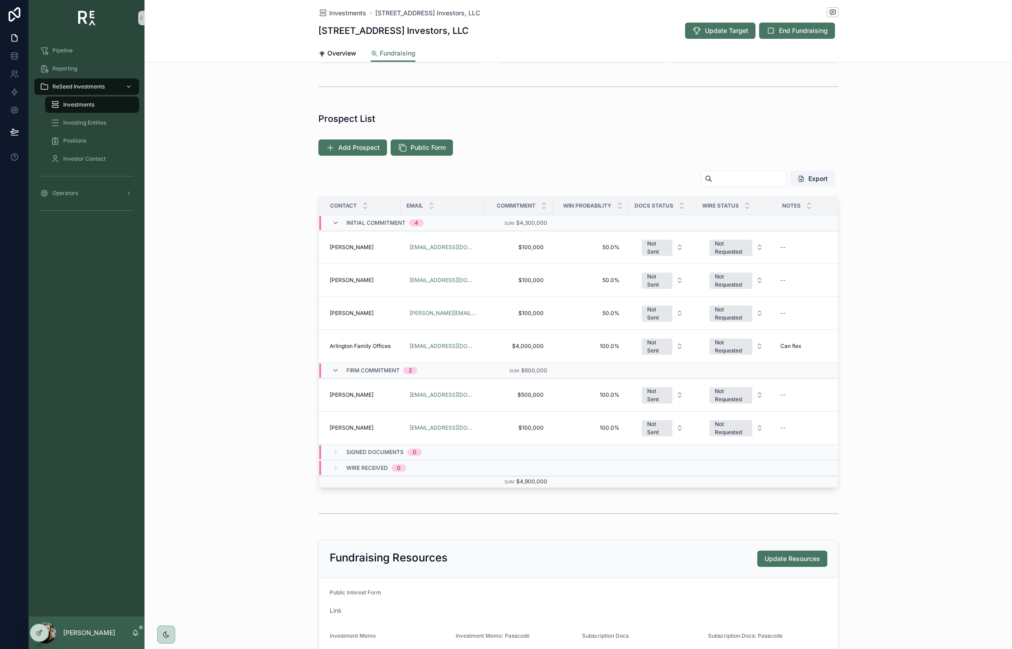
click at [917, 312] on div "Export Contact Email Commitment Win Probability Docs Status Wire Status Notes I…" at bounding box center [577, 329] width 867 height 325
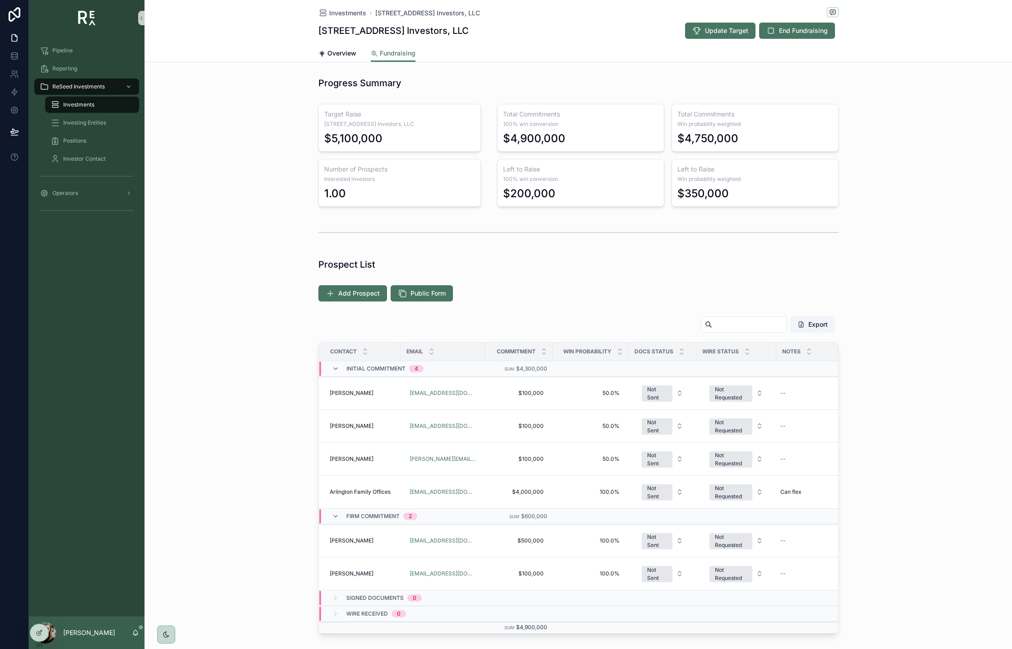
click at [377, 181] on span "Interested investors" at bounding box center [399, 179] width 151 height 7
click at [44, 633] on div at bounding box center [39, 632] width 18 height 17
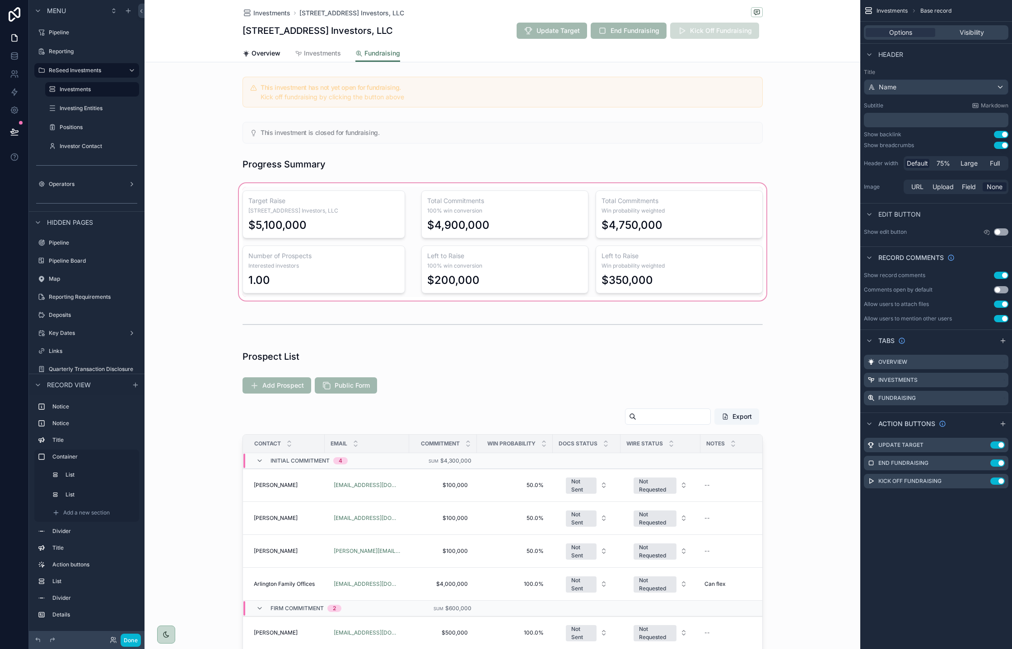
click at [329, 269] on div "scrollable content" at bounding box center [502, 242] width 716 height 121
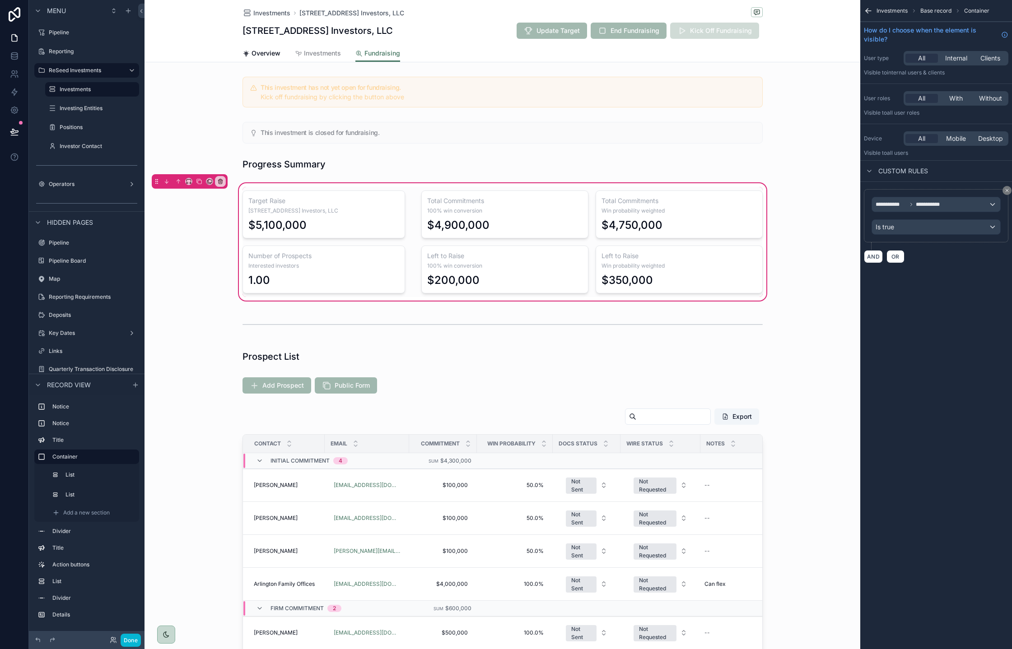
click at [329, 269] on div "scrollable content" at bounding box center [323, 242] width 173 height 110
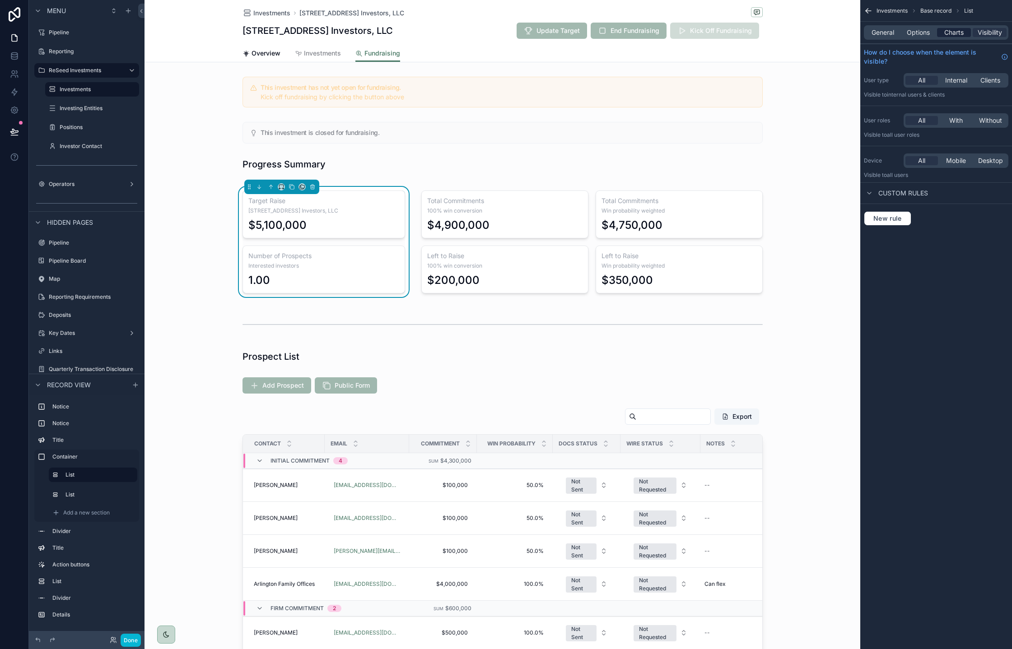
click at [951, 35] on span "Charts" at bounding box center [953, 32] width 19 height 9
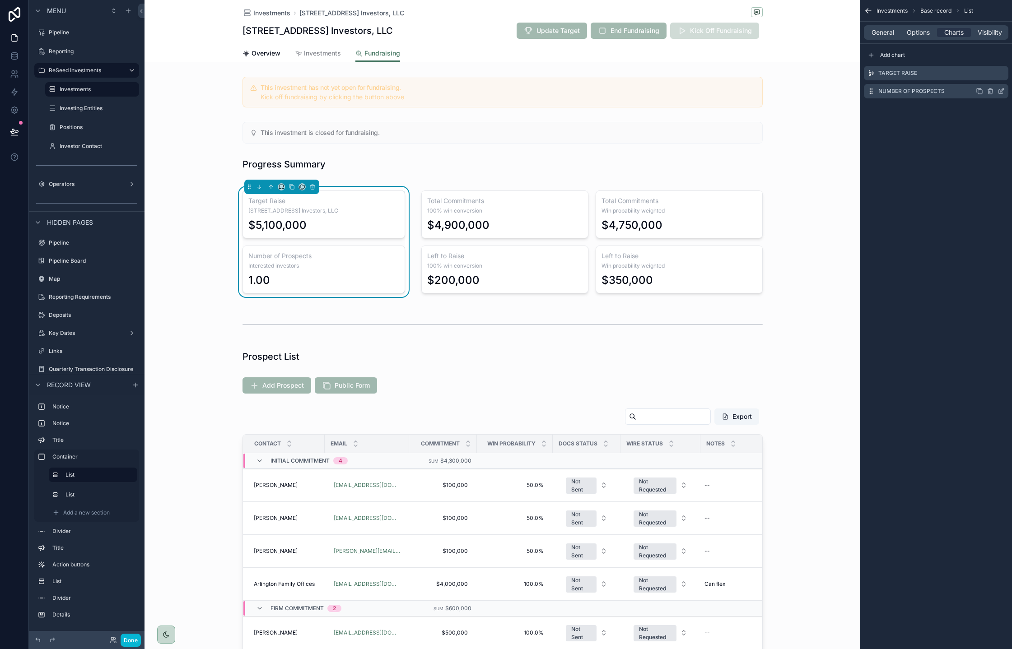
click at [1002, 94] on icon "scrollable content" at bounding box center [1000, 91] width 7 height 7
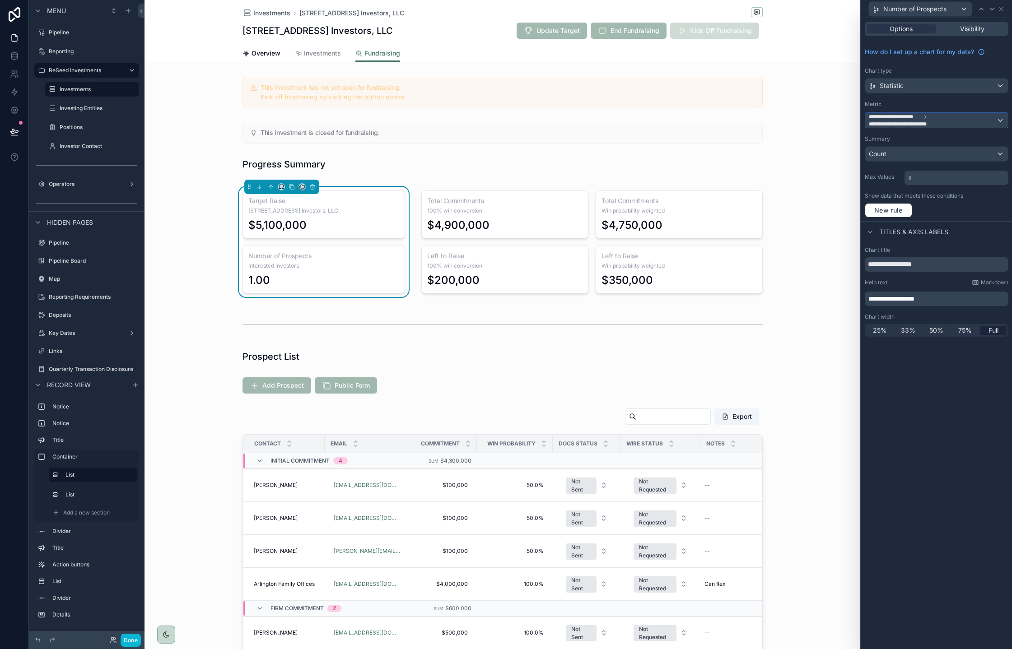
click at [1001, 122] on div "**********" at bounding box center [936, 120] width 143 height 14
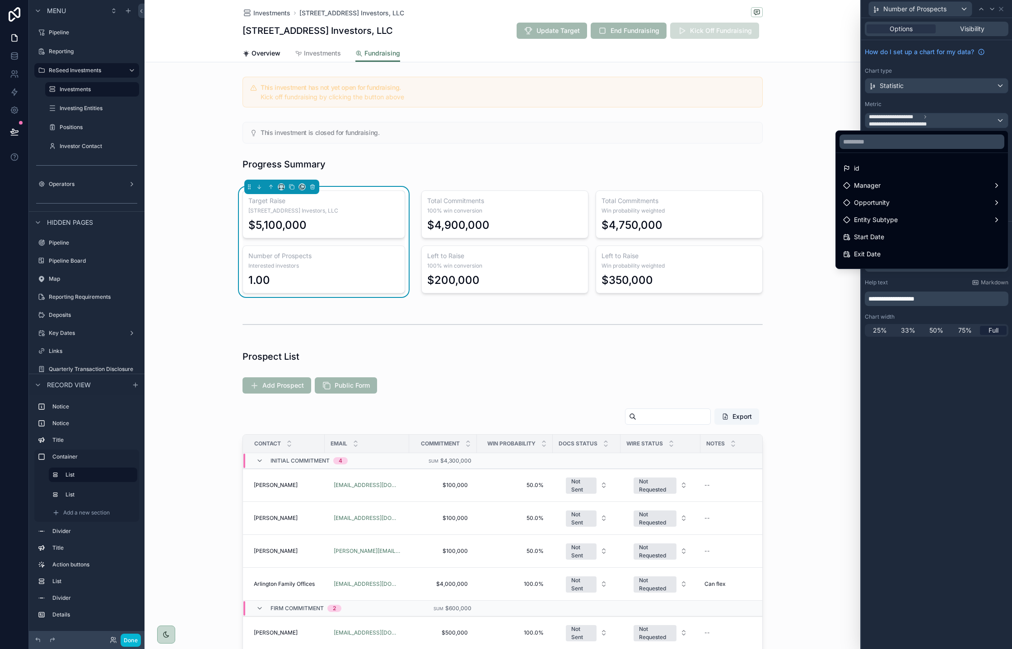
click at [946, 100] on div at bounding box center [936, 324] width 151 height 649
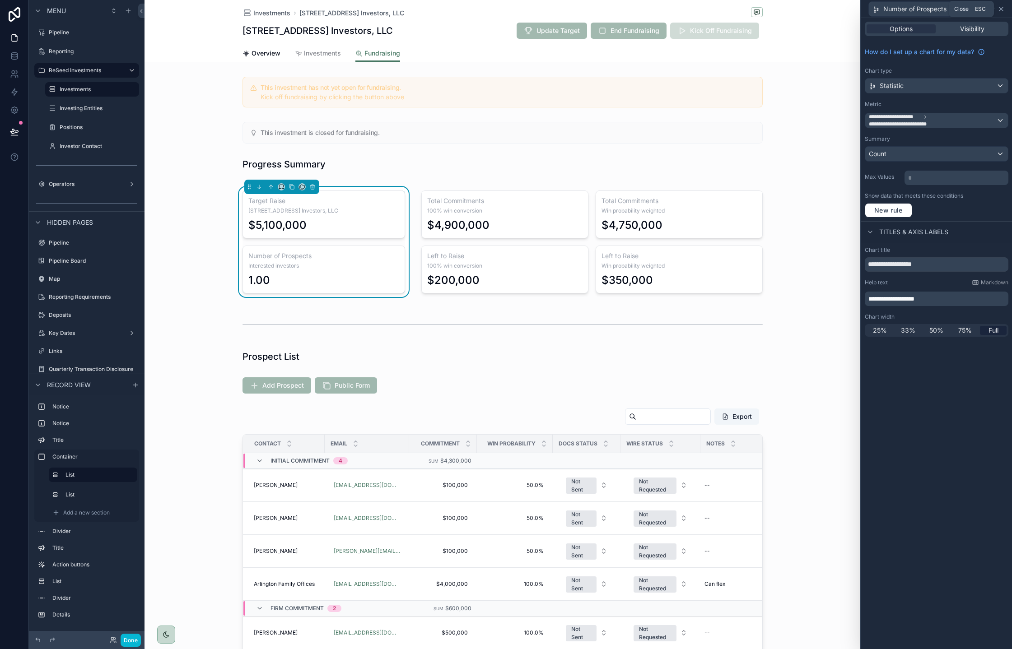
click at [1002, 11] on icon at bounding box center [1000, 8] width 7 height 7
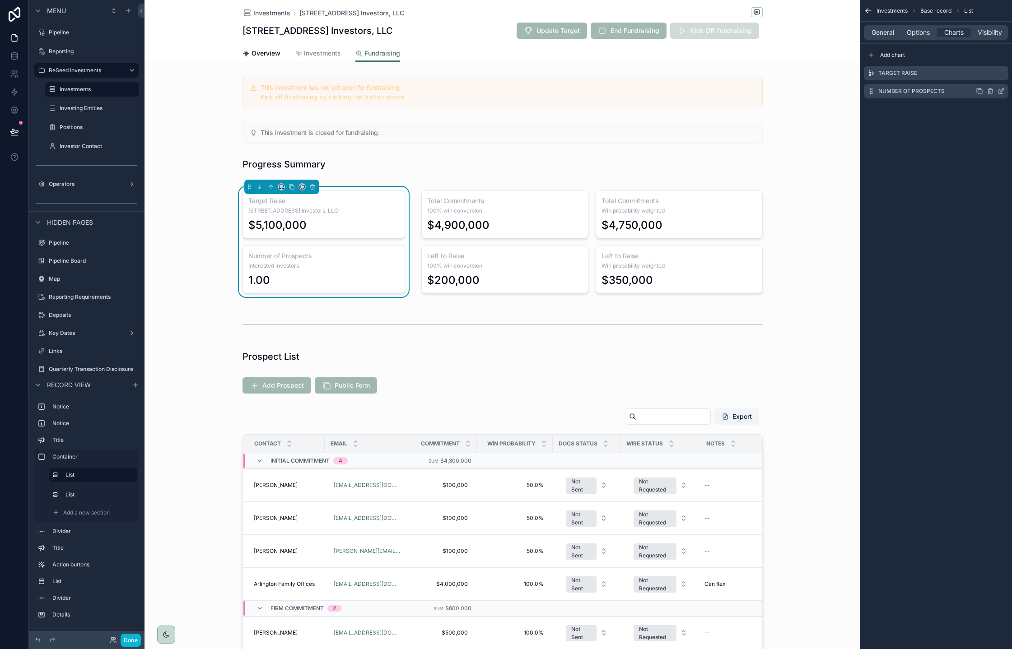
click at [1003, 93] on icon "scrollable content" at bounding box center [1000, 91] width 7 height 7
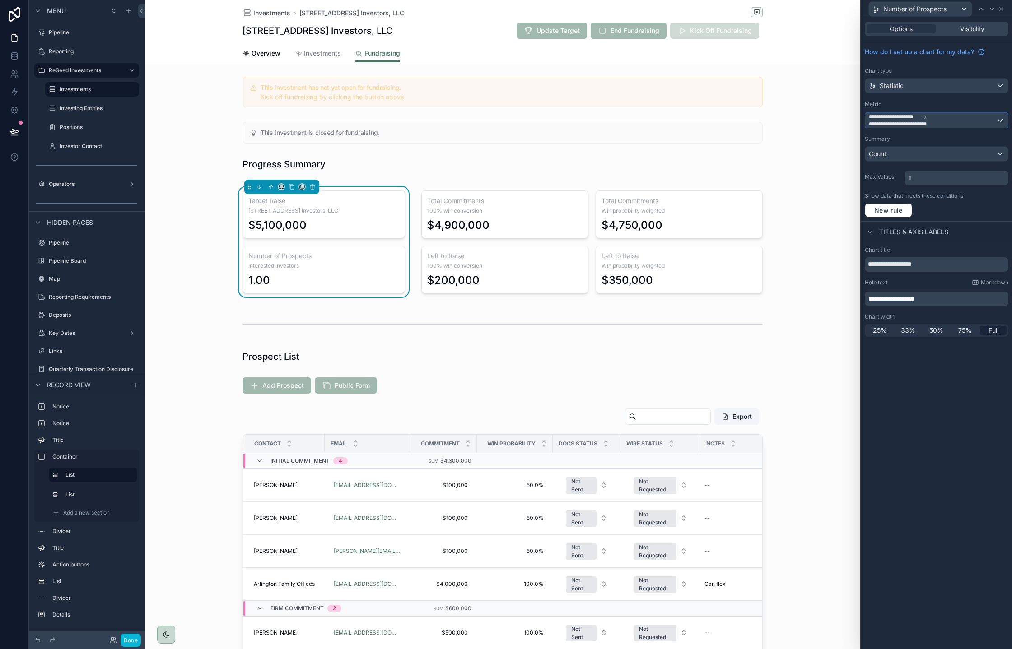
click at [982, 121] on span "**********" at bounding box center [932, 120] width 127 height 14
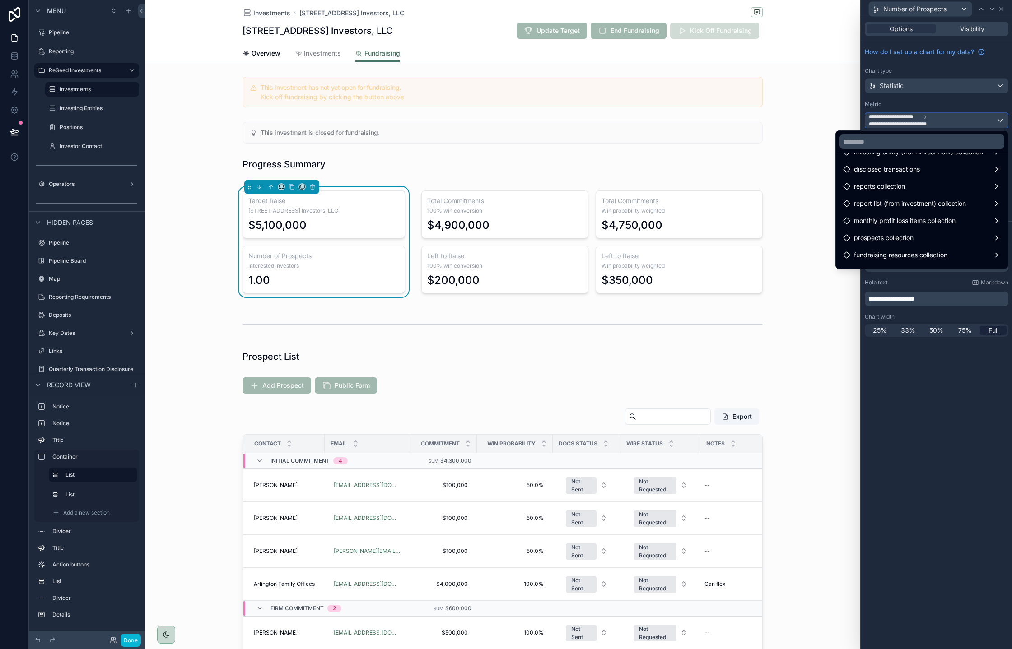
scroll to position [345, 0]
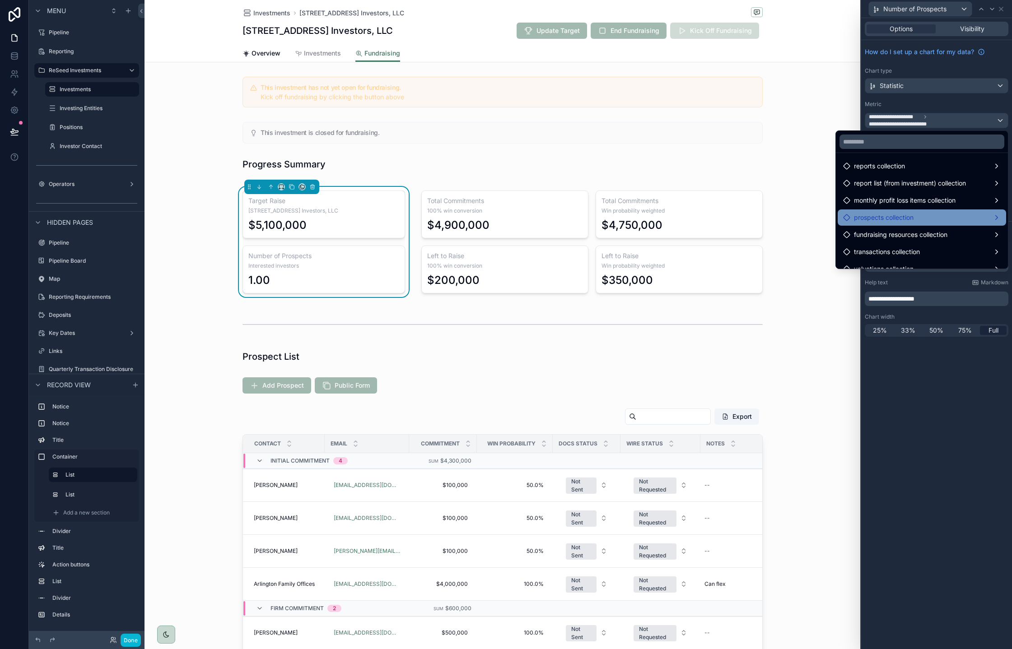
click at [954, 221] on div "prospects collection" at bounding box center [922, 217] width 158 height 11
click at [786, 220] on span "prospects collection count" at bounding box center [788, 218] width 78 height 11
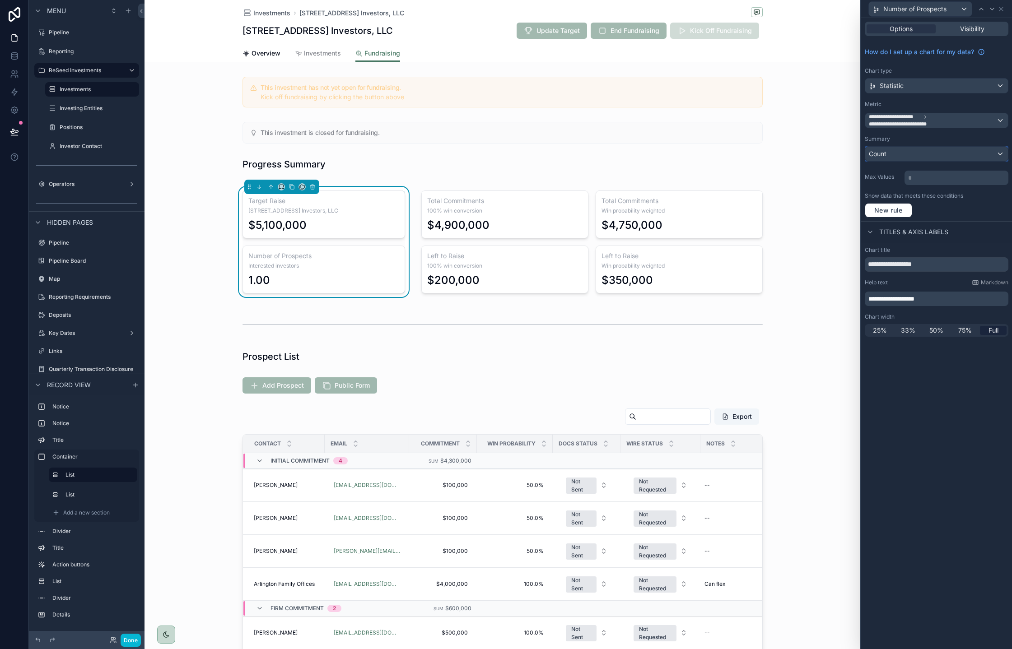
click at [900, 153] on div "Count" at bounding box center [936, 154] width 143 height 14
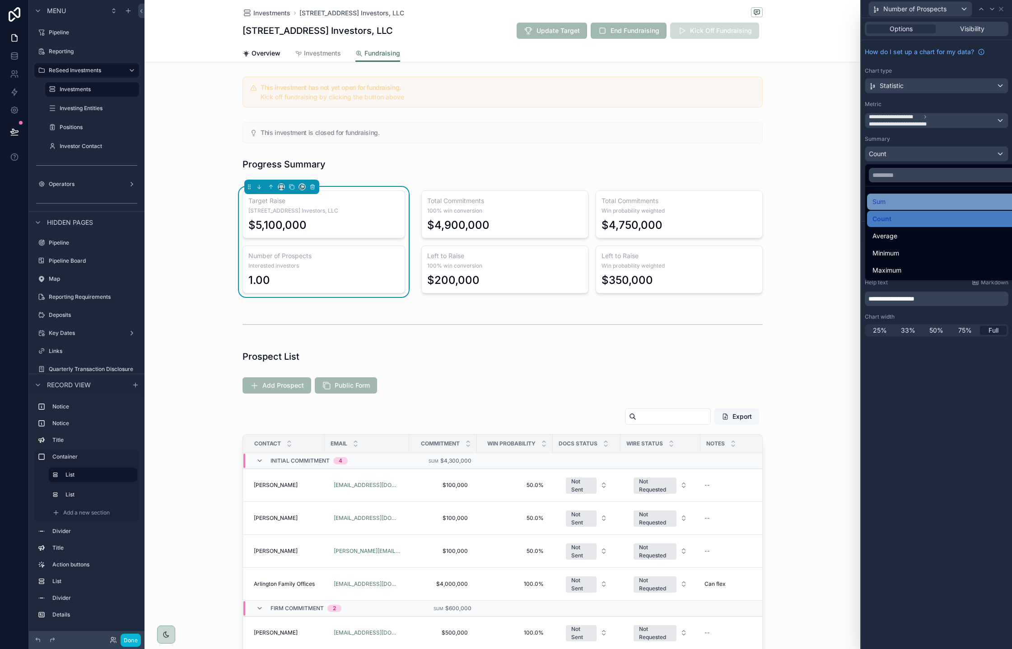
click at [898, 198] on div "Sum" at bounding box center [946, 201] width 149 height 11
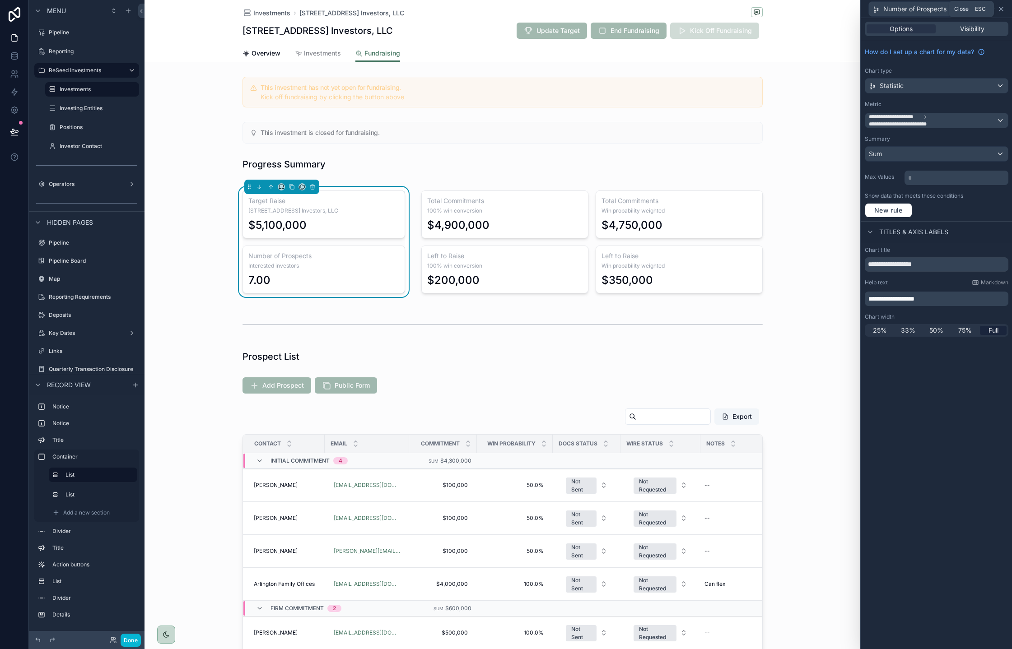
click at [1003, 8] on icon at bounding box center [1000, 8] width 7 height 7
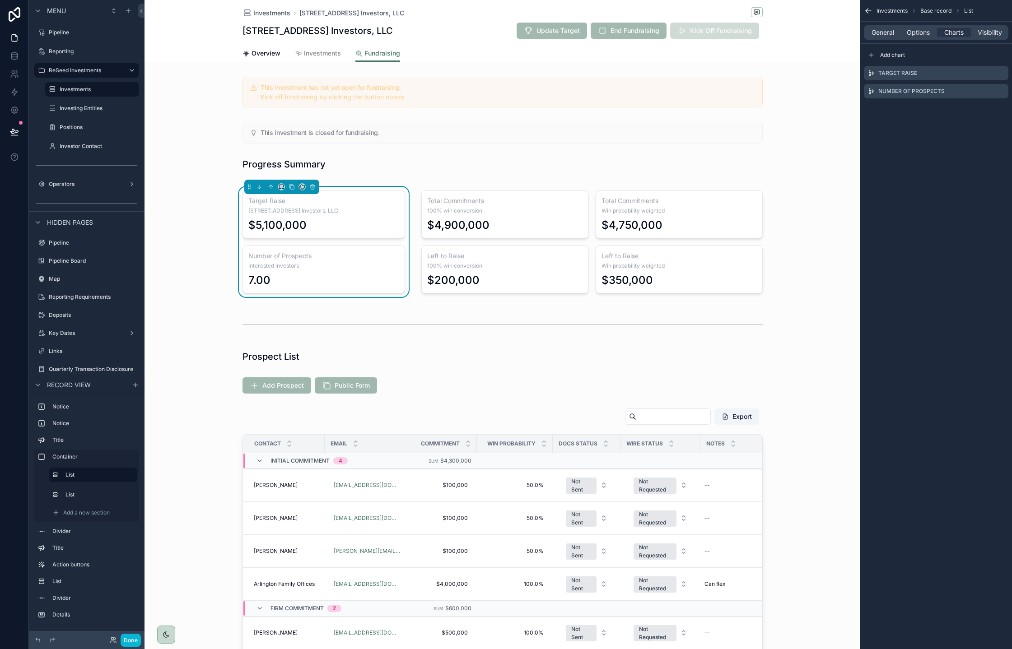
click at [867, 13] on icon "scrollable content" at bounding box center [868, 10] width 9 height 9
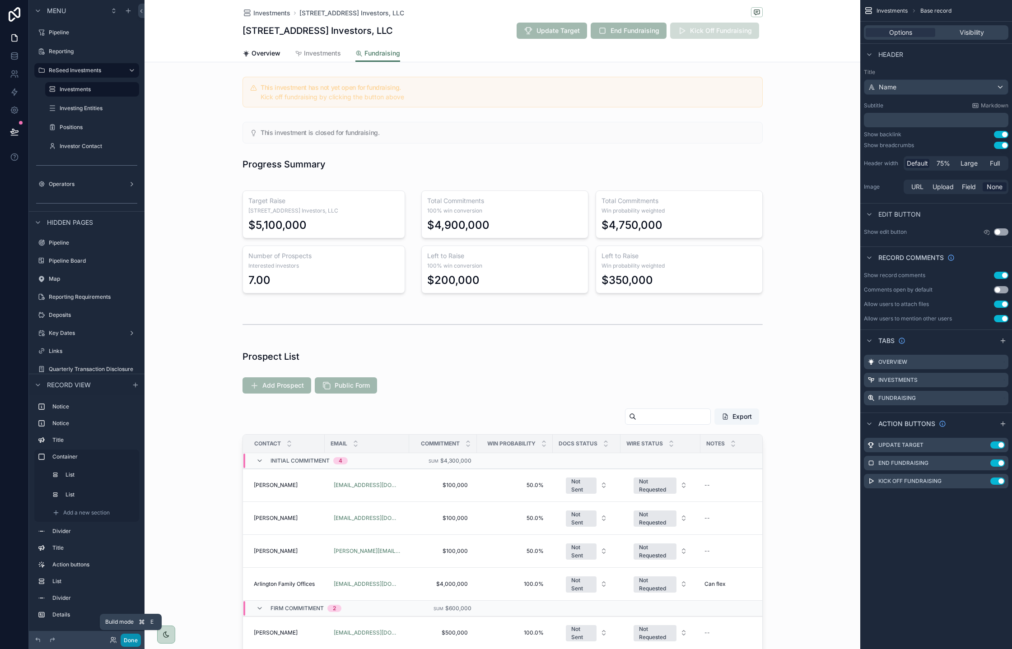
click at [135, 637] on button "Done" at bounding box center [131, 640] width 20 height 13
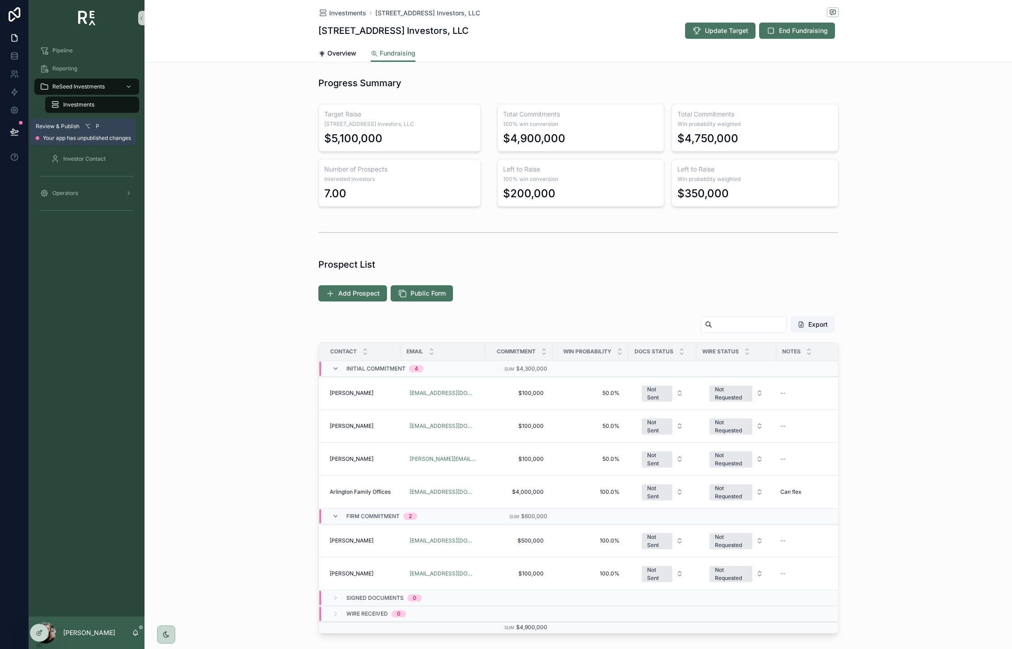
click at [14, 130] on icon at bounding box center [14, 131] width 8 height 5
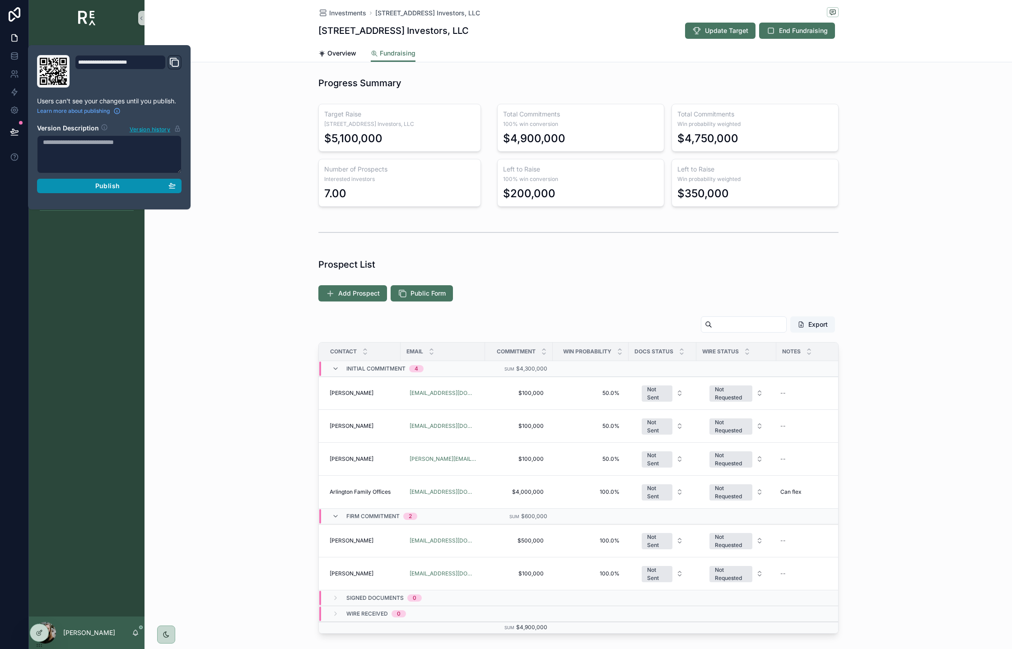
click at [81, 191] on button "Publish" at bounding box center [109, 186] width 144 height 14
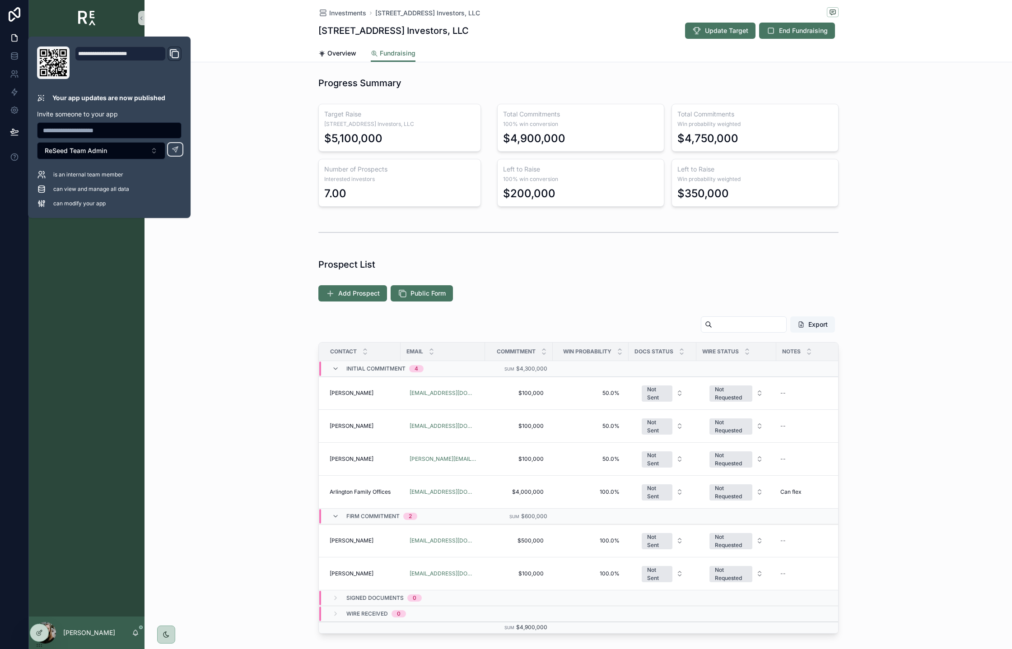
click at [264, 168] on div "Target Raise 248 Central Avenue Investors, LLC $5,100,000 Number of Prospects I…" at bounding box center [577, 155] width 867 height 110
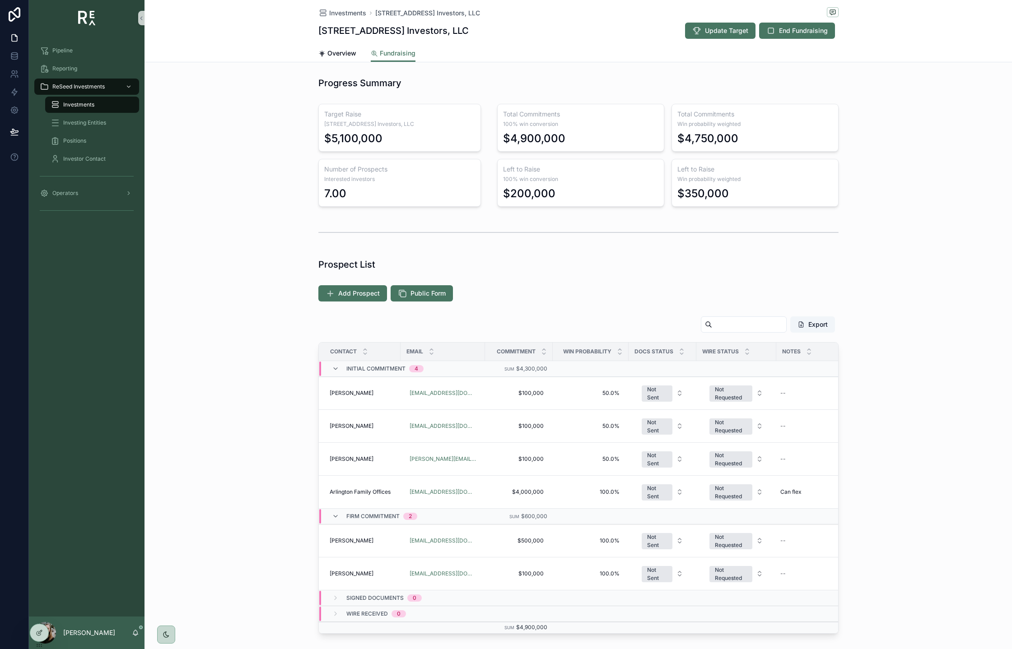
click at [881, 67] on div "Investments [STREET_ADDRESS] Investors, LLC [STREET_ADDRESS] Investors, LLC Upd…" at bounding box center [577, 461] width 867 height 923
